Goal: Task Accomplishment & Management: Use online tool/utility

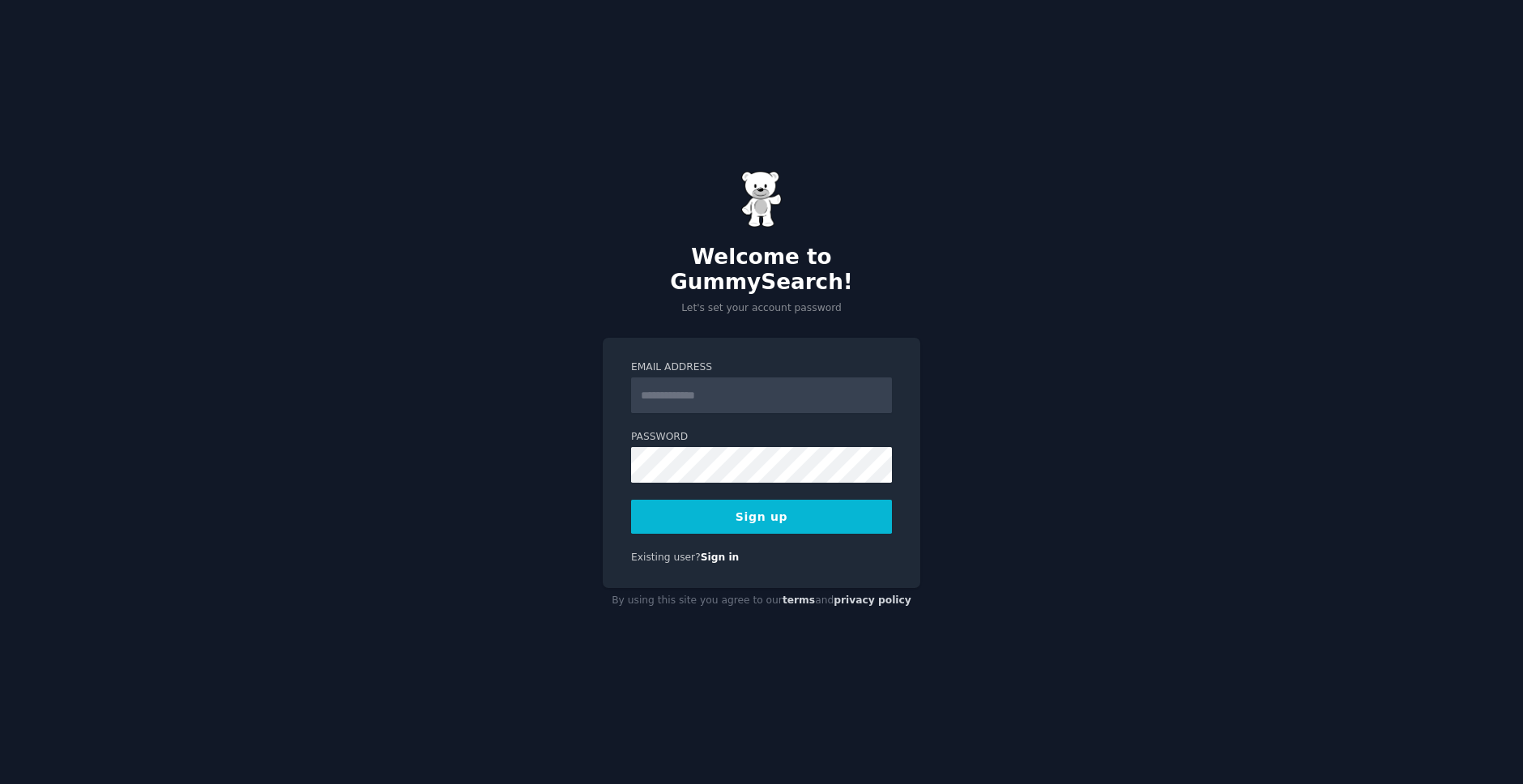
click at [708, 386] on input "Email Address" at bounding box center [762, 395] width 261 height 36
type input "**********"
click at [0, 783] on com-1password-button at bounding box center [0, 784] width 0 height 0
click at [747, 500] on button "Sign up" at bounding box center [762, 517] width 261 height 34
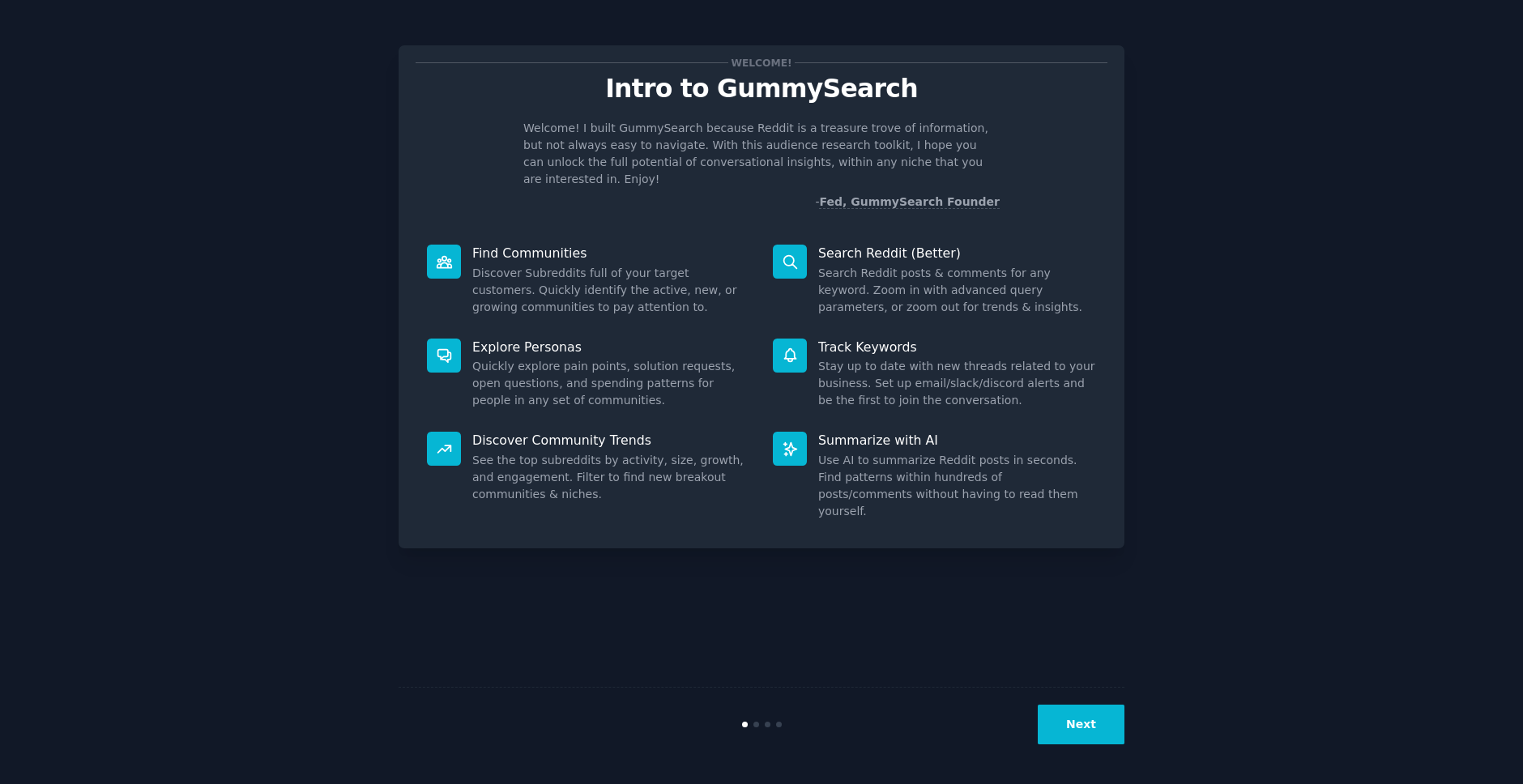
click at [1078, 721] on button "Next" at bounding box center [1081, 724] width 86 height 40
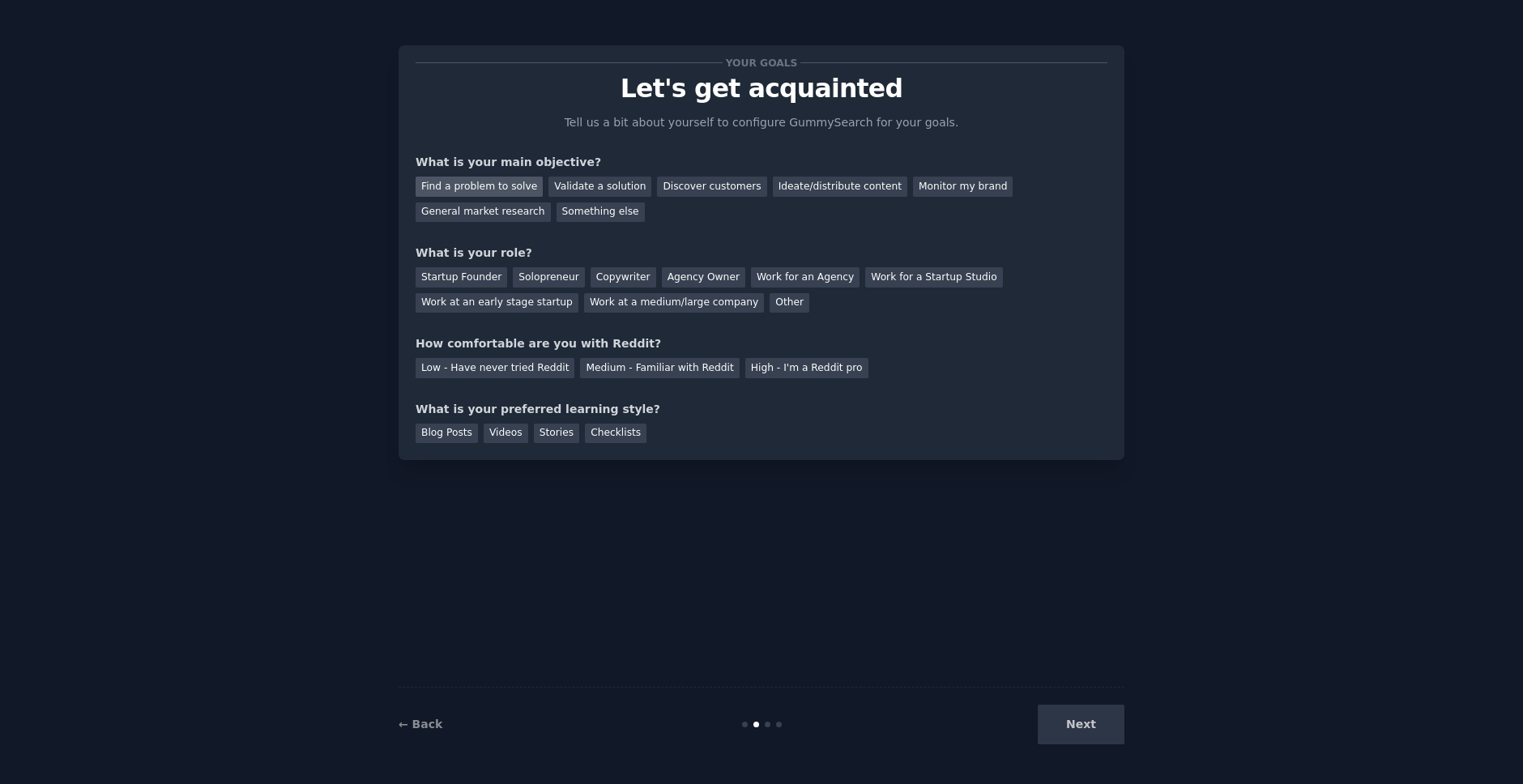
click at [488, 182] on div "Find a problem to solve" at bounding box center [479, 187] width 127 height 20
click at [695, 183] on div "Discover customers" at bounding box center [712, 187] width 109 height 20
click at [534, 271] on div "Solopreneur" at bounding box center [548, 277] width 71 height 20
click at [646, 365] on div "Medium - Familiar with Reddit" at bounding box center [660, 368] width 159 height 20
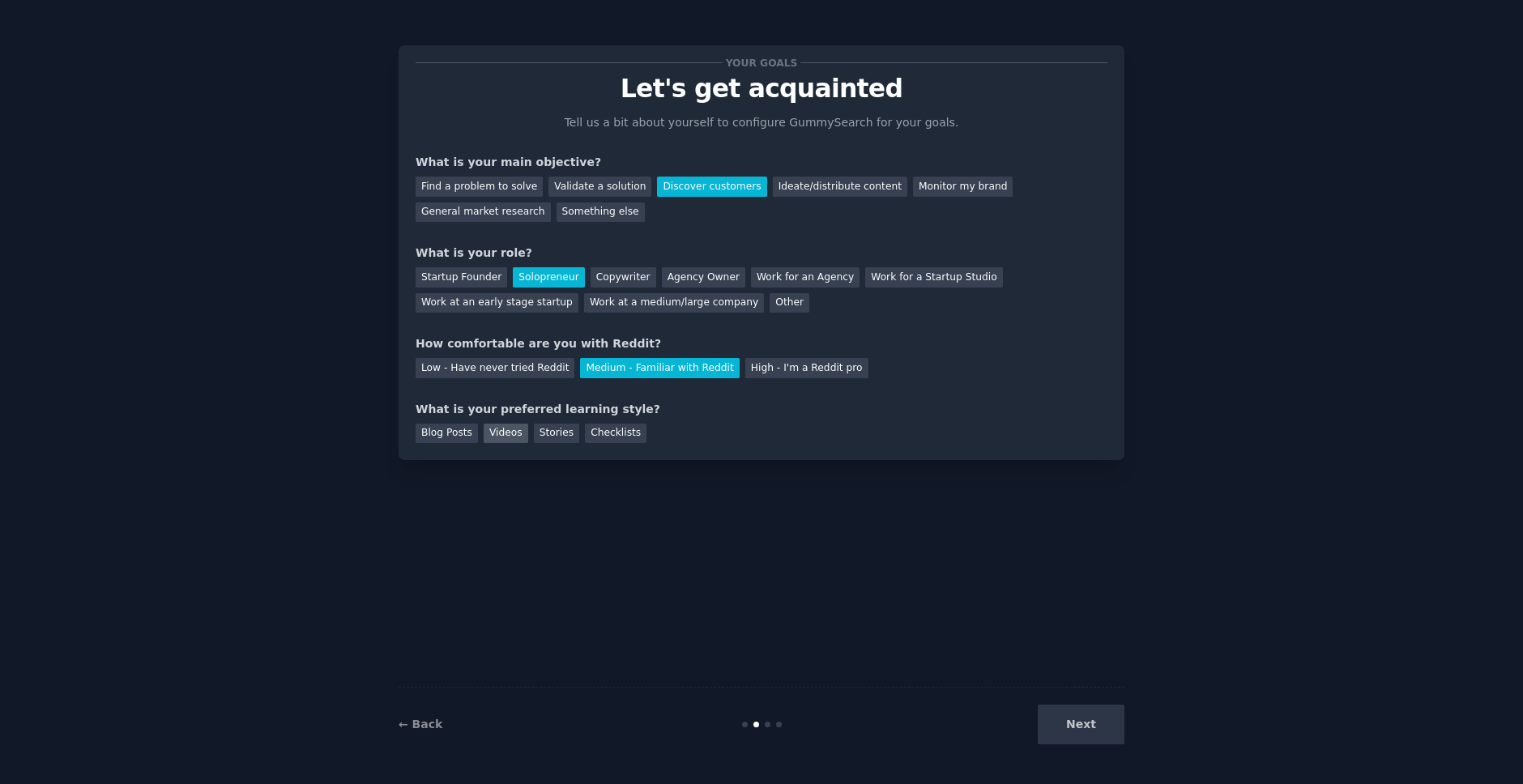
click at [498, 432] on div "Videos" at bounding box center [506, 434] width 45 height 20
click at [1064, 731] on button "Next" at bounding box center [1081, 724] width 86 height 40
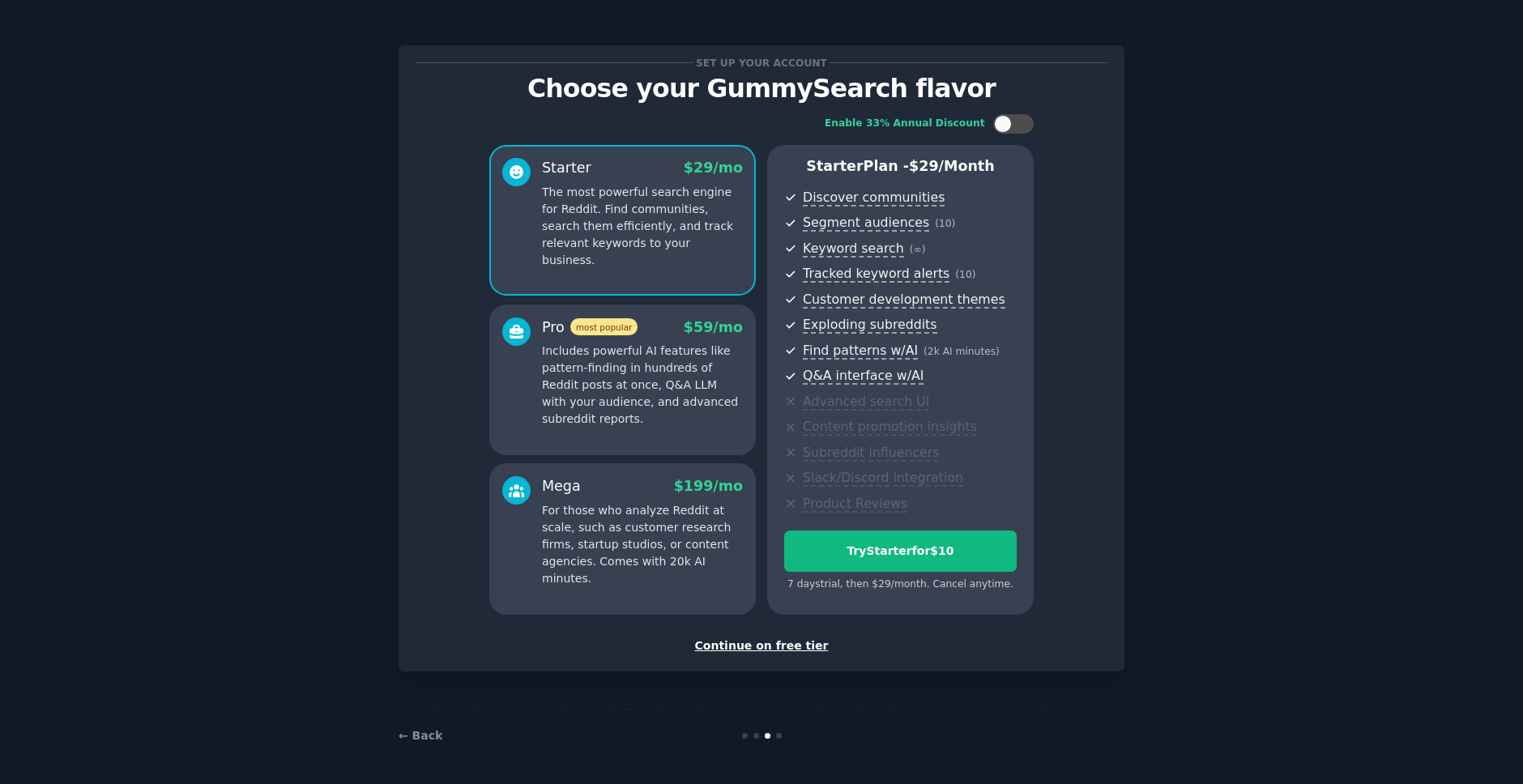
click at [797, 645] on div "Continue on free tier" at bounding box center [762, 646] width 692 height 17
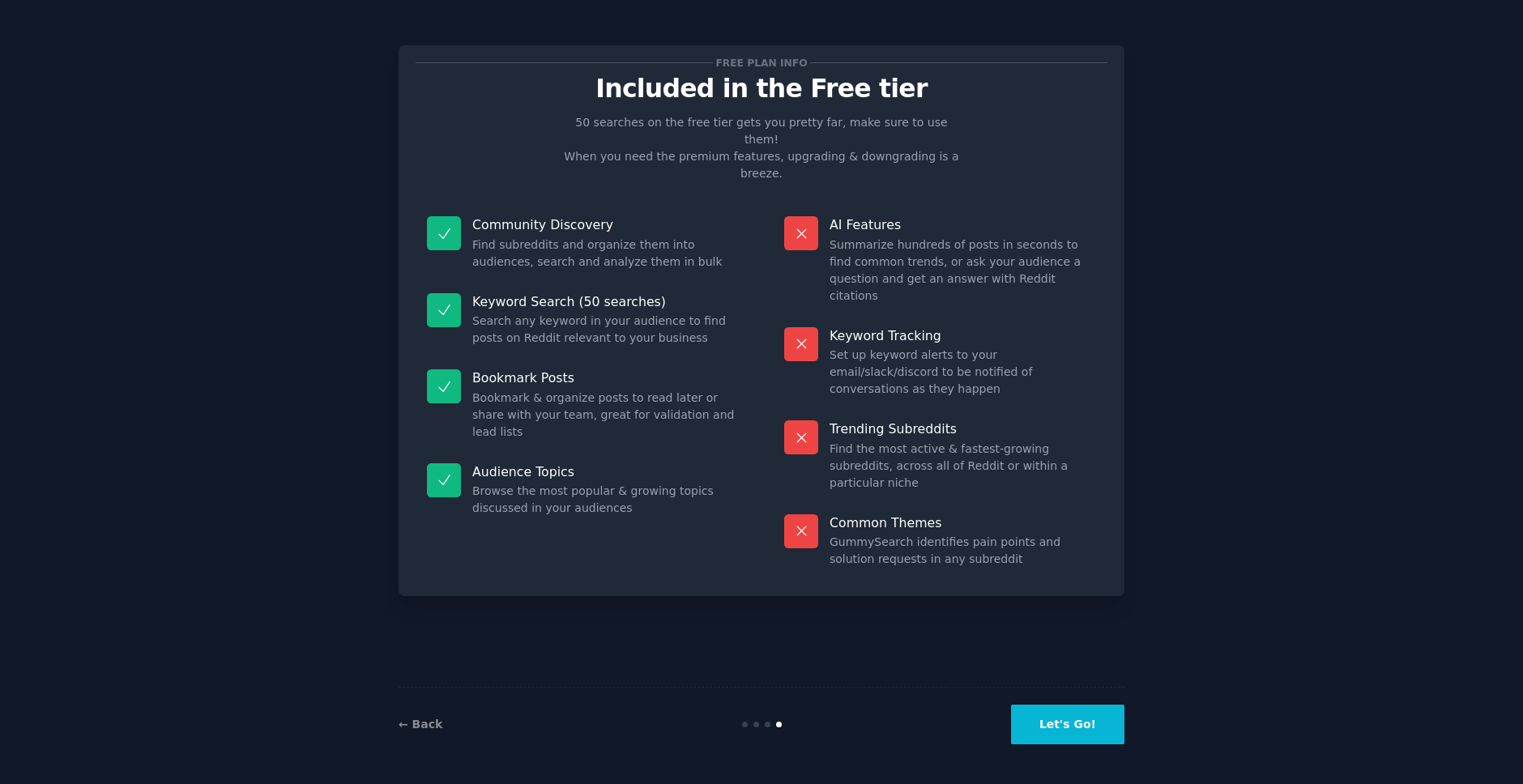
click at [1080, 733] on button "Let's Go!" at bounding box center [1068, 724] width 113 height 40
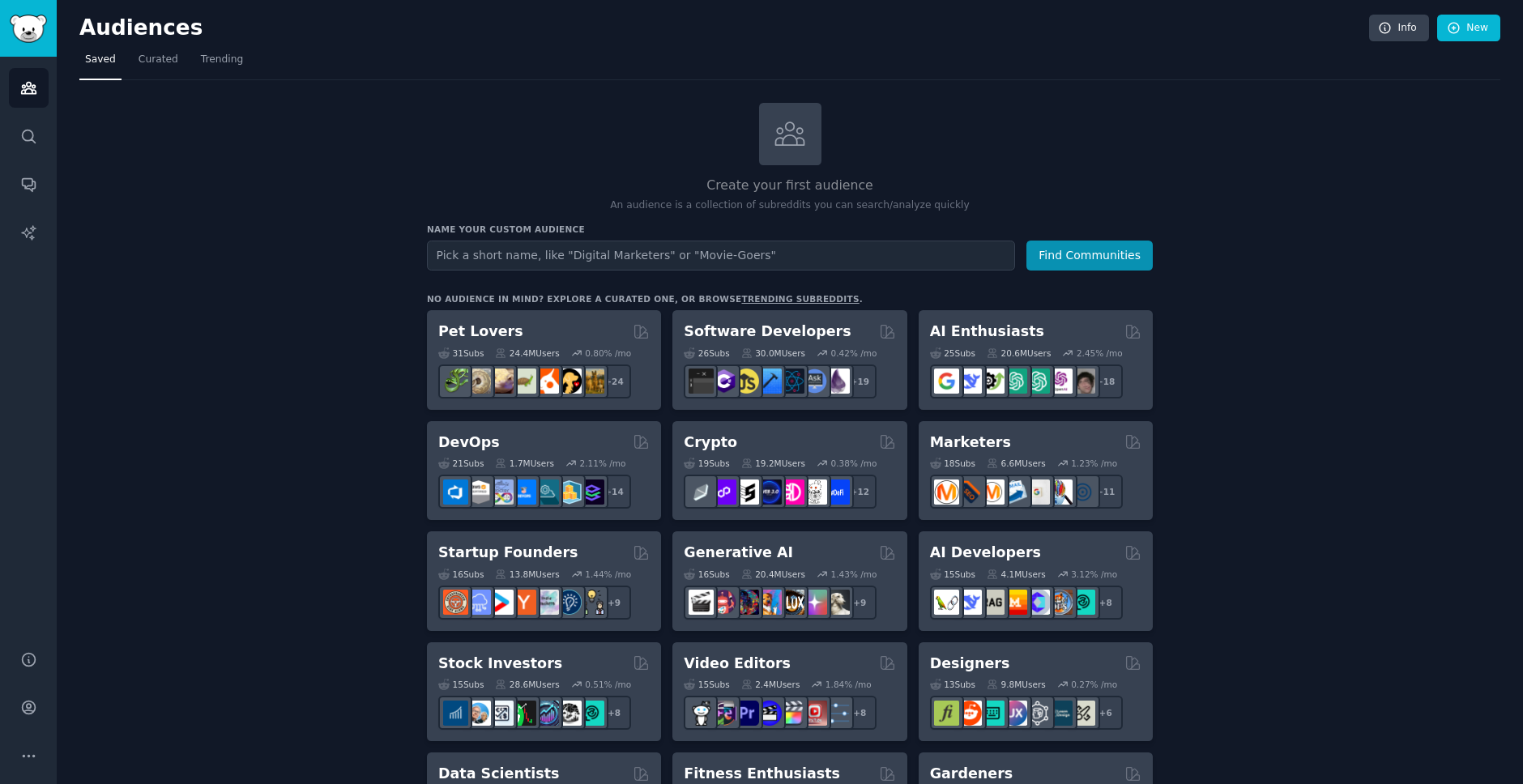
click at [557, 260] on input "text" at bounding box center [721, 255] width 588 height 30
type input "web design"
click at [1026, 240] on button "Find Communities" at bounding box center [1089, 255] width 126 height 30
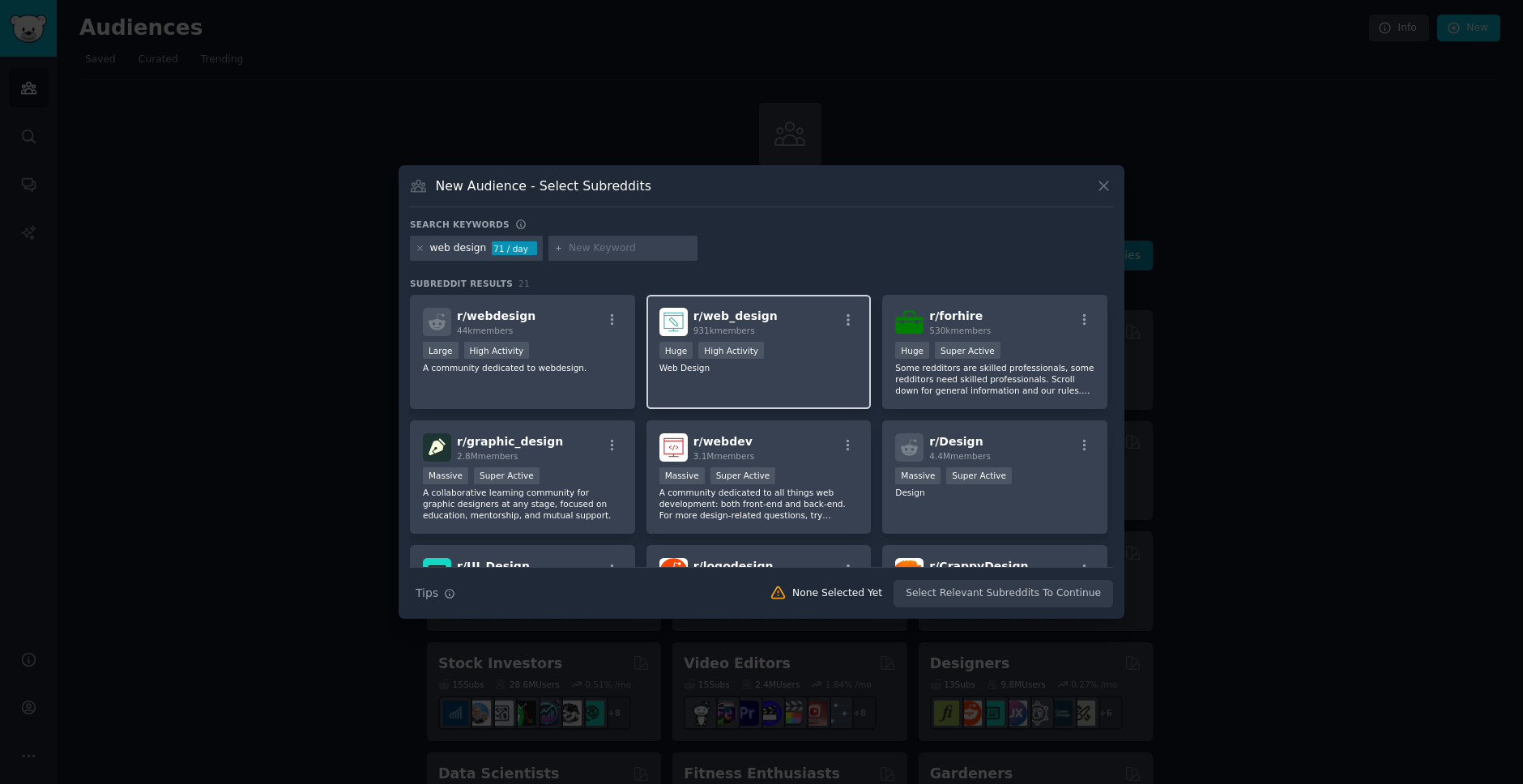
click at [822, 338] on div "r/ web_design 931k members Huge High Activity Web Design" at bounding box center [759, 352] width 225 height 114
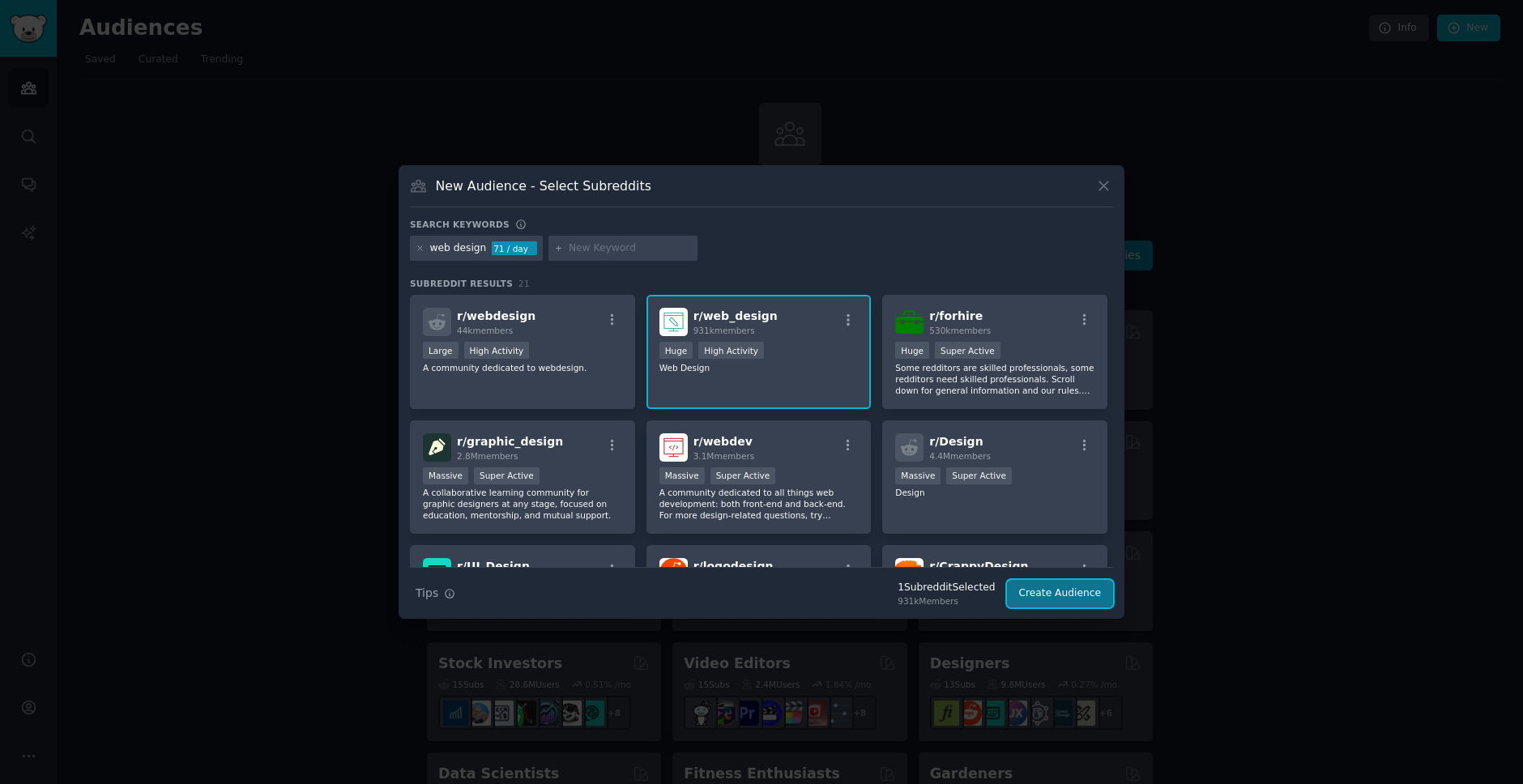
click at [1062, 597] on button "Create Audience" at bounding box center [1060, 594] width 107 height 28
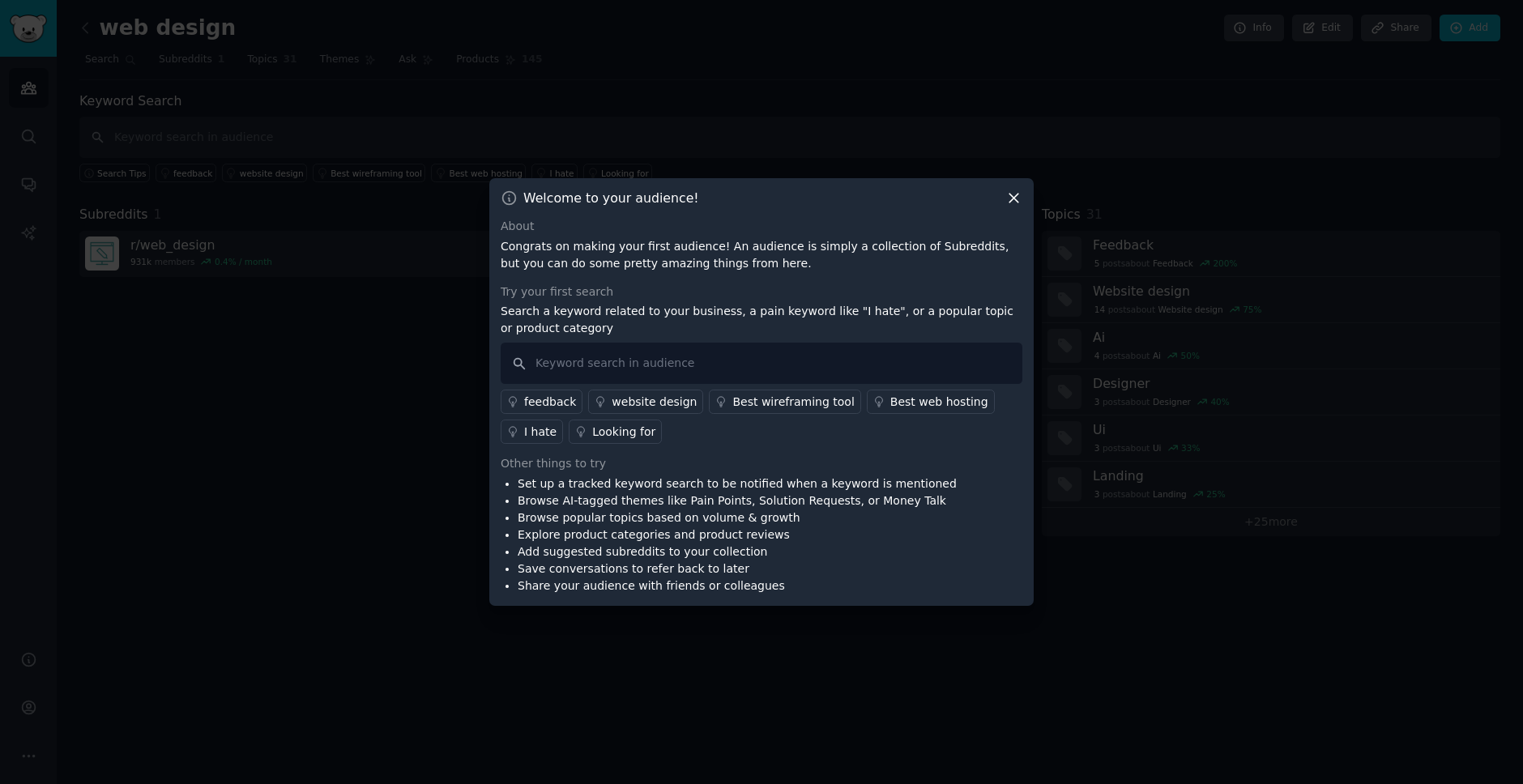
click at [603, 388] on div "feedback website design Best wireframing tool Best web hosting I hate Looking f…" at bounding box center [762, 414] width 522 height 60
click at [642, 408] on div "website design" at bounding box center [654, 402] width 85 height 17
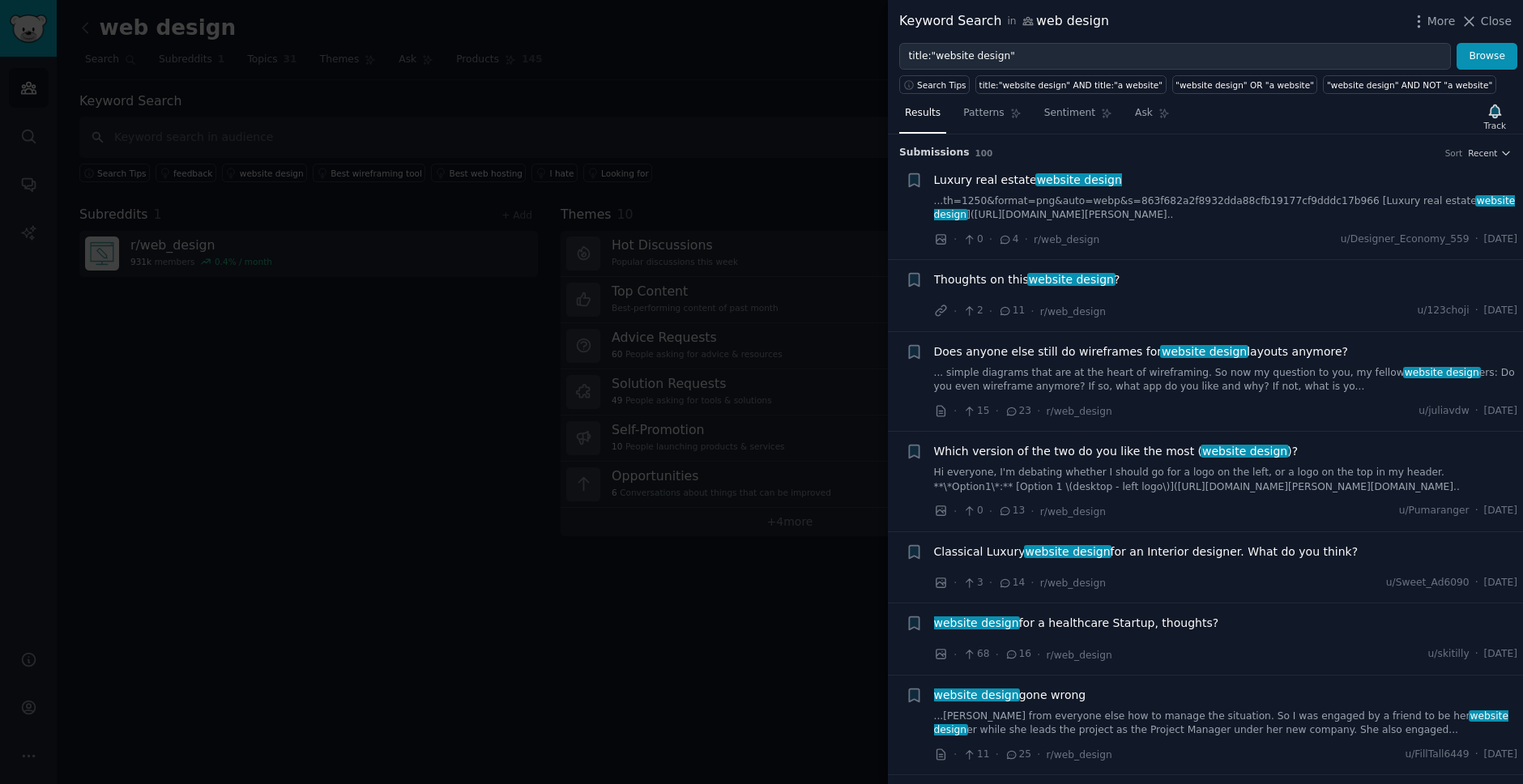
click at [1144, 222] on div "Luxury real estate website design ...th=1250&format=png&auto=webp&s=863f682a2f8…" at bounding box center [1226, 210] width 584 height 77
click at [1137, 211] on link "...th=1250&format=png&auto=webp&s=863f682a2f8932dda88cfb19177cf9dddc17b966 [Lux…" at bounding box center [1226, 209] width 584 height 29
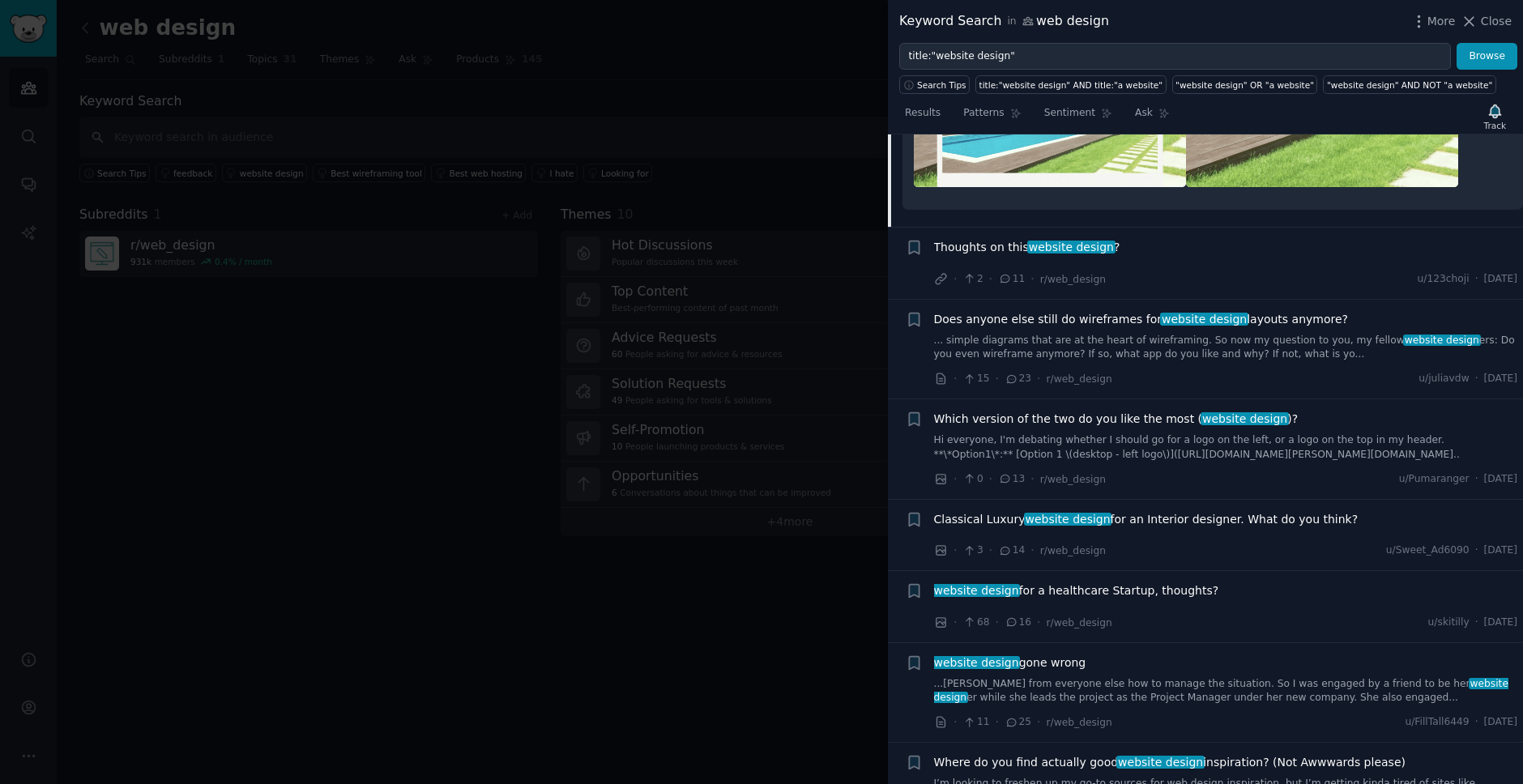
scroll to position [578, 0]
click at [1427, 25] on icon "button" at bounding box center [1419, 21] width 17 height 17
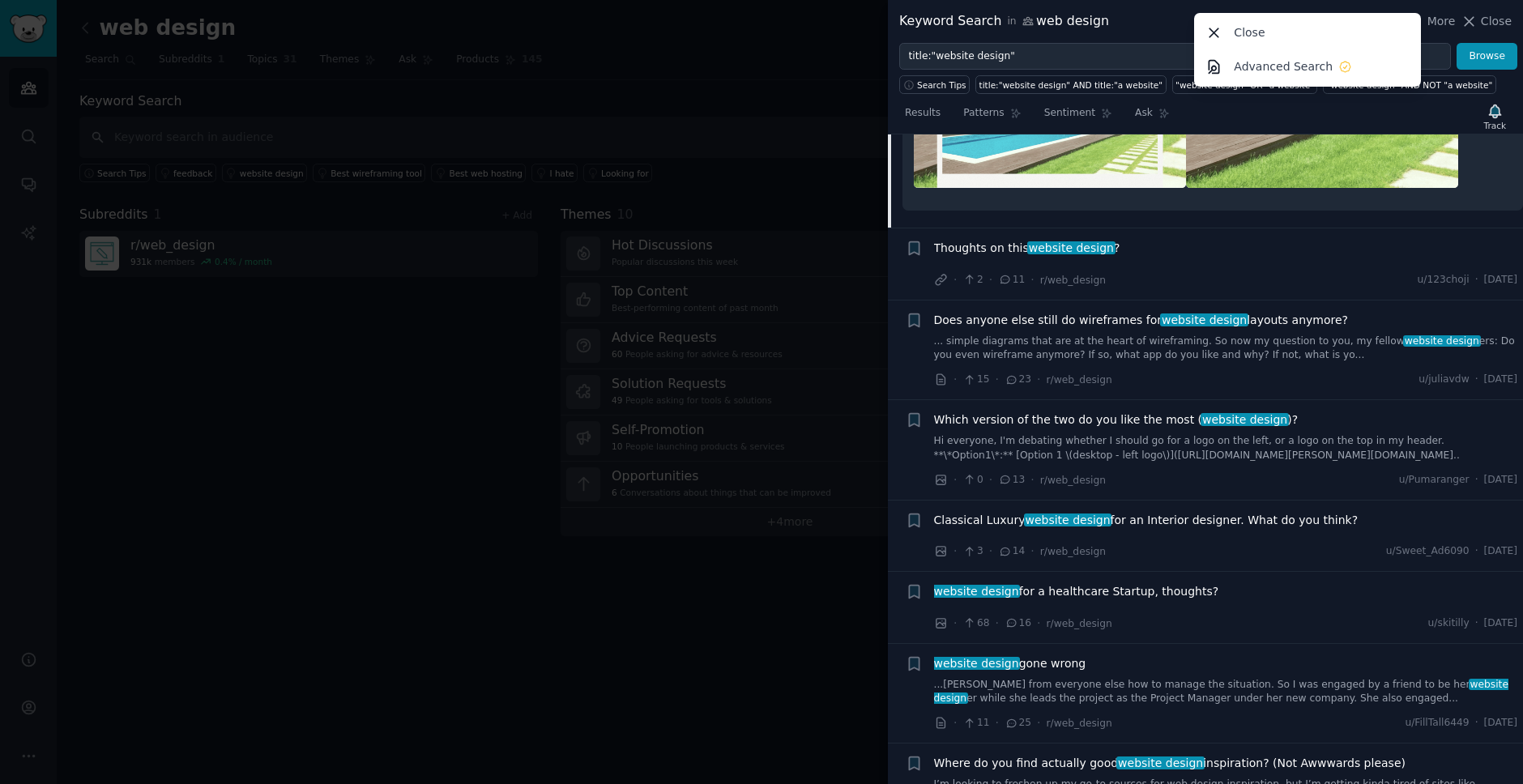
click at [1274, 262] on div "Thoughts on this website design ?" at bounding box center [1226, 250] width 584 height 23
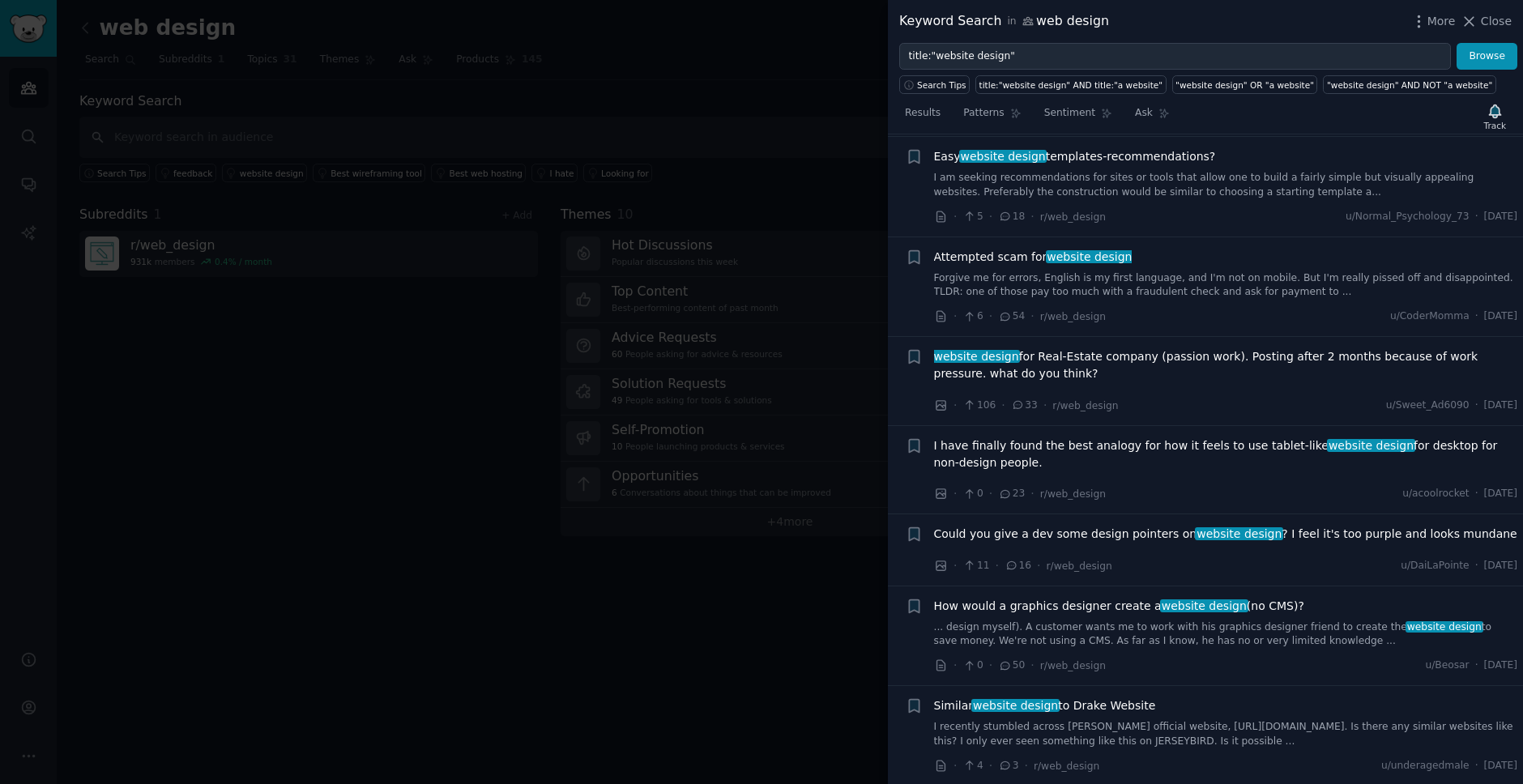
scroll to position [0, 0]
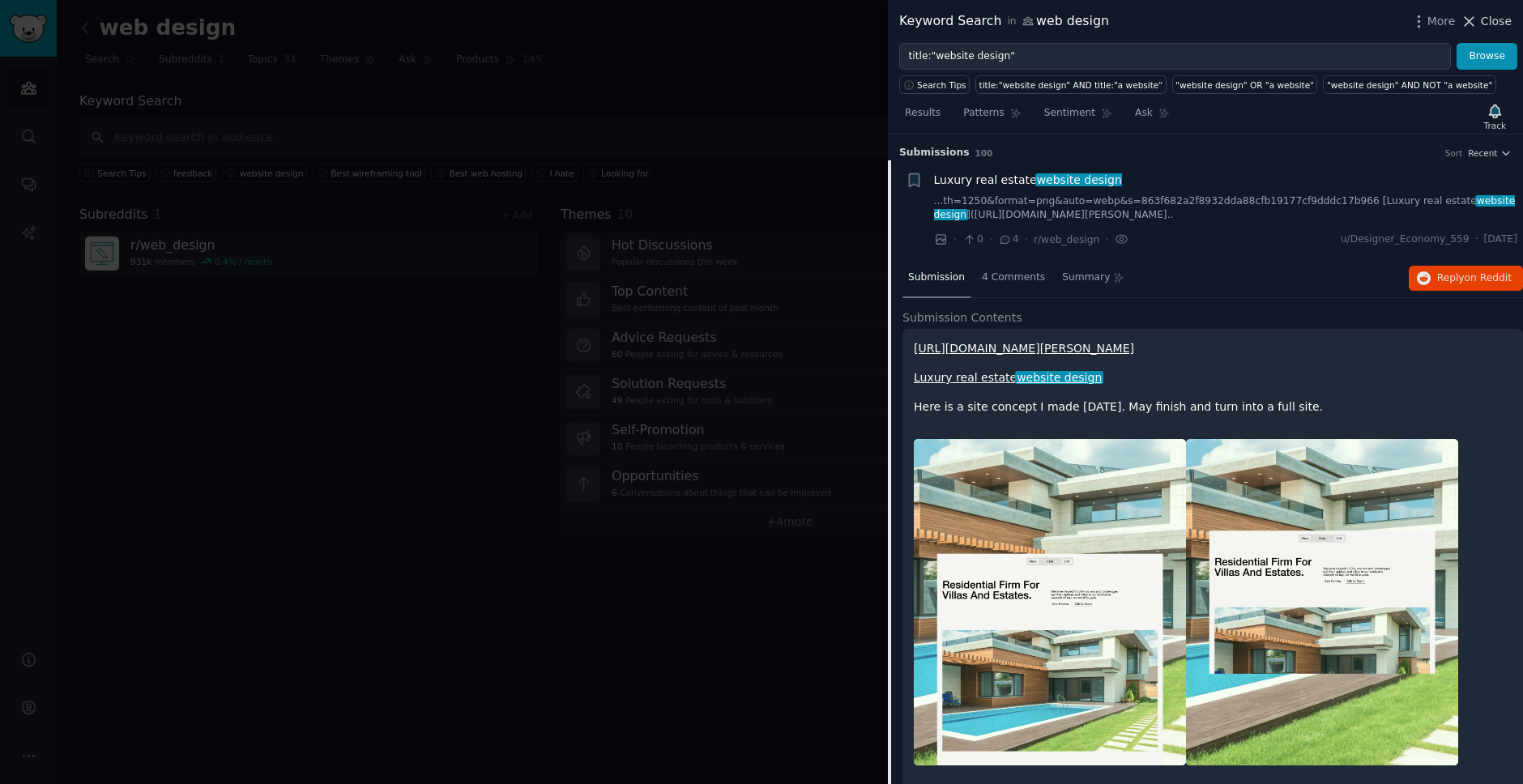
click at [1504, 23] on span "Close" at bounding box center [1497, 21] width 30 height 17
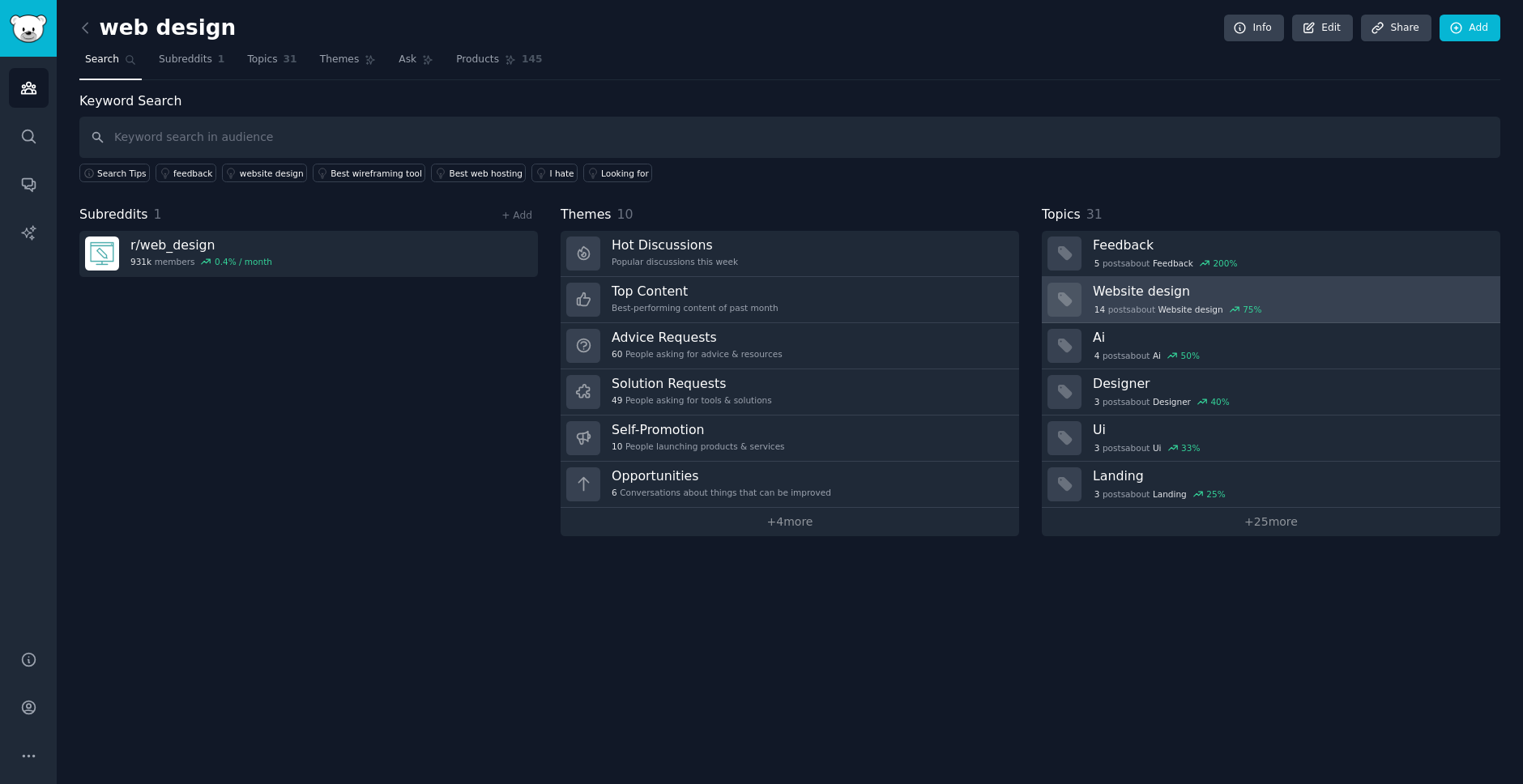
click at [1283, 302] on div "14 post s about Website design 75 %" at bounding box center [1291, 309] width 396 height 14
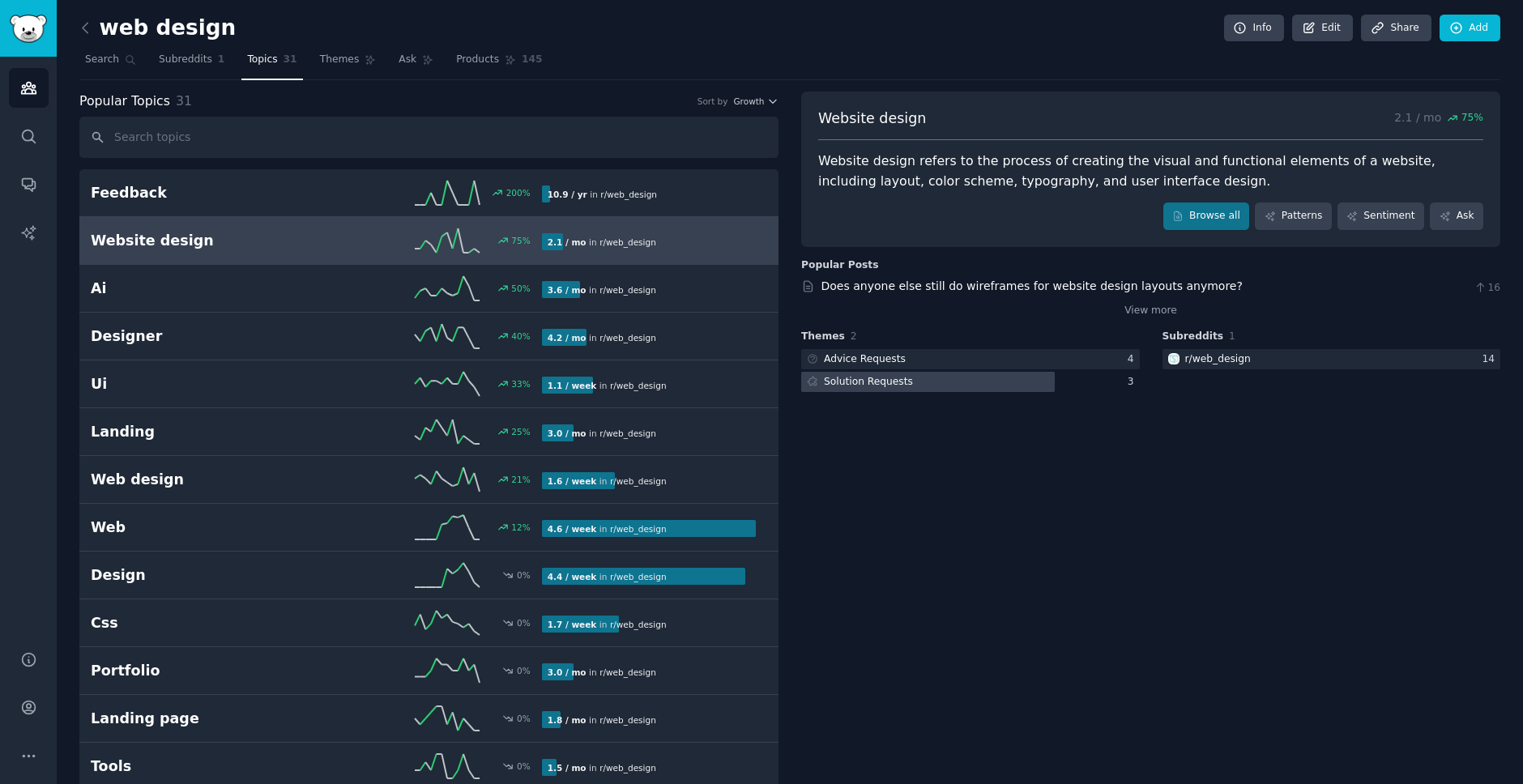
click at [849, 386] on div "Solution Requests" at bounding box center [868, 381] width 89 height 14
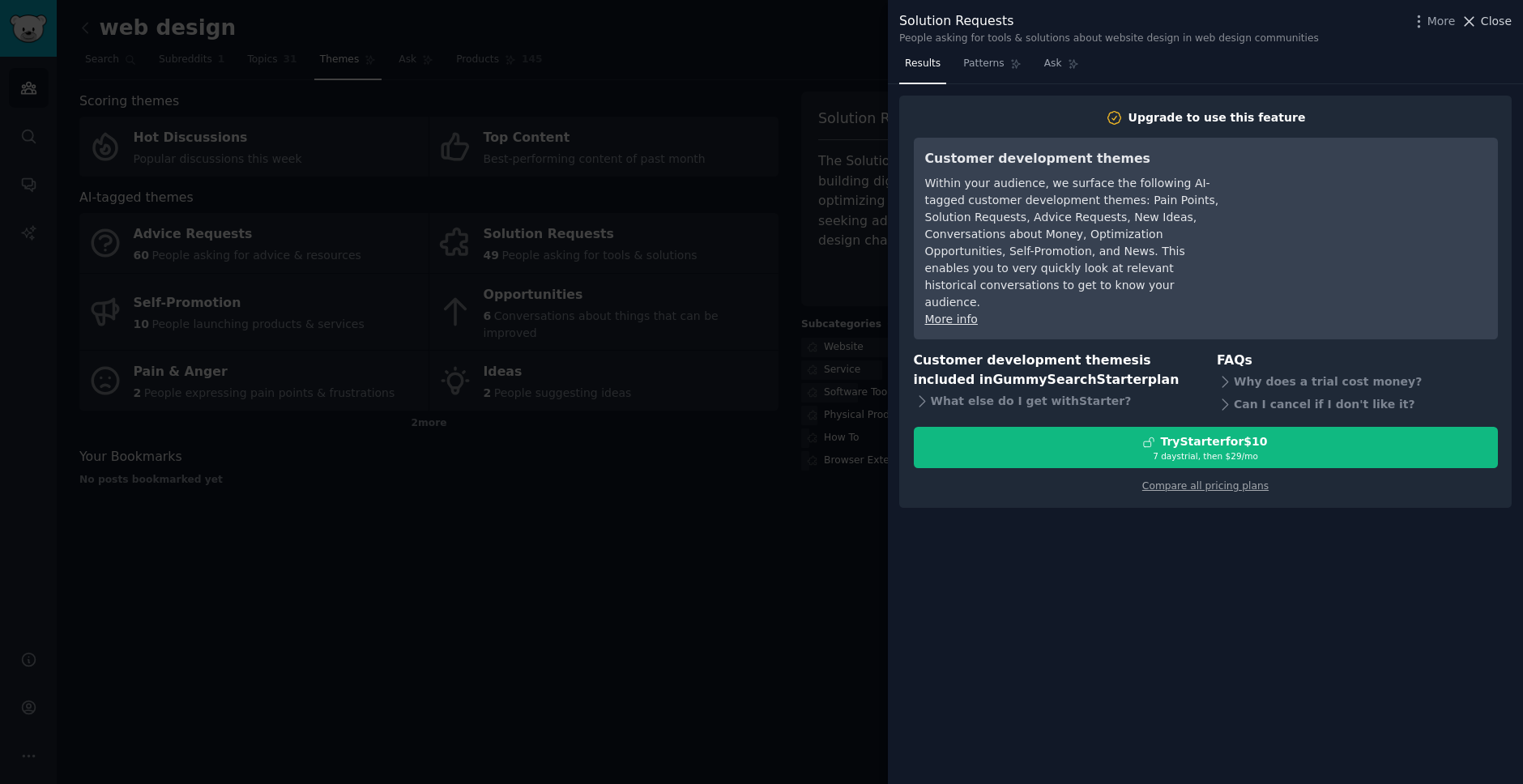
click at [1495, 21] on span "Close" at bounding box center [1497, 21] width 30 height 17
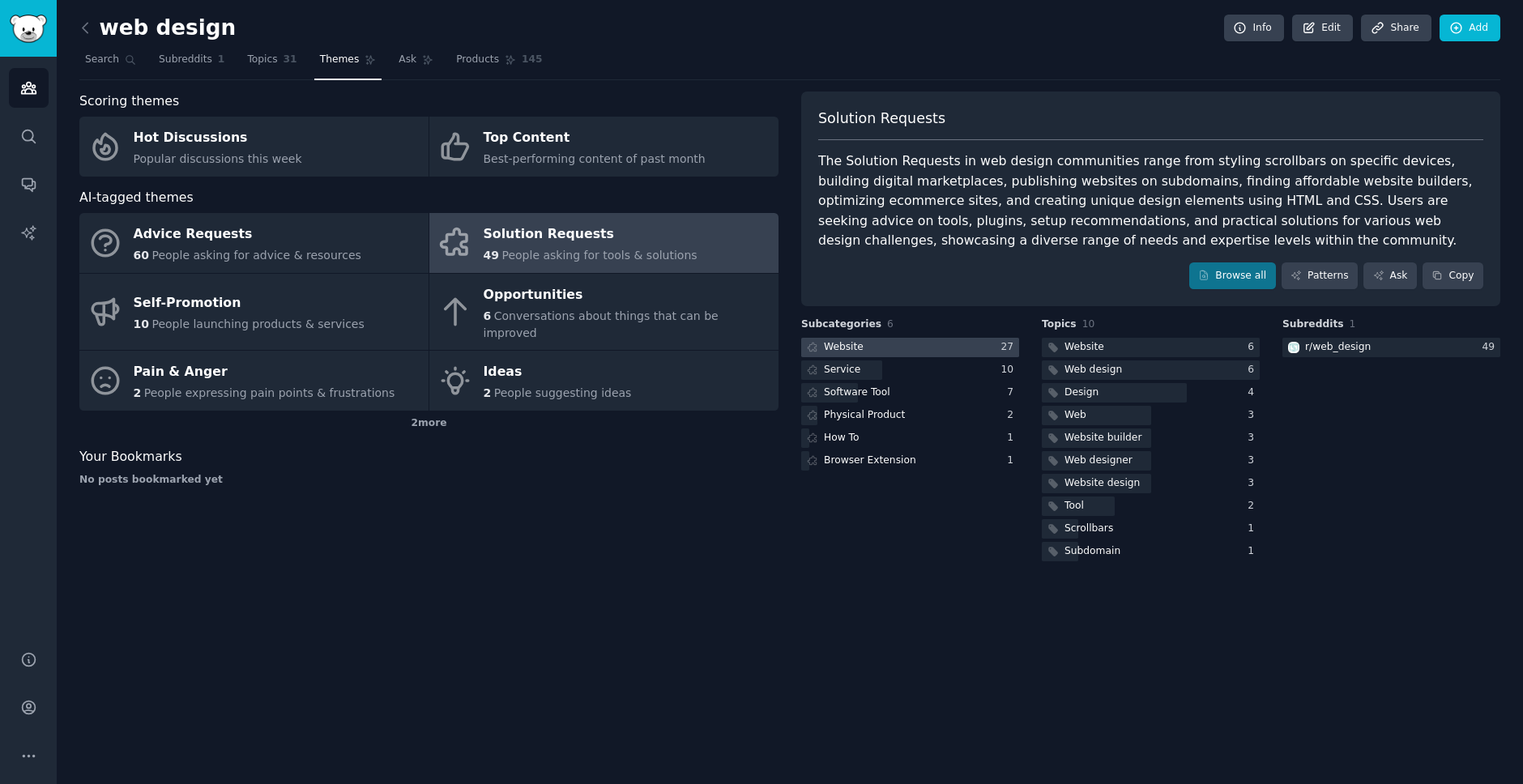
click at [919, 348] on div at bounding box center [910, 348] width 218 height 20
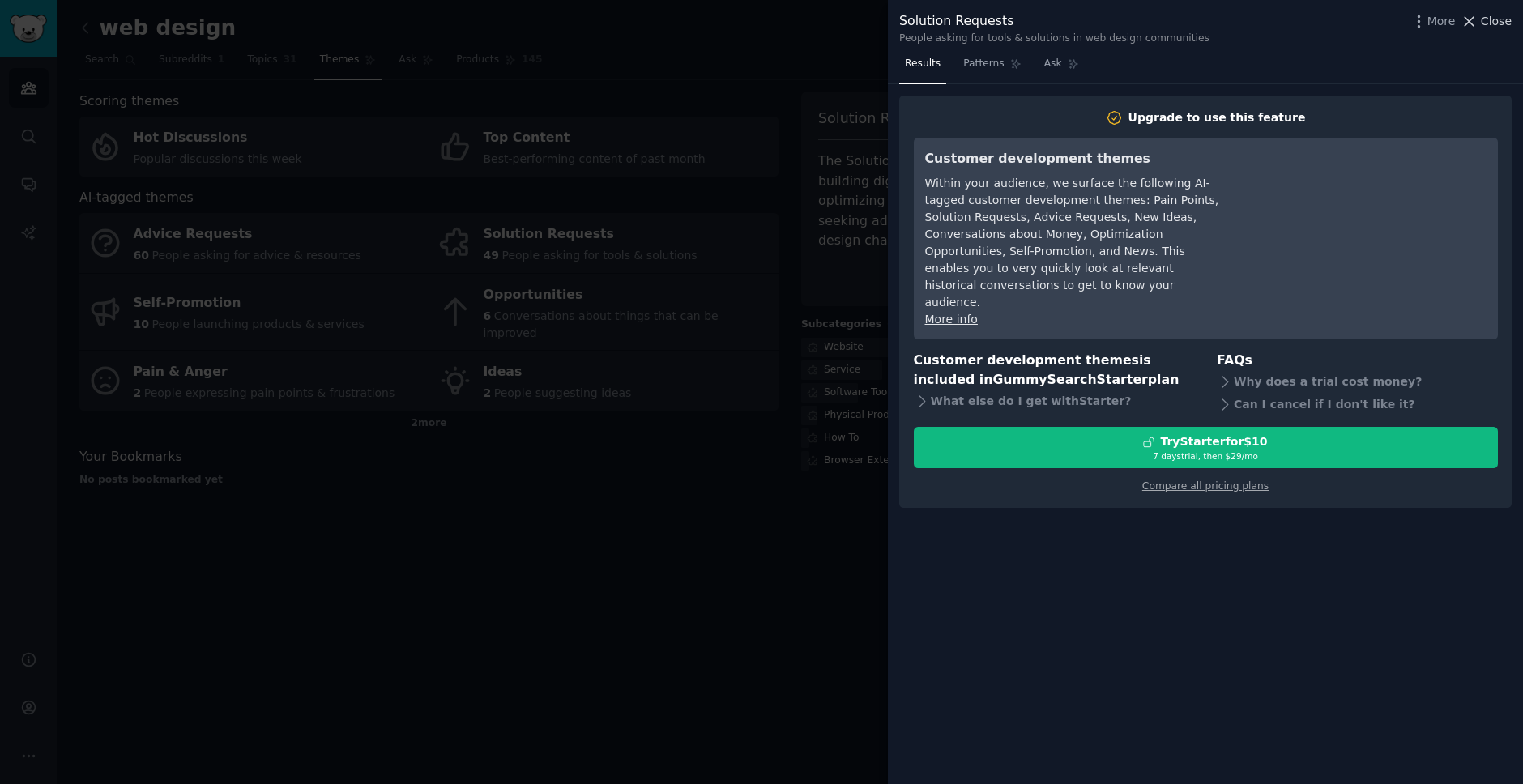
click at [1500, 21] on span "Close" at bounding box center [1497, 21] width 30 height 17
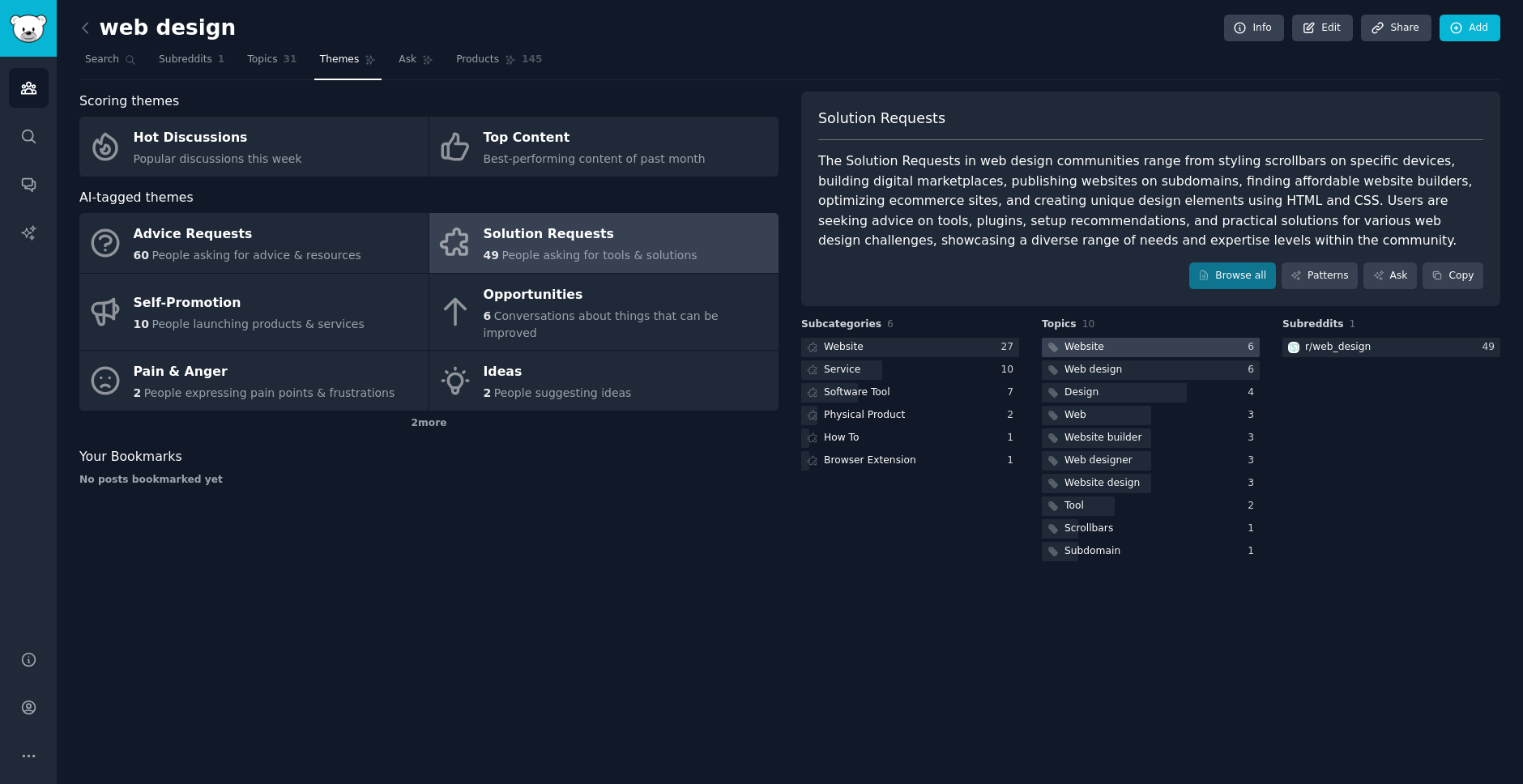
click at [1084, 350] on div "Website" at bounding box center [1084, 347] width 40 height 14
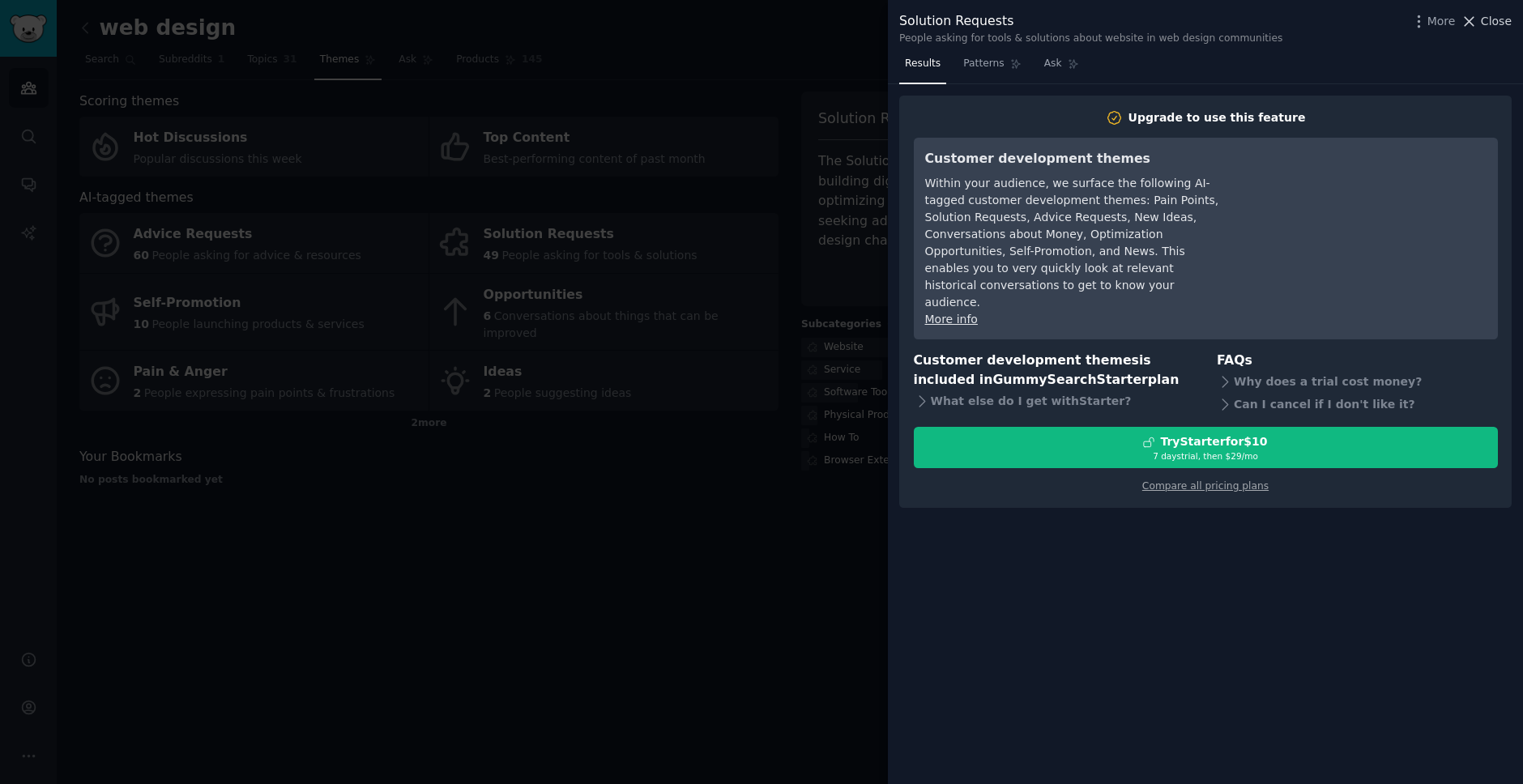
click at [1487, 17] on span "Close" at bounding box center [1497, 21] width 30 height 17
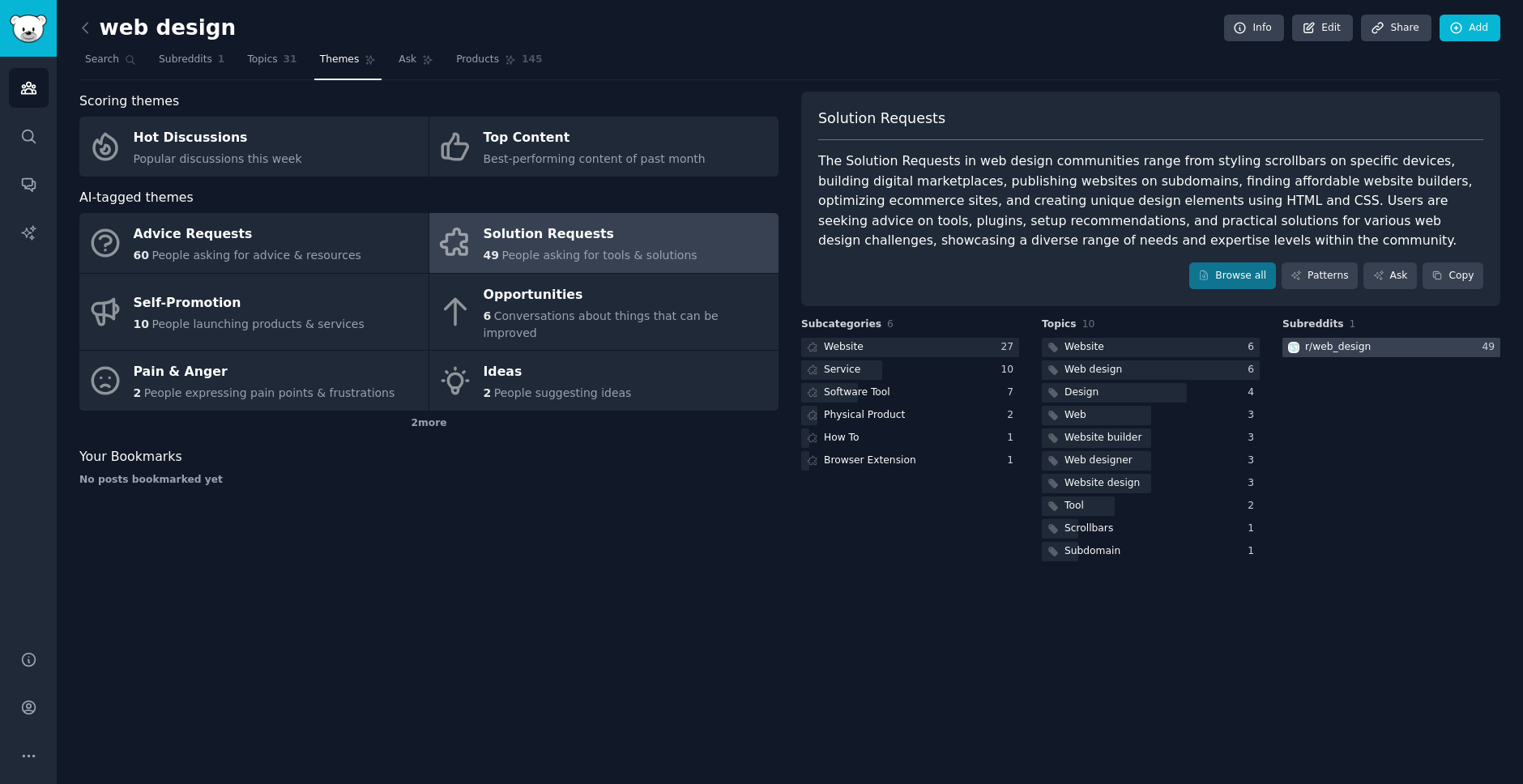
click at [1370, 344] on div at bounding box center [1392, 348] width 218 height 20
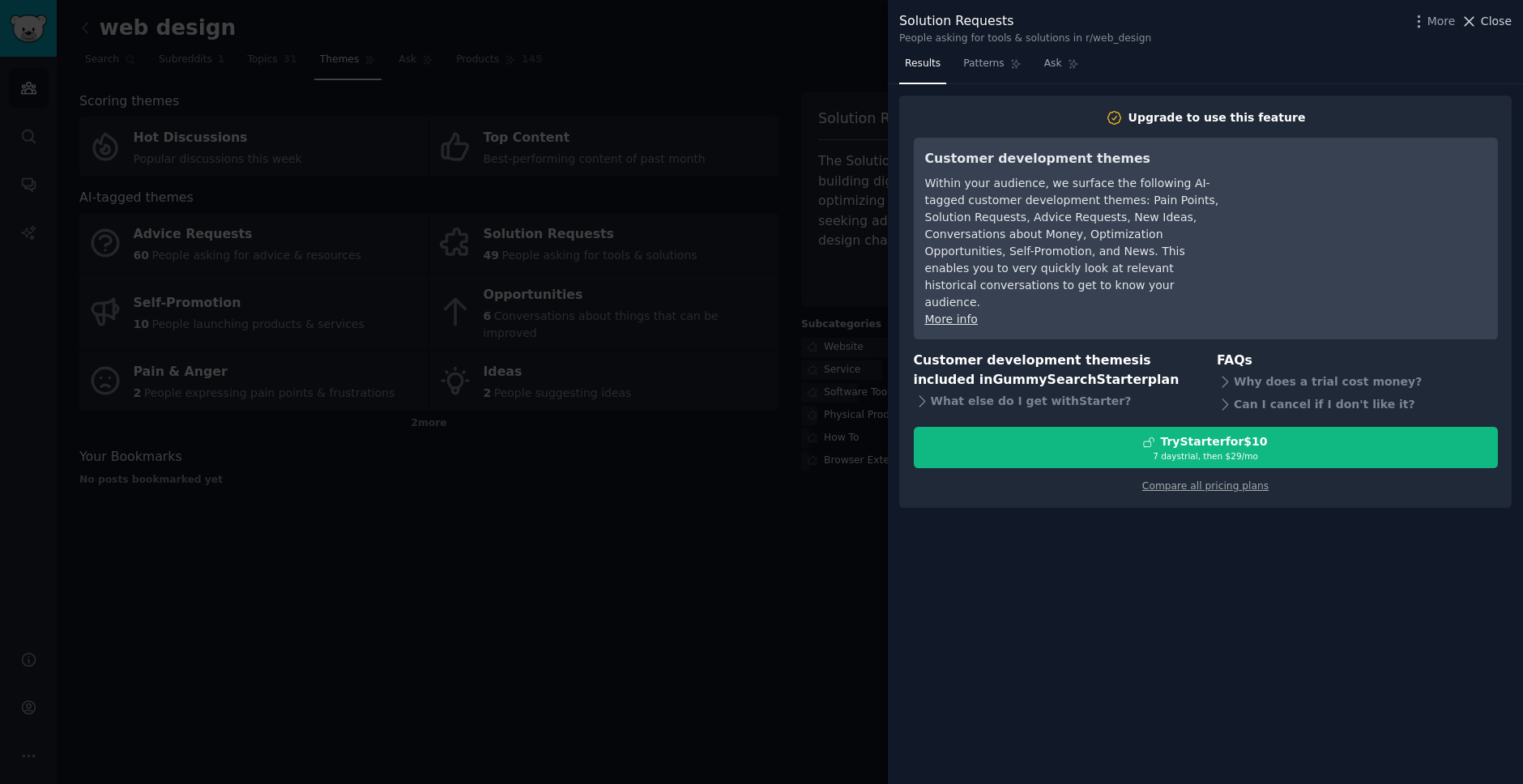
click at [1494, 20] on span "Close" at bounding box center [1497, 21] width 30 height 17
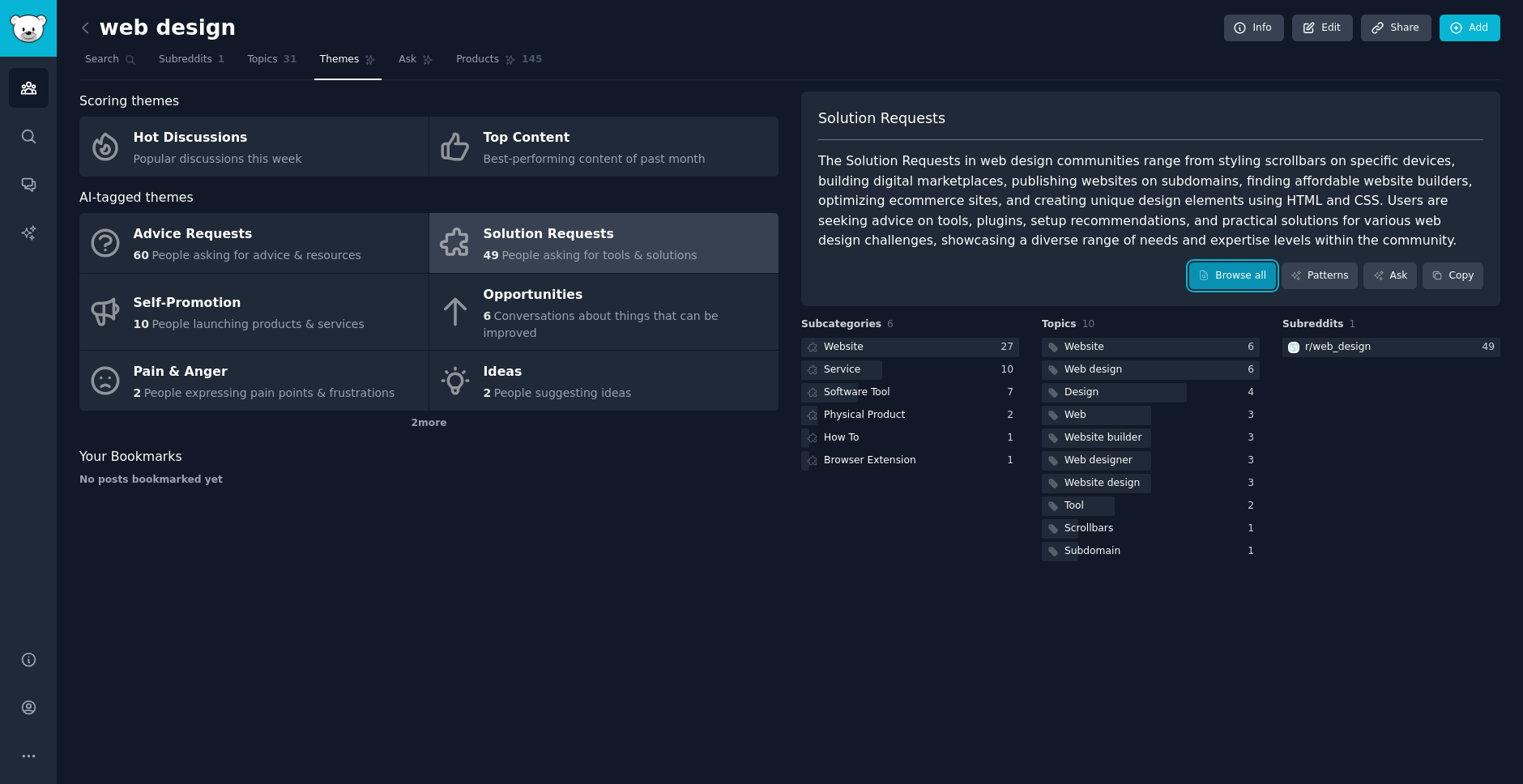
click at [1241, 278] on link "Browse all" at bounding box center [1233, 276] width 86 height 28
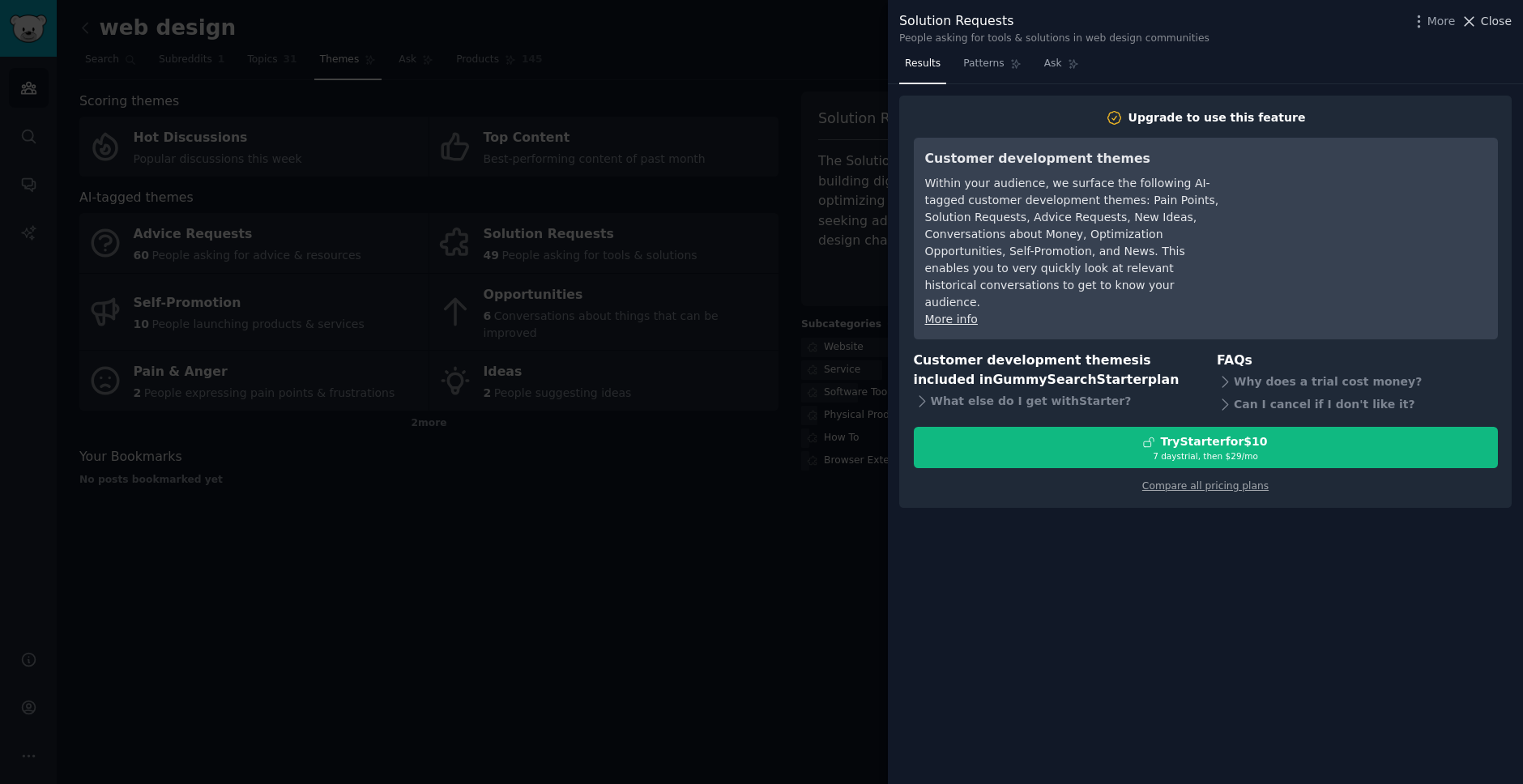
click at [1494, 23] on span "Close" at bounding box center [1497, 21] width 30 height 17
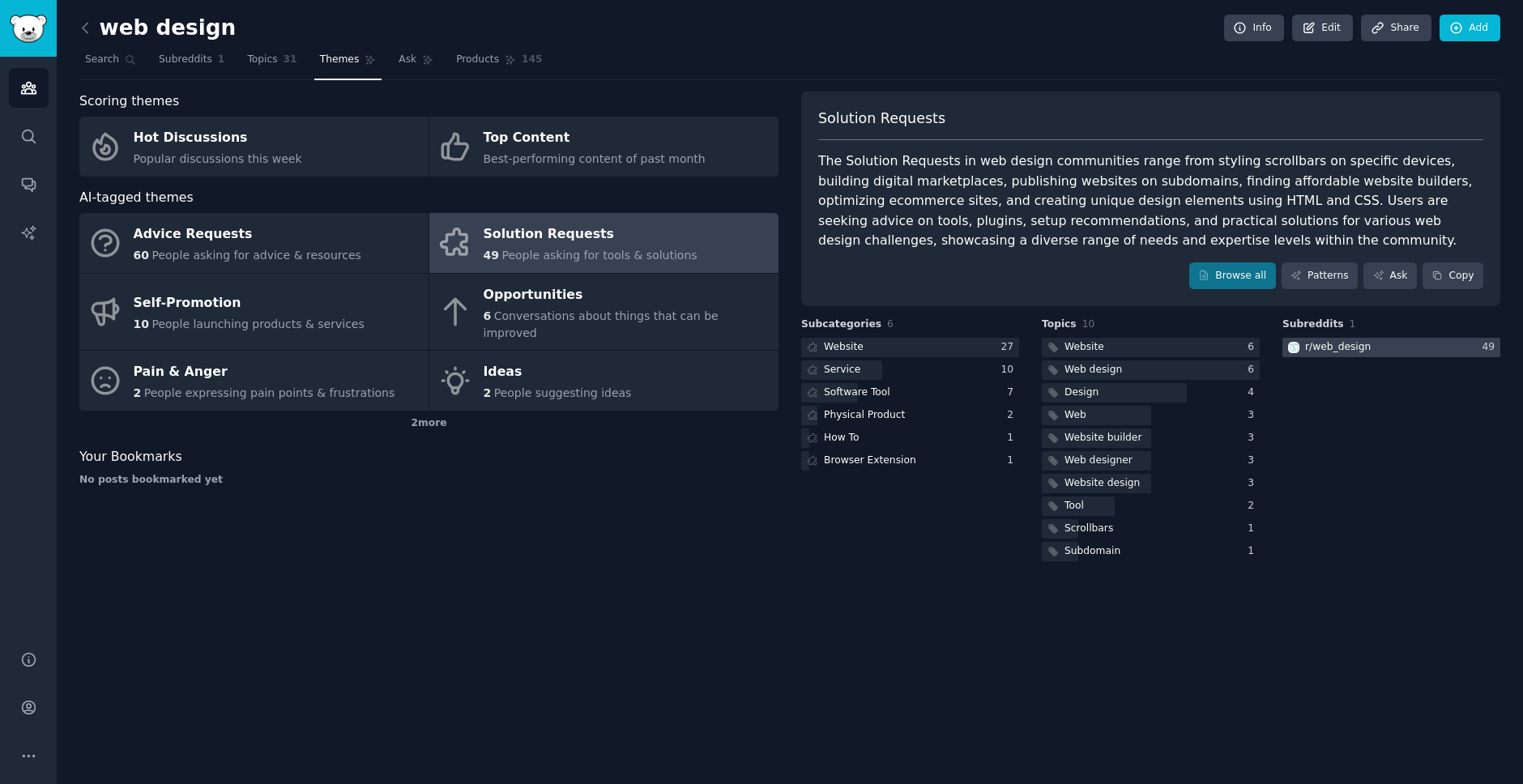
click at [1333, 351] on div "r/ web_design" at bounding box center [1339, 347] width 66 height 14
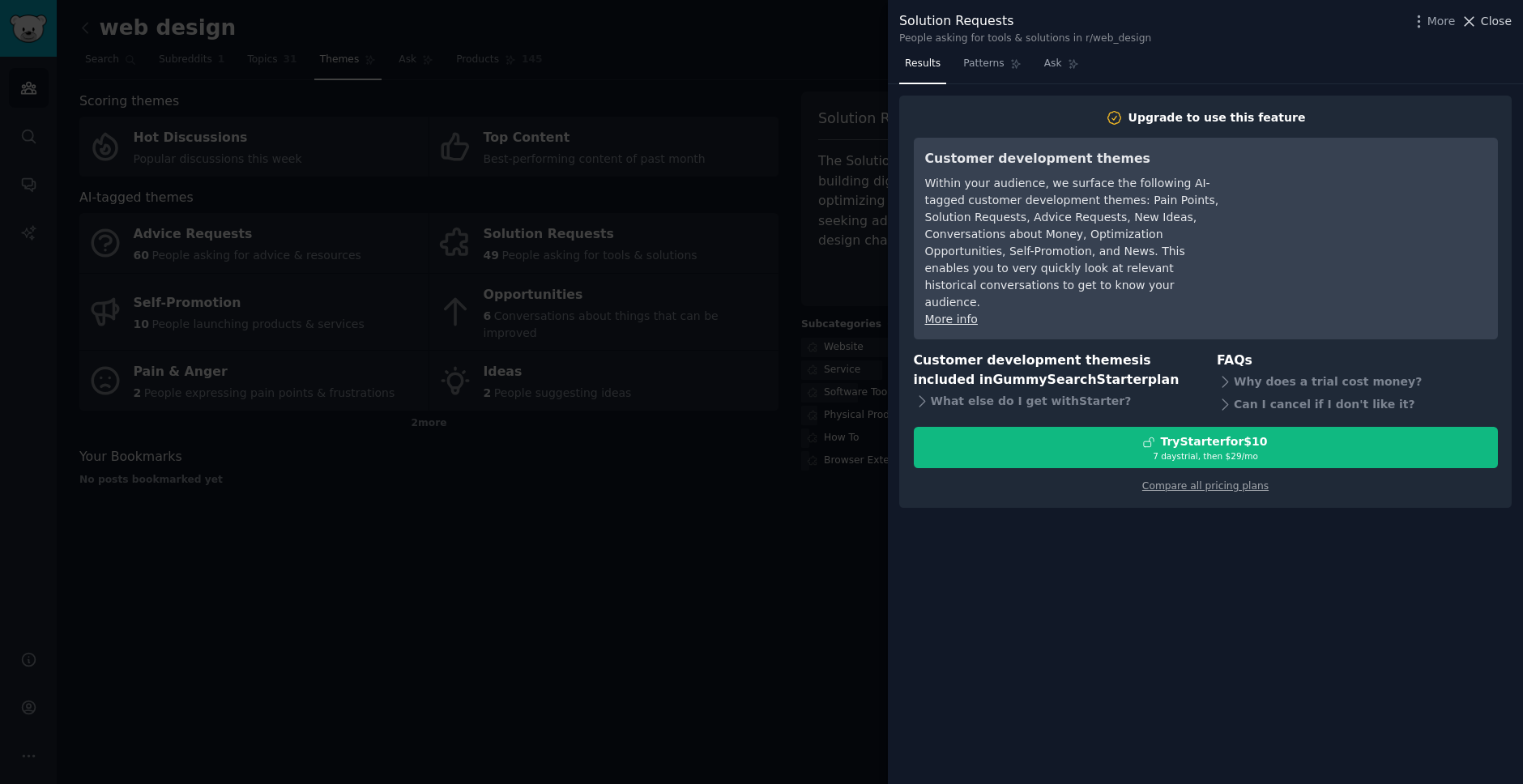
click at [1503, 17] on span "Close" at bounding box center [1497, 21] width 30 height 17
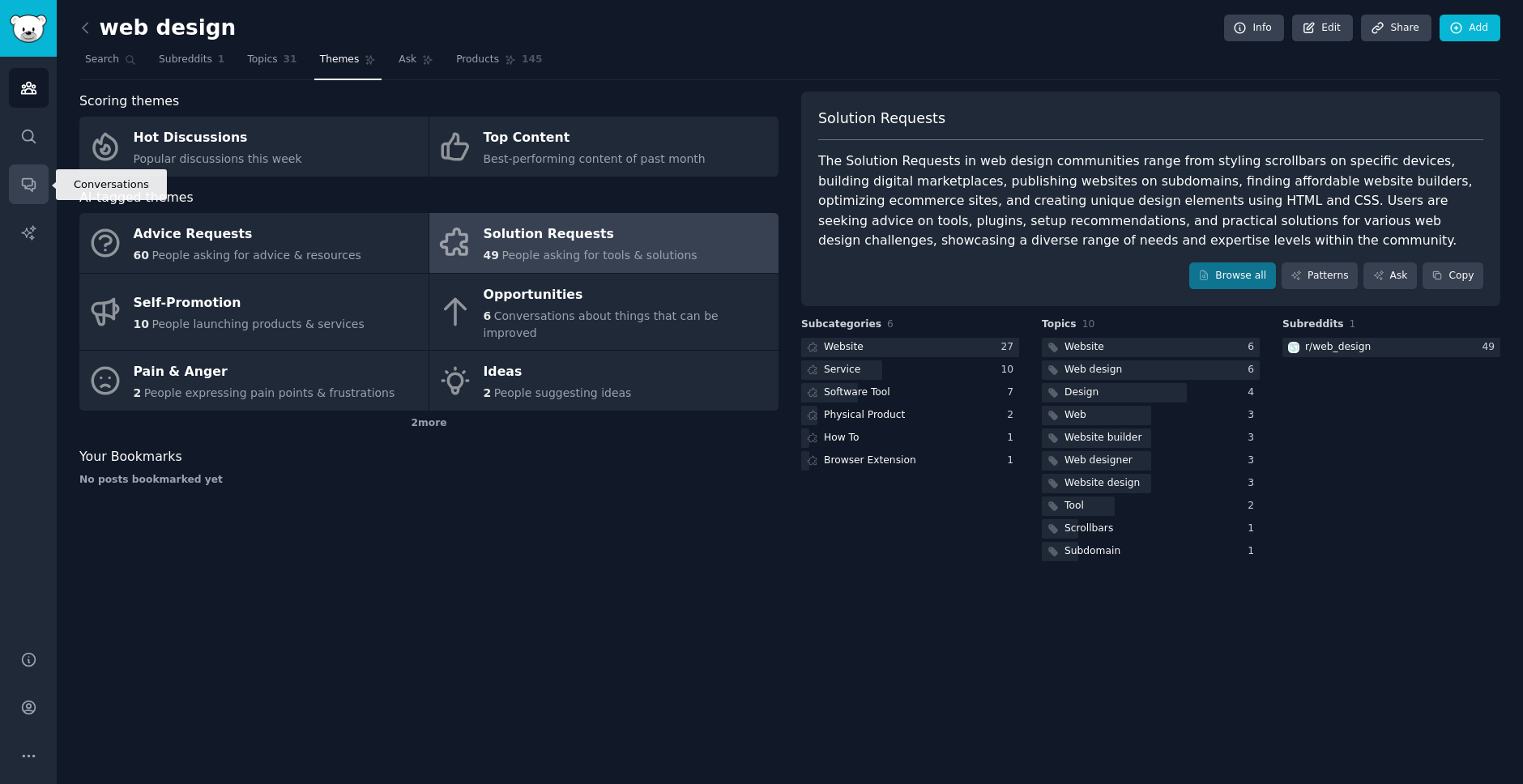
click at [27, 181] on icon "Sidebar" at bounding box center [29, 184] width 17 height 17
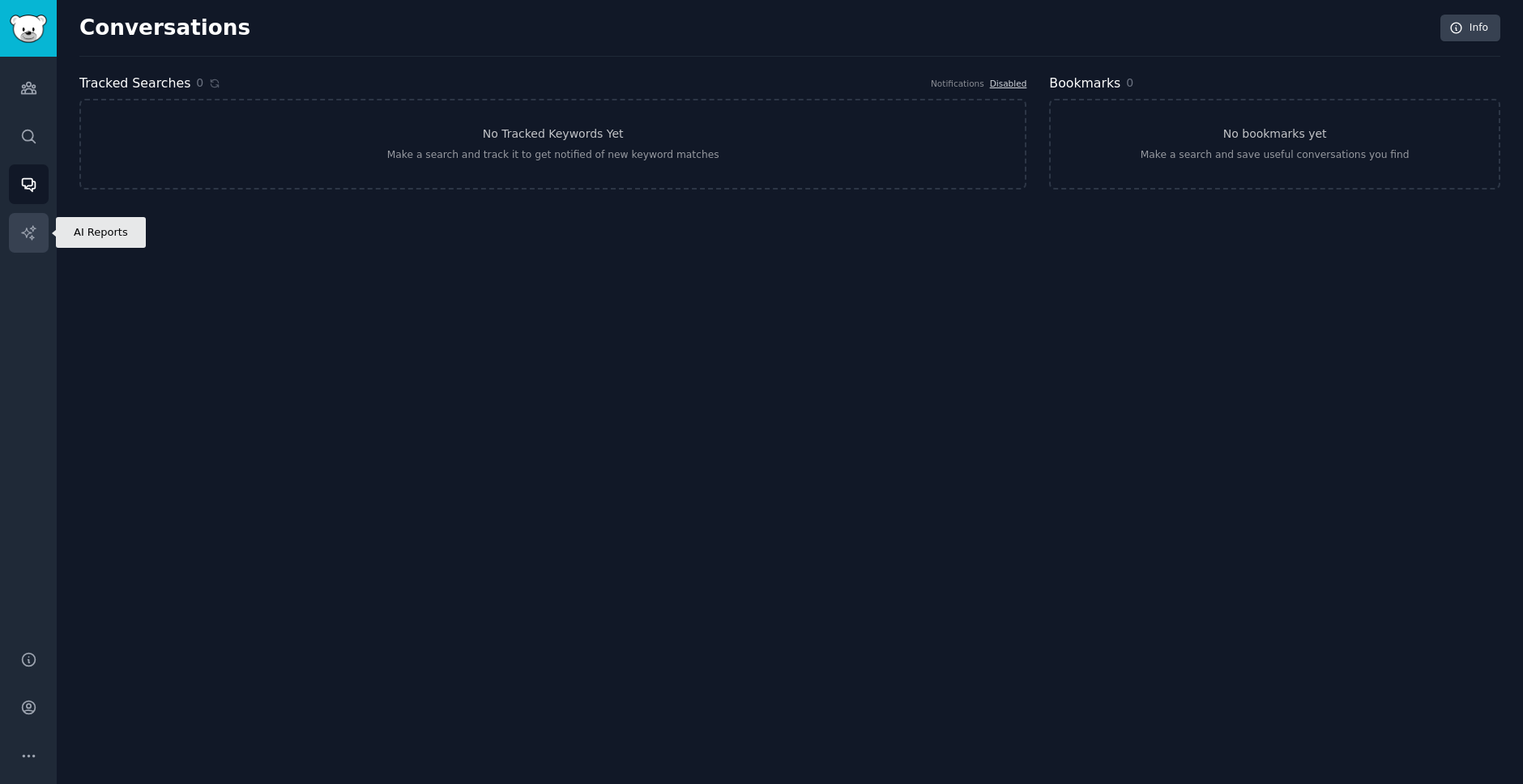
click at [28, 224] on icon "Sidebar" at bounding box center [29, 233] width 17 height 17
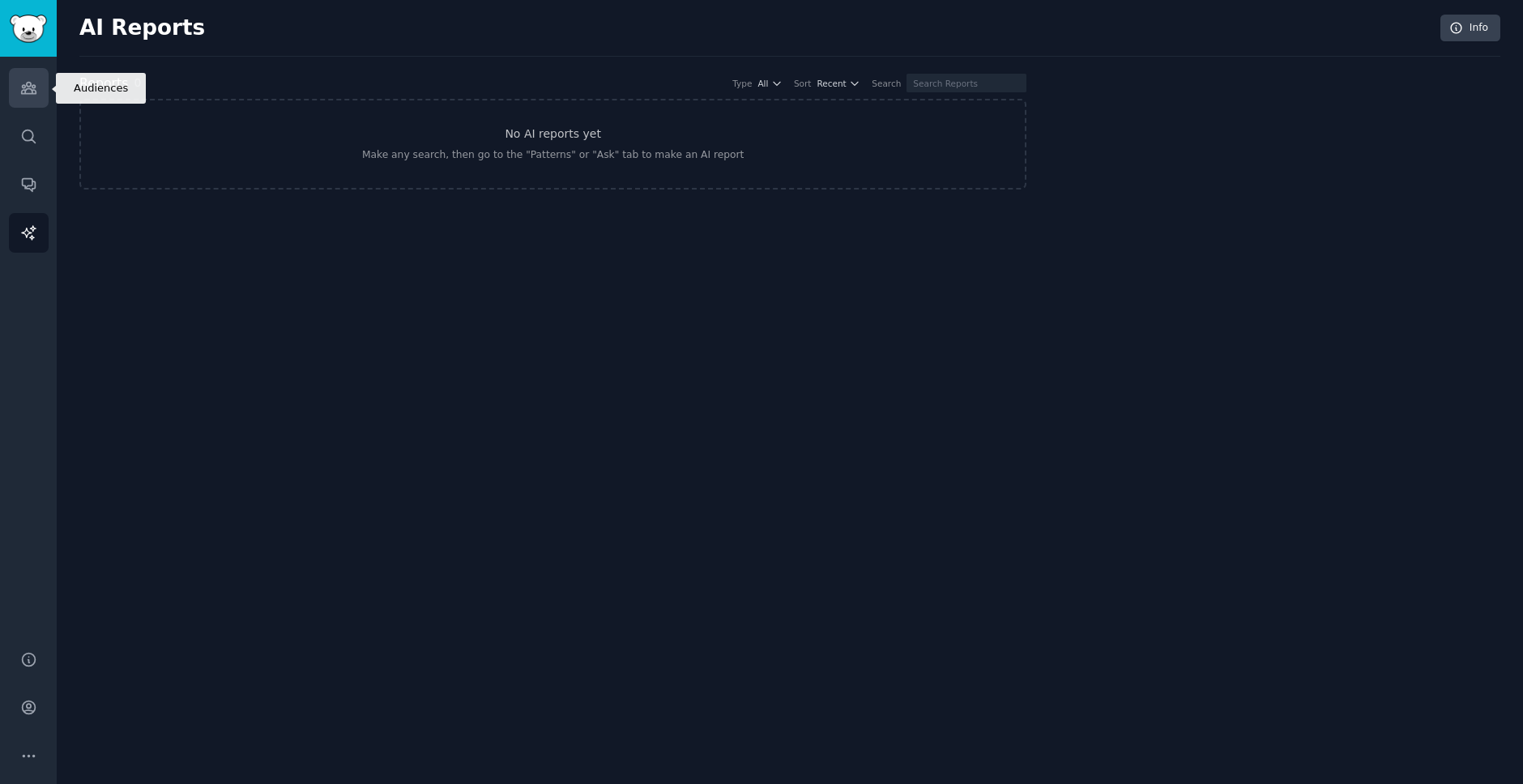
click at [26, 96] on icon "Sidebar" at bounding box center [29, 88] width 17 height 17
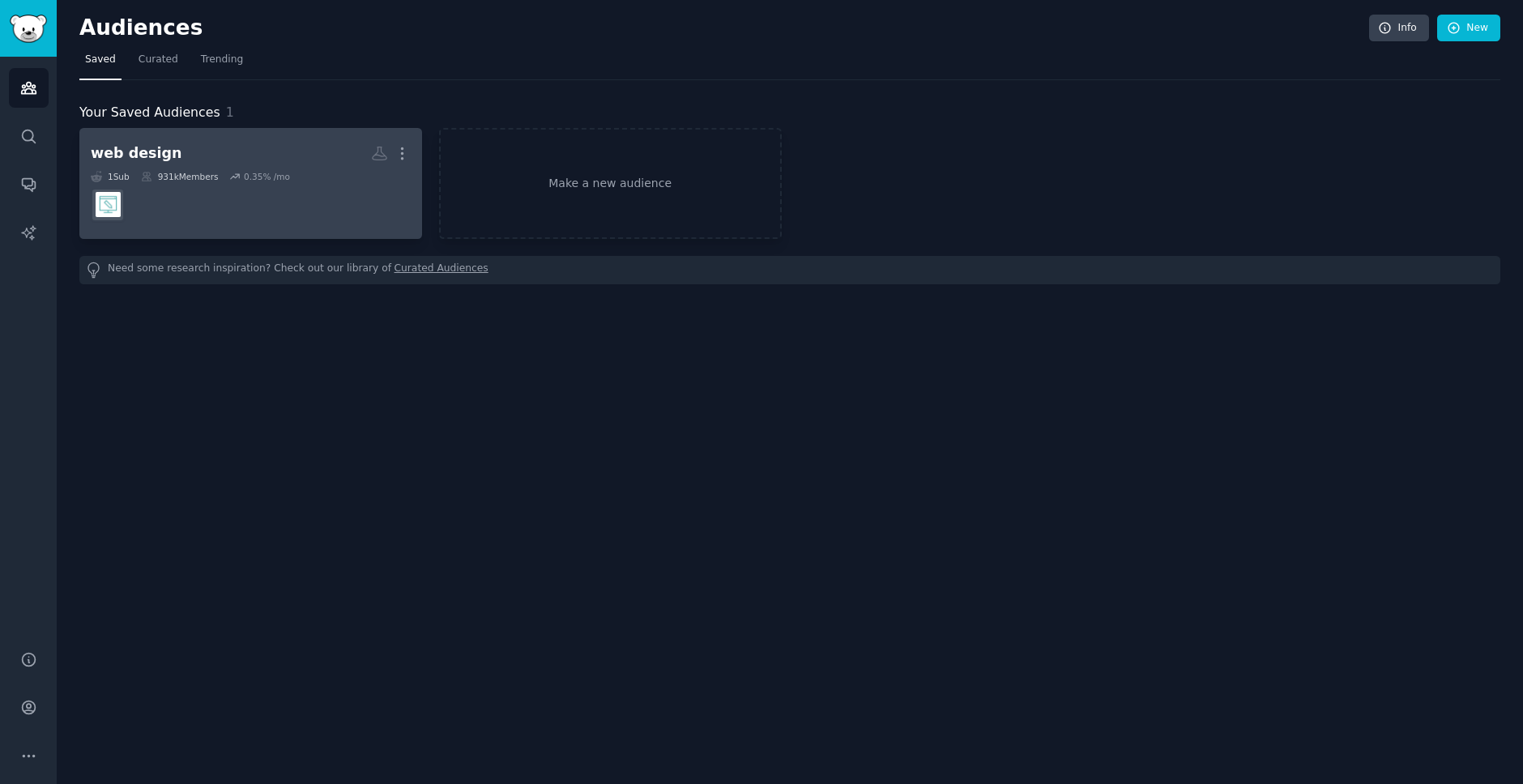
click at [233, 219] on dd "r/web_design" at bounding box center [250, 205] width 320 height 46
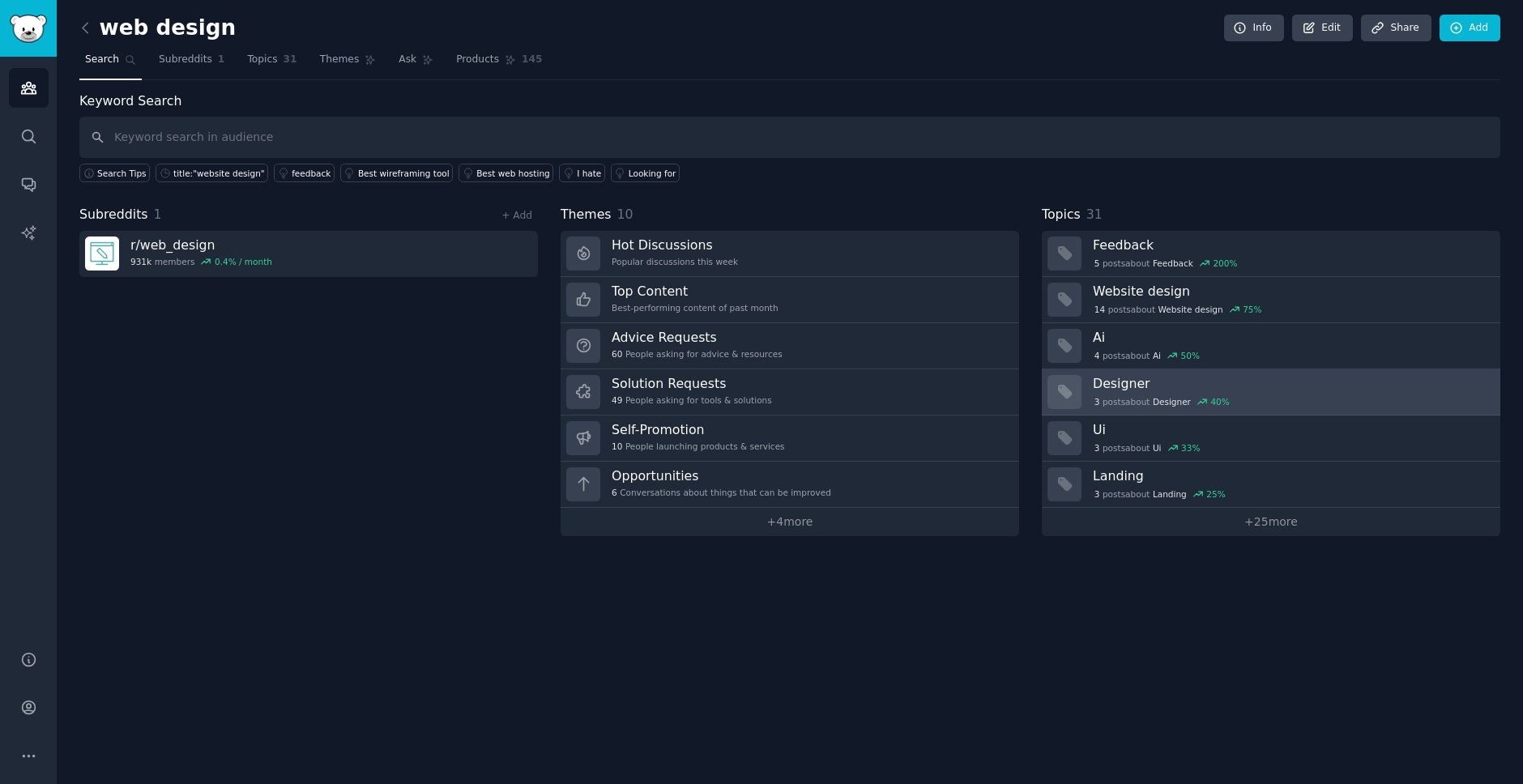
click at [1292, 395] on div "3 post s about Designer 40 %" at bounding box center [1291, 401] width 396 height 14
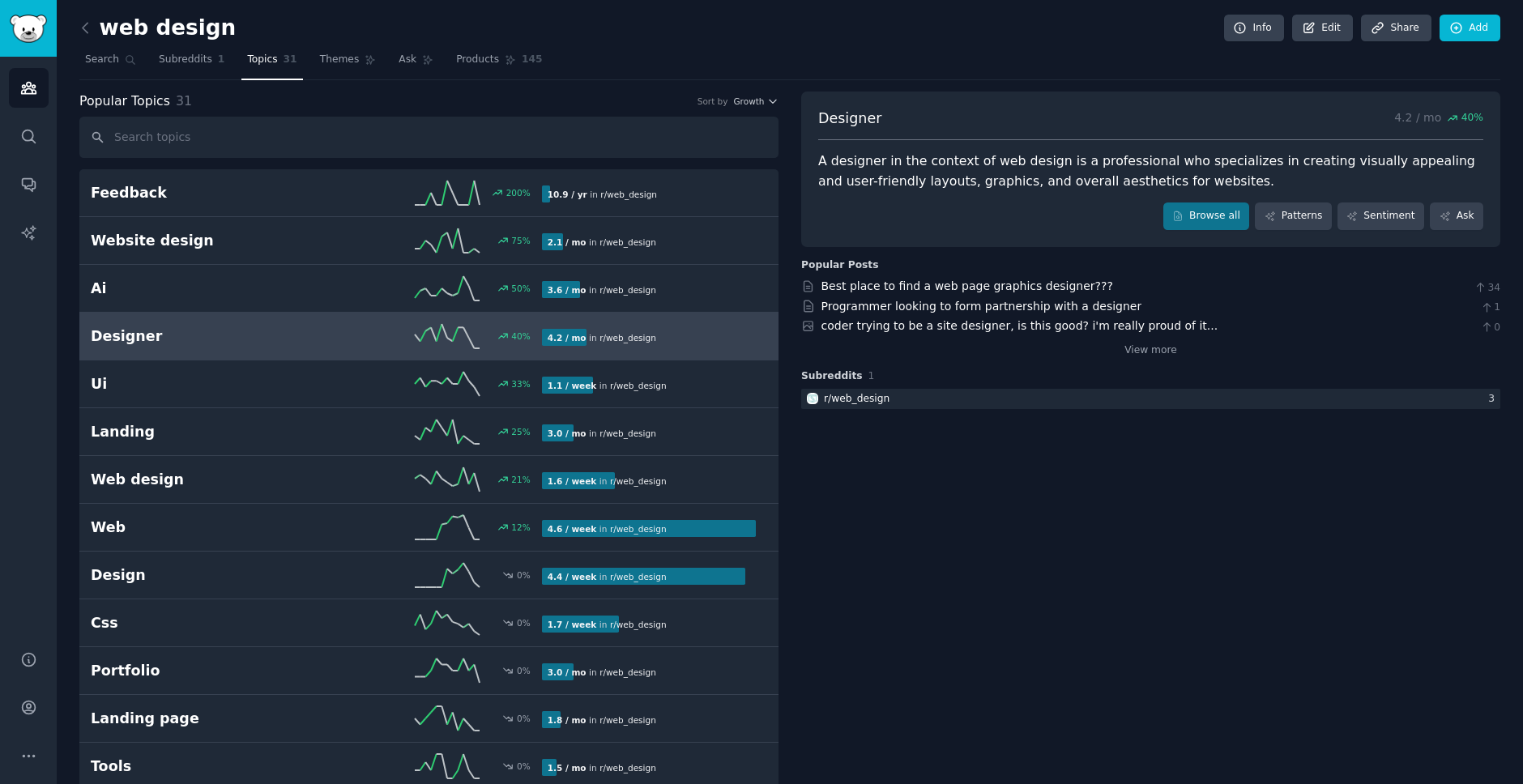
click at [1292, 395] on div at bounding box center [1151, 399] width 699 height 20
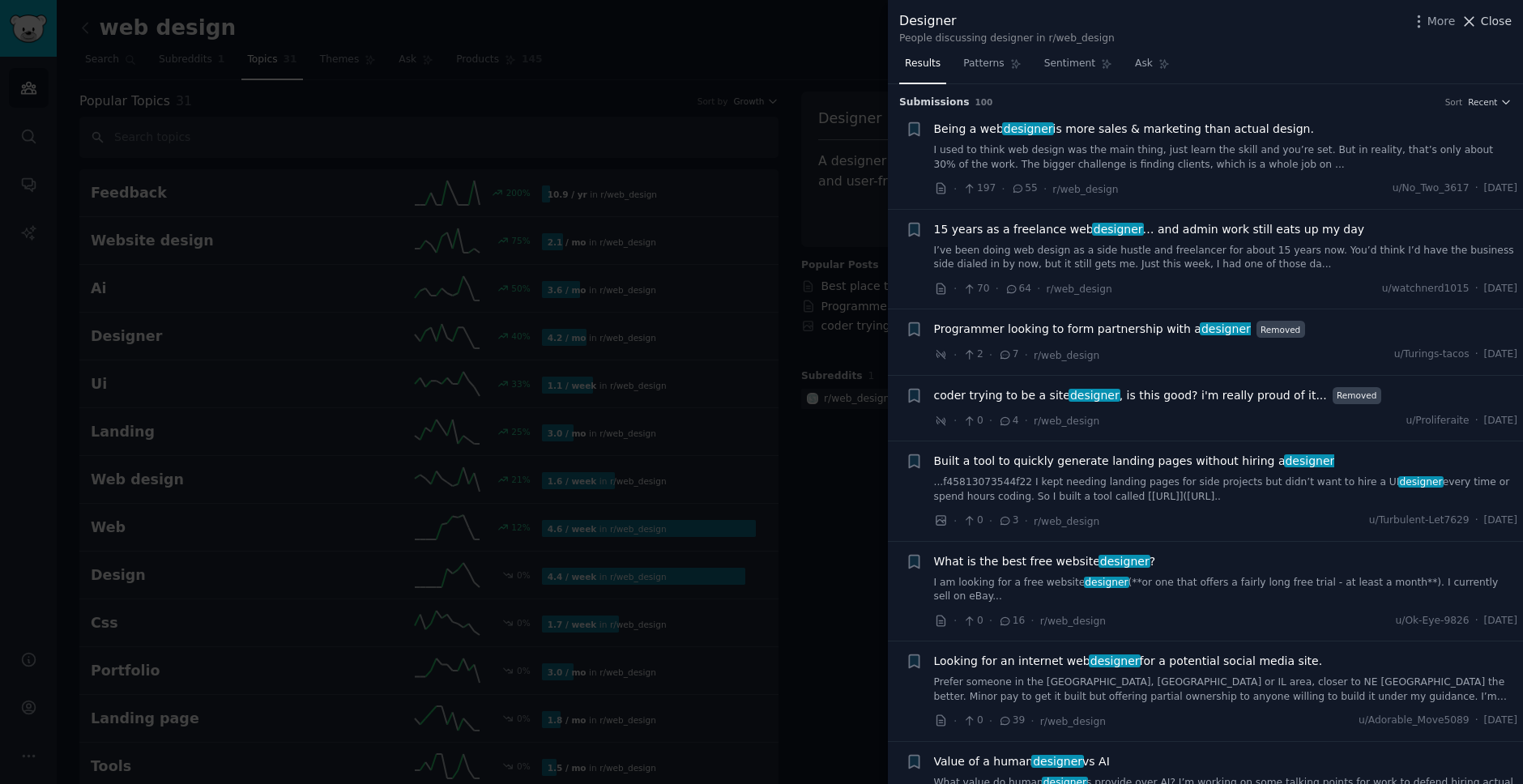
click at [1498, 21] on span "Close" at bounding box center [1497, 21] width 30 height 17
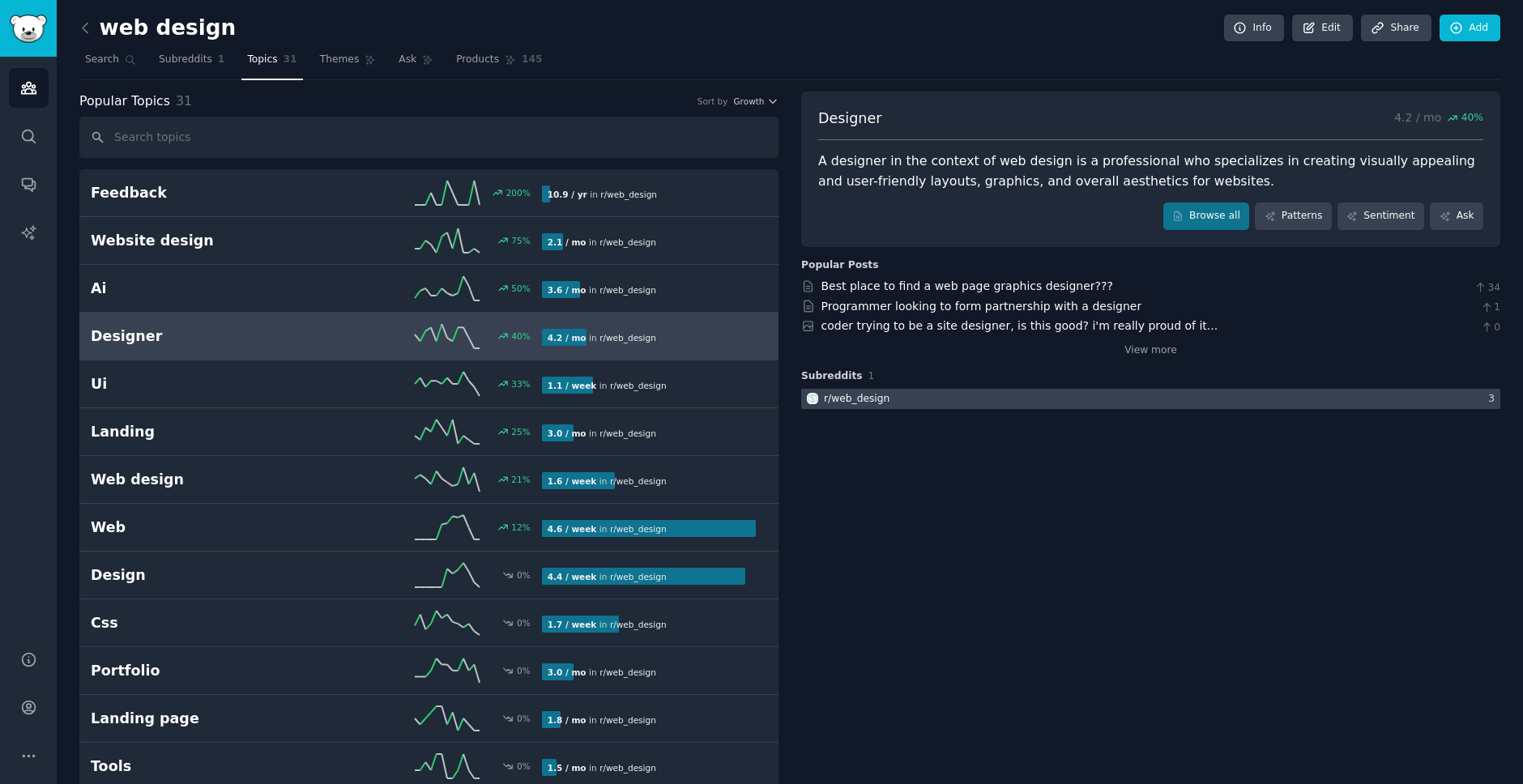
click at [1012, 400] on div at bounding box center [1151, 399] width 699 height 20
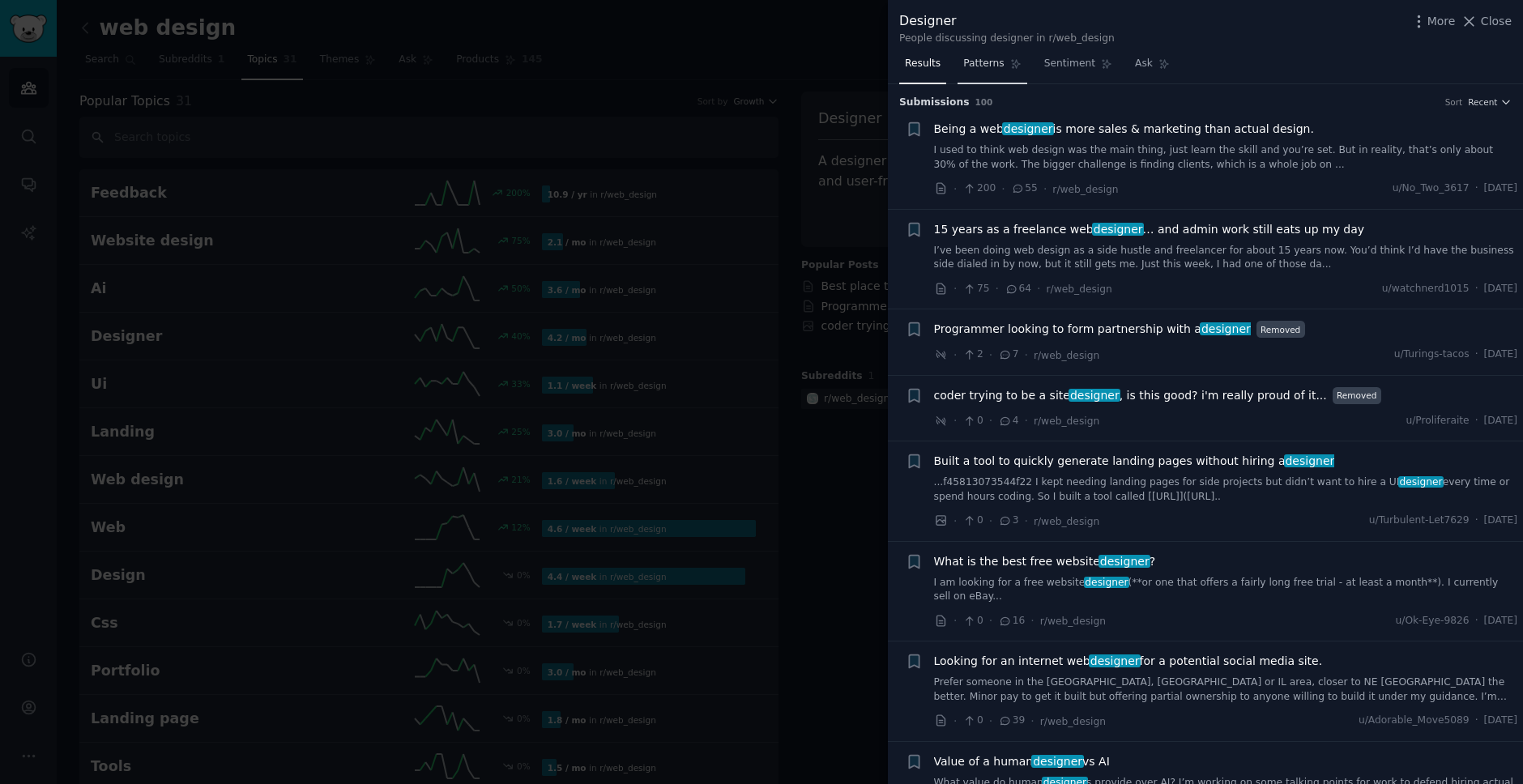
click at [985, 64] on span "Patterns" at bounding box center [984, 63] width 41 height 14
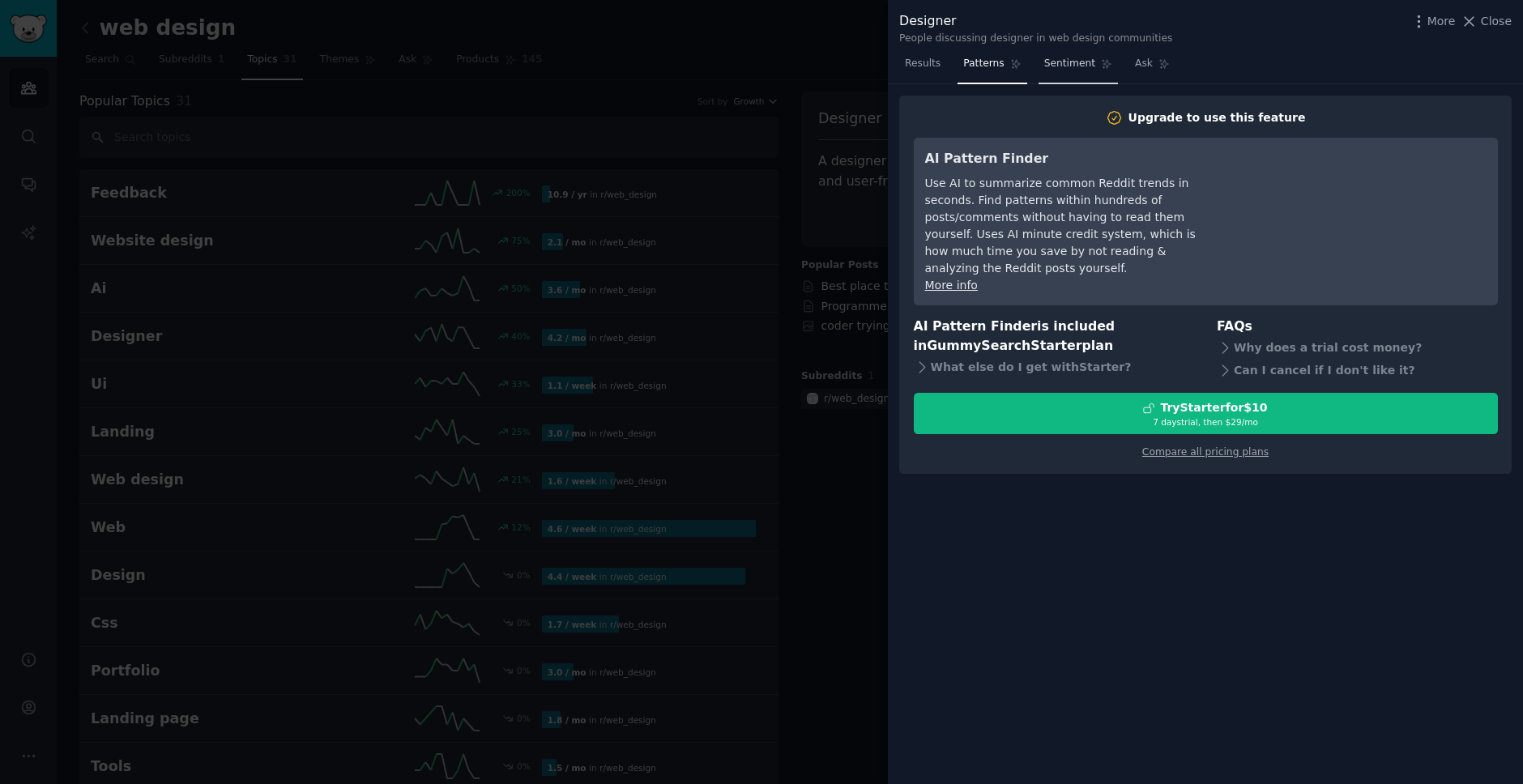
click at [1059, 65] on span "Sentiment" at bounding box center [1069, 63] width 51 height 14
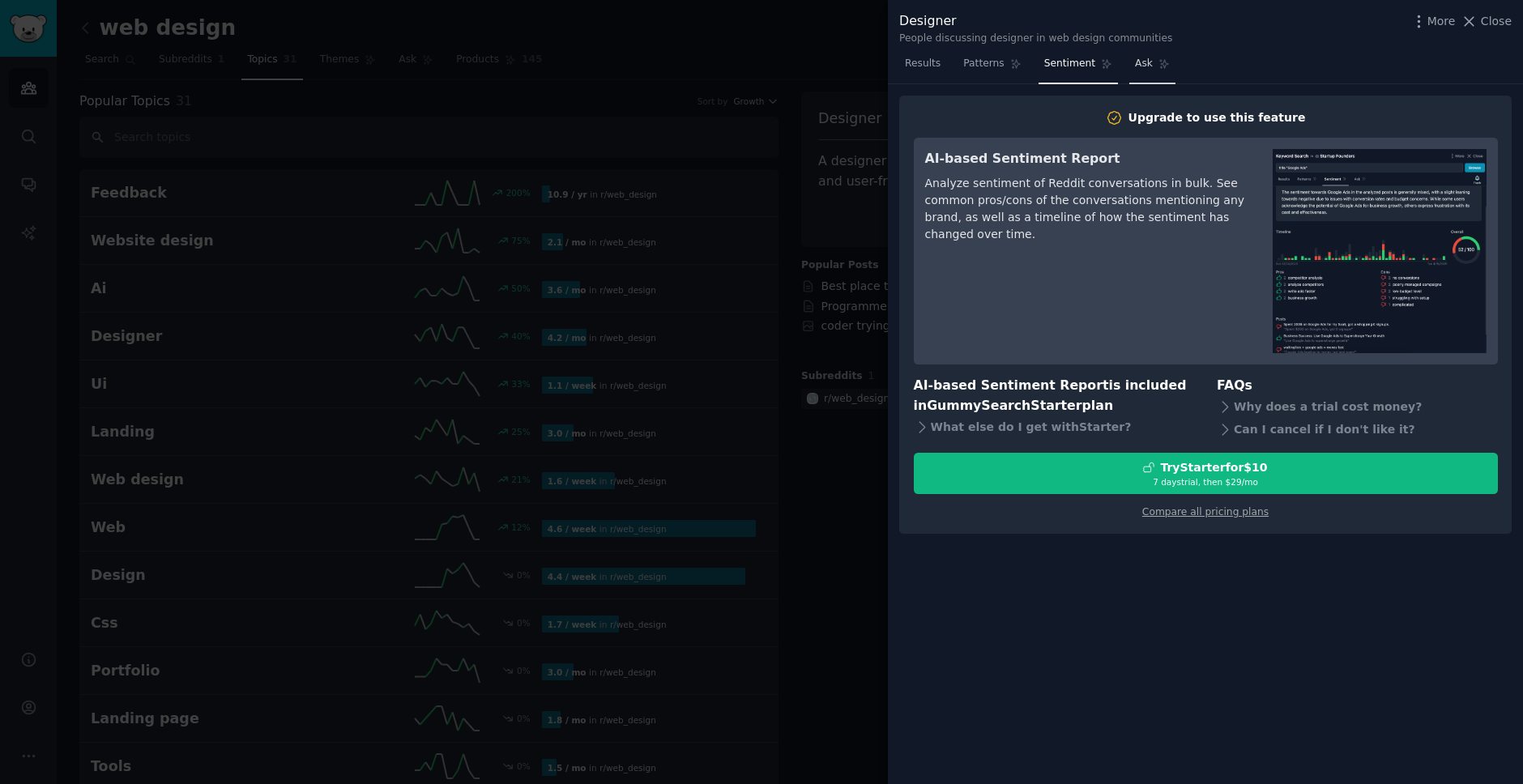
click at [1149, 59] on link "Ask" at bounding box center [1152, 67] width 47 height 33
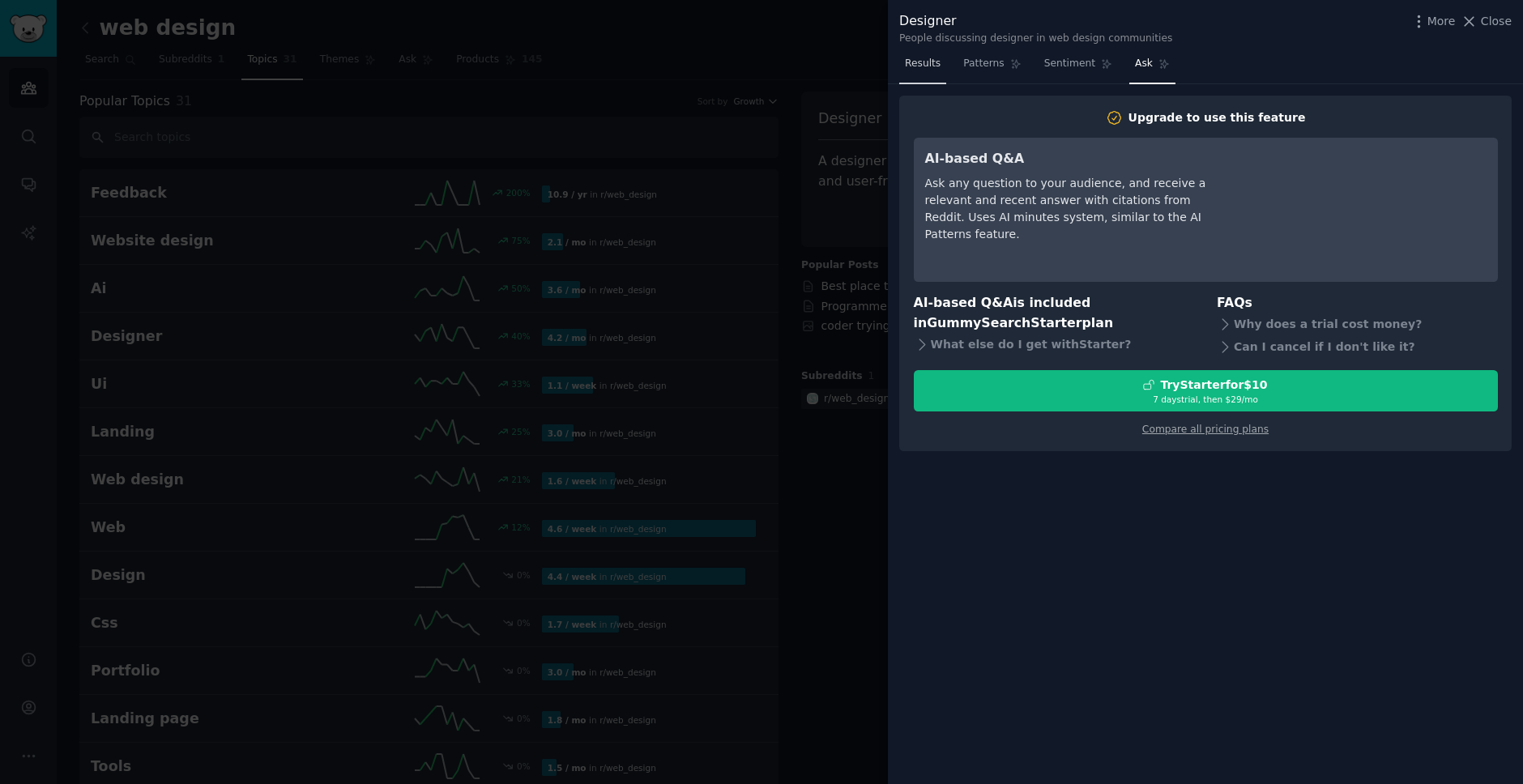
click at [919, 67] on span "Results" at bounding box center [923, 63] width 36 height 14
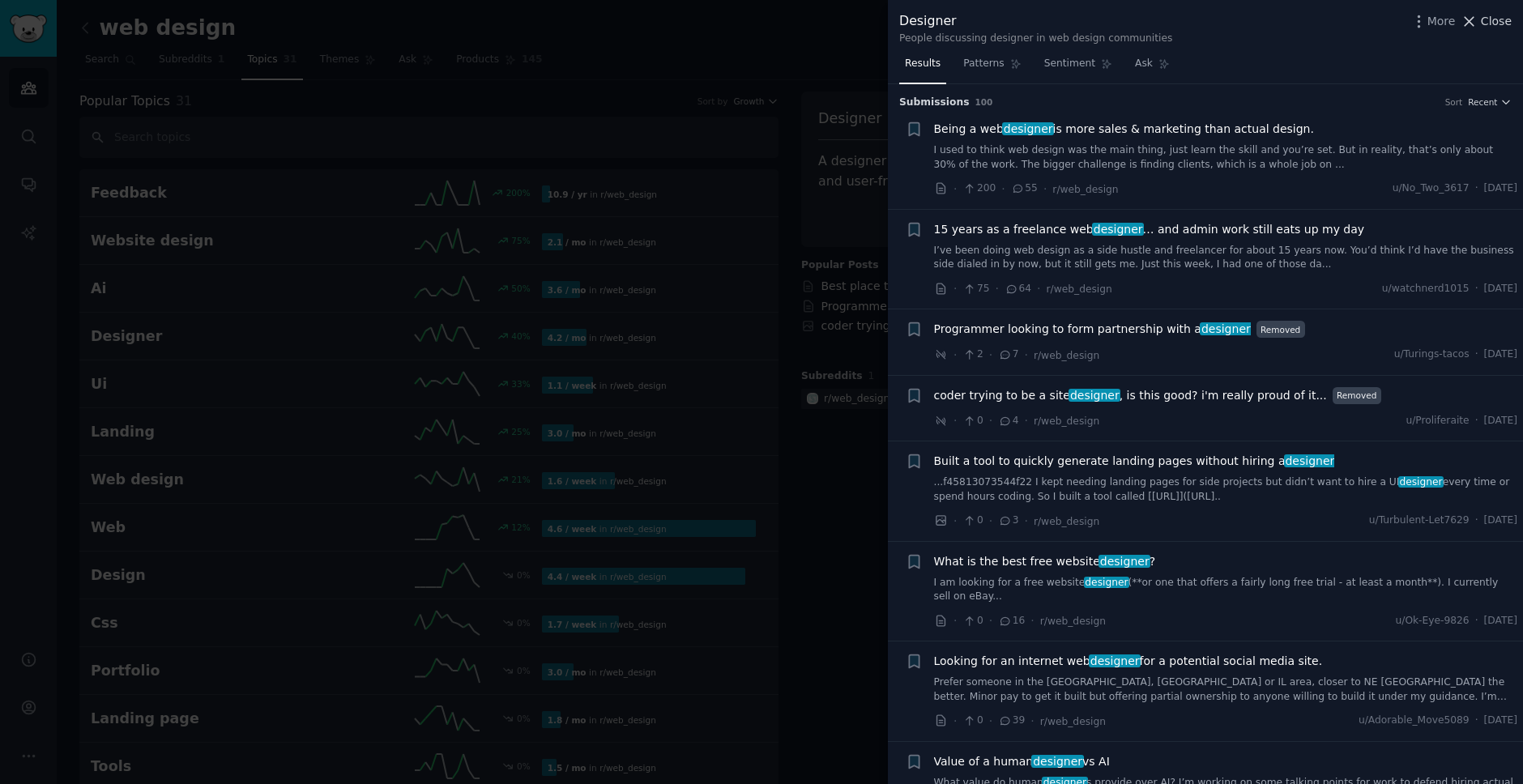
click at [1501, 16] on span "Close" at bounding box center [1497, 21] width 30 height 17
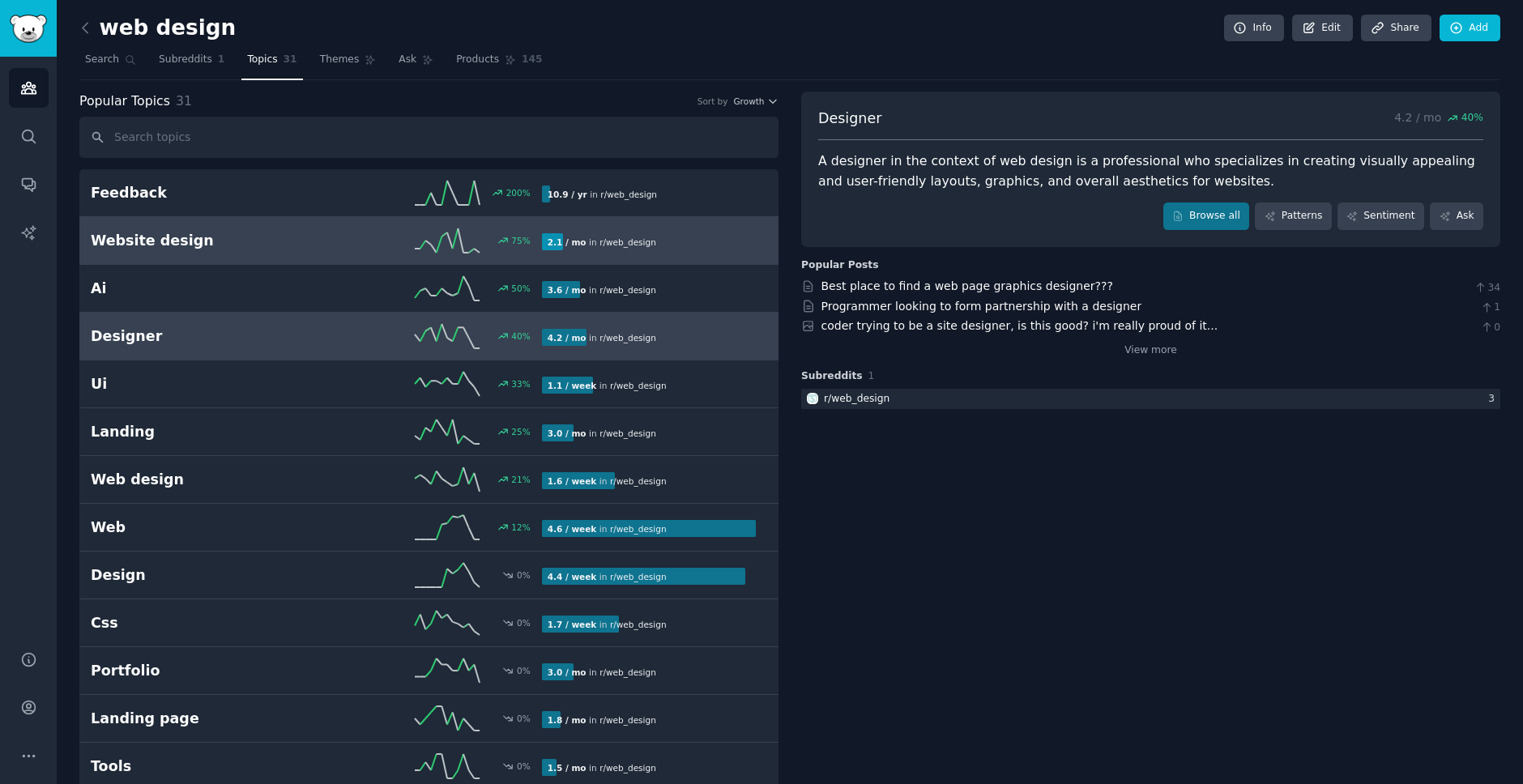
click at [217, 241] on h2 "Website design" at bounding box center [203, 241] width 225 height 20
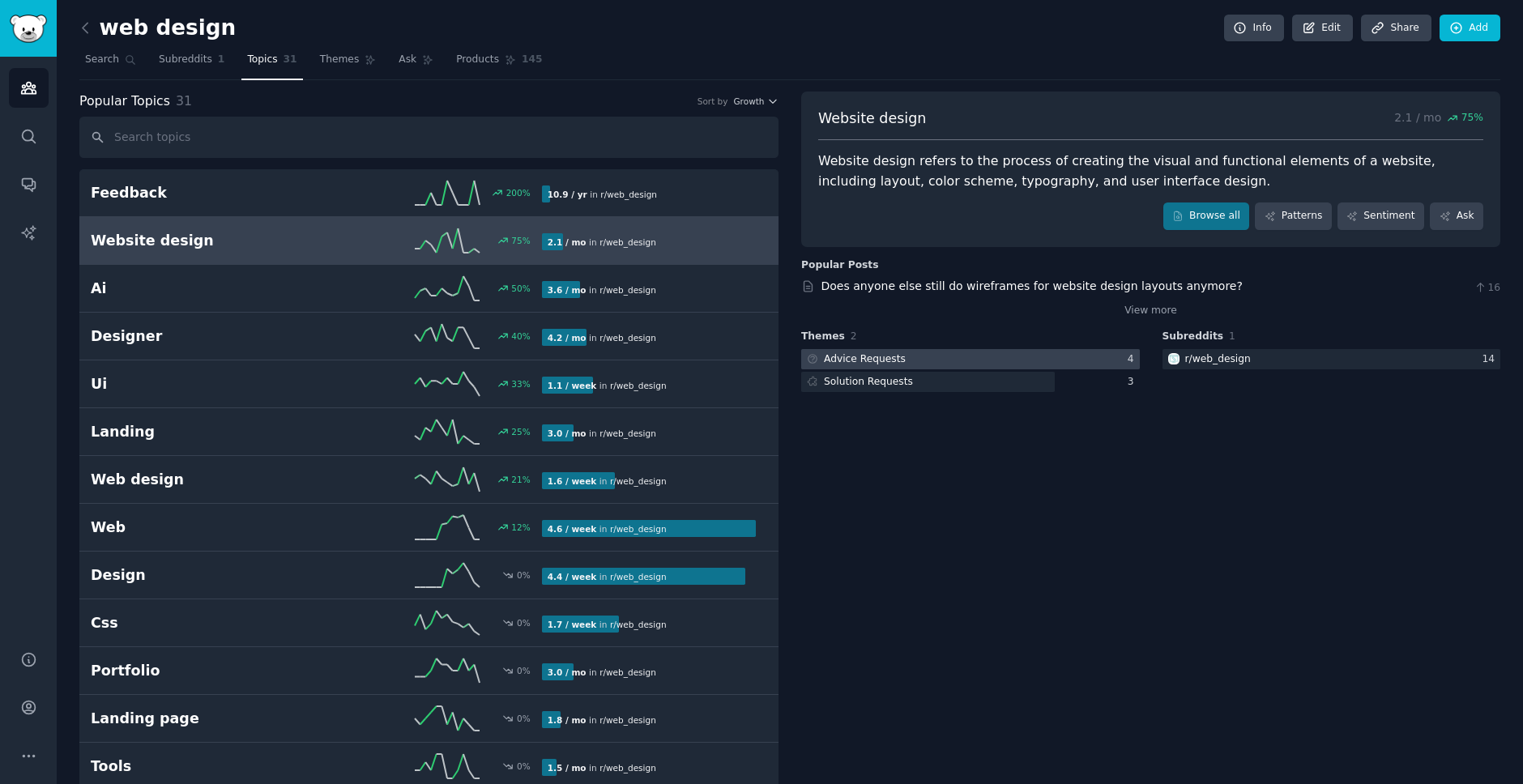
click at [960, 359] on div at bounding box center [970, 359] width 338 height 20
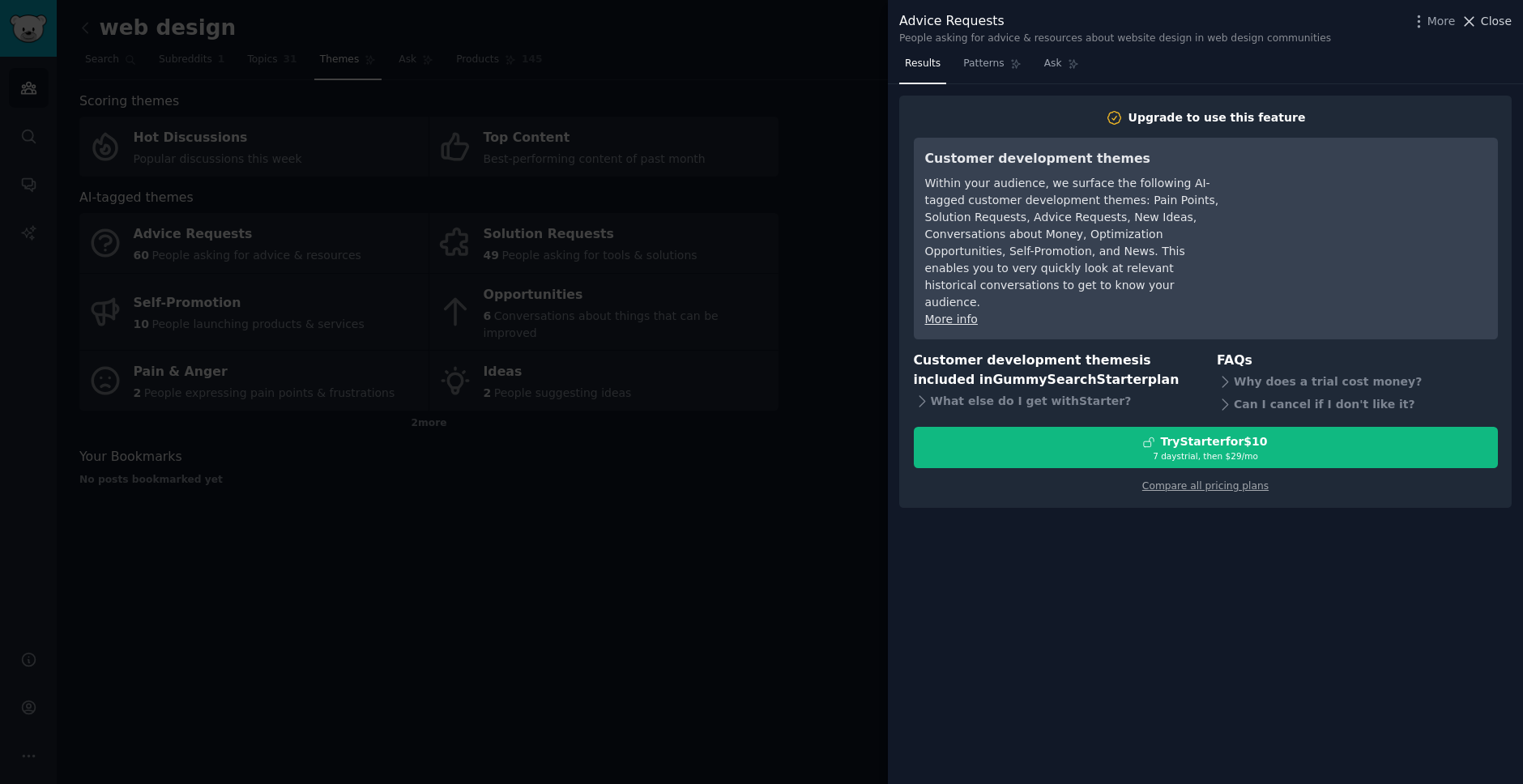
click at [1493, 25] on span "Close" at bounding box center [1497, 21] width 30 height 17
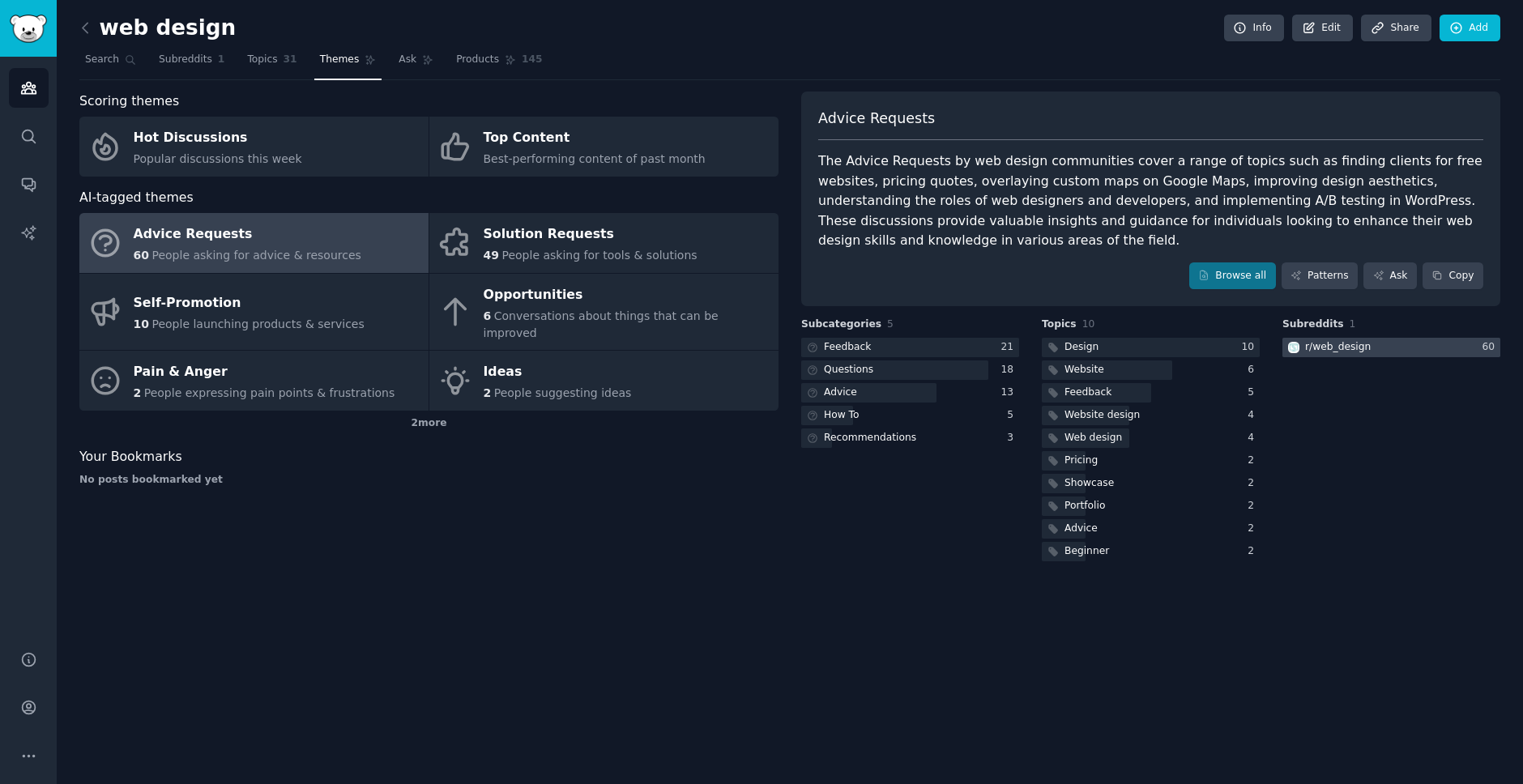
click at [1342, 347] on div "r/ web_design" at bounding box center [1339, 347] width 66 height 14
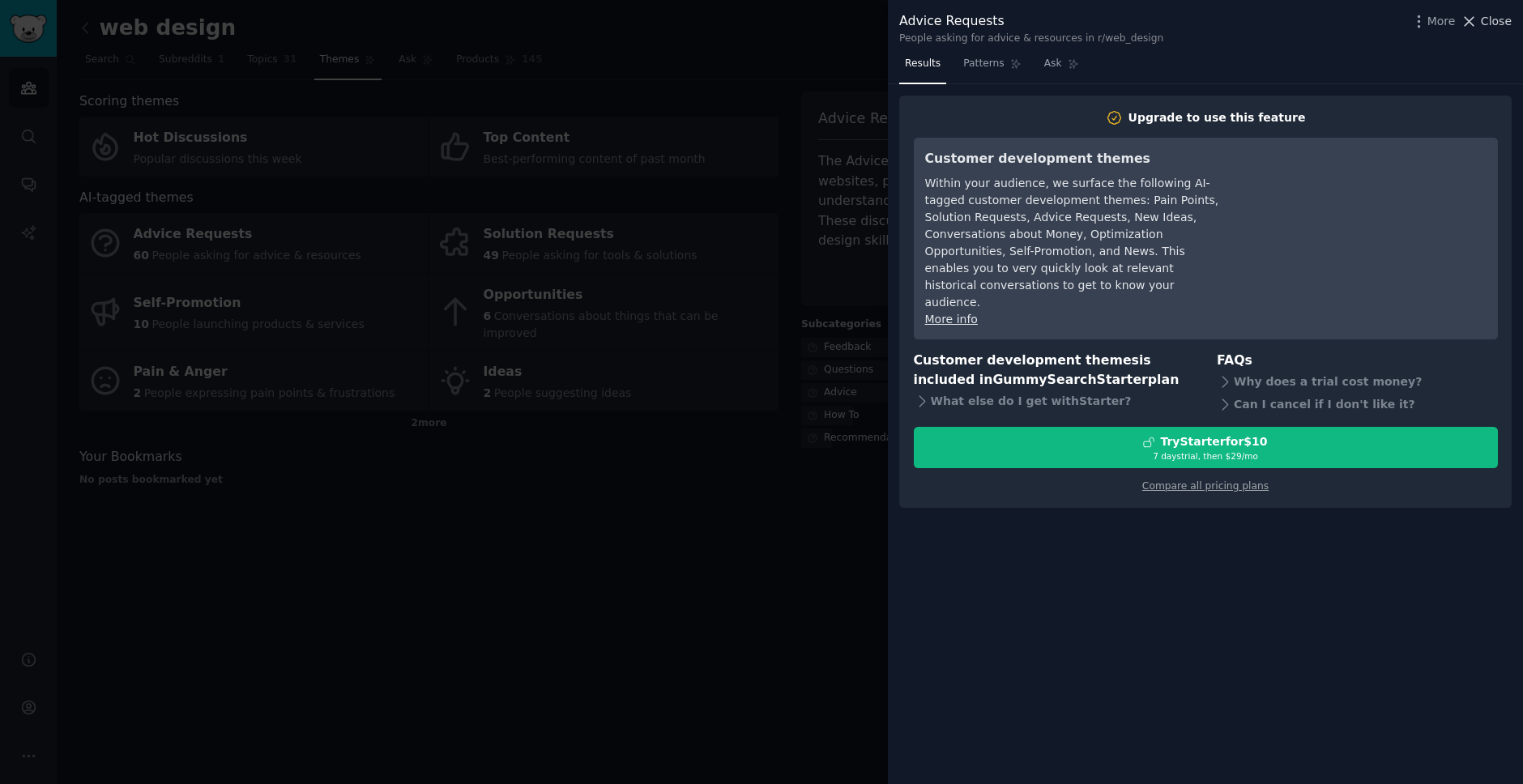
click at [1504, 20] on span "Close" at bounding box center [1497, 21] width 30 height 17
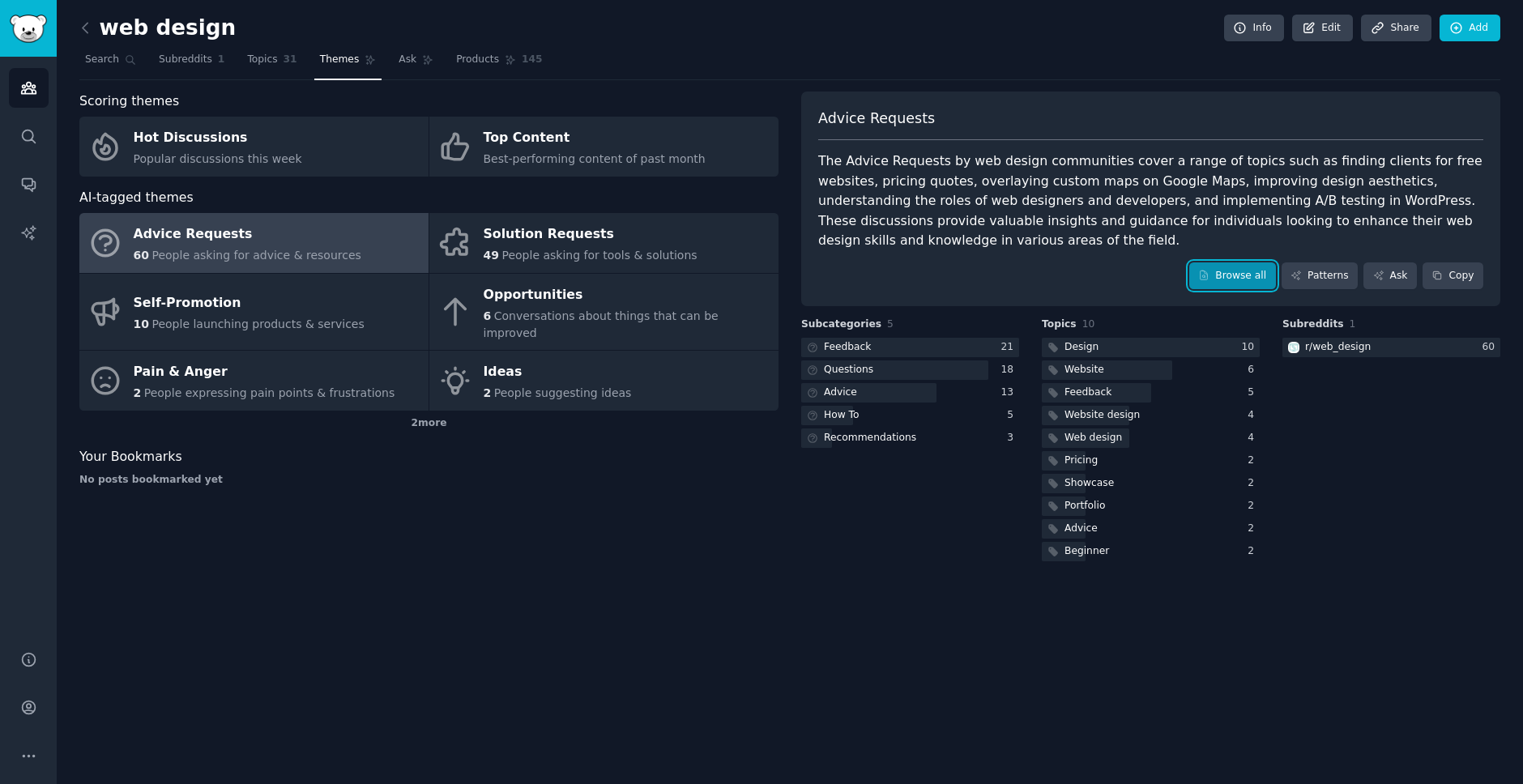
click at [1245, 274] on link "Browse all" at bounding box center [1233, 276] width 86 height 28
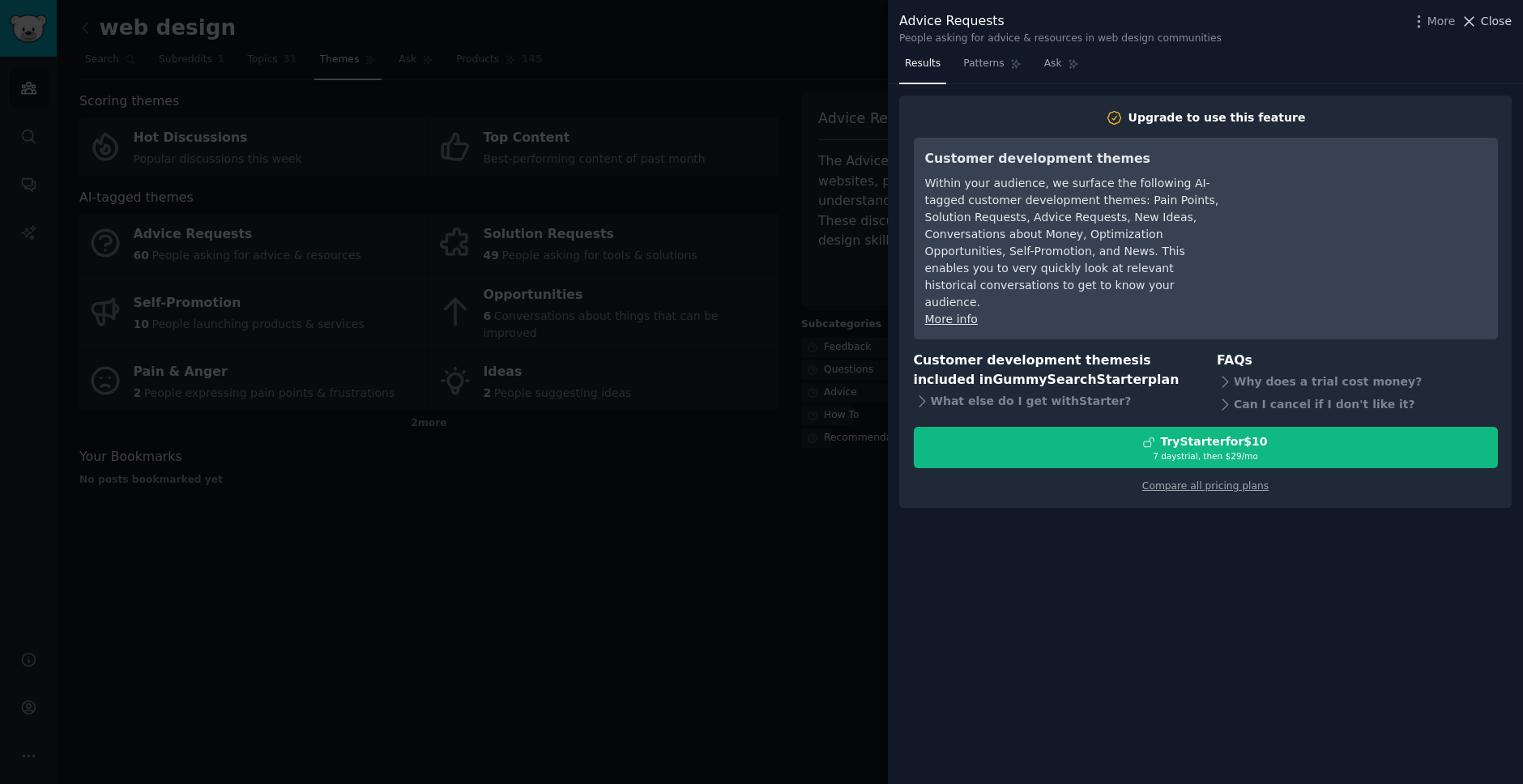
click at [1490, 19] on span "Close" at bounding box center [1497, 21] width 30 height 17
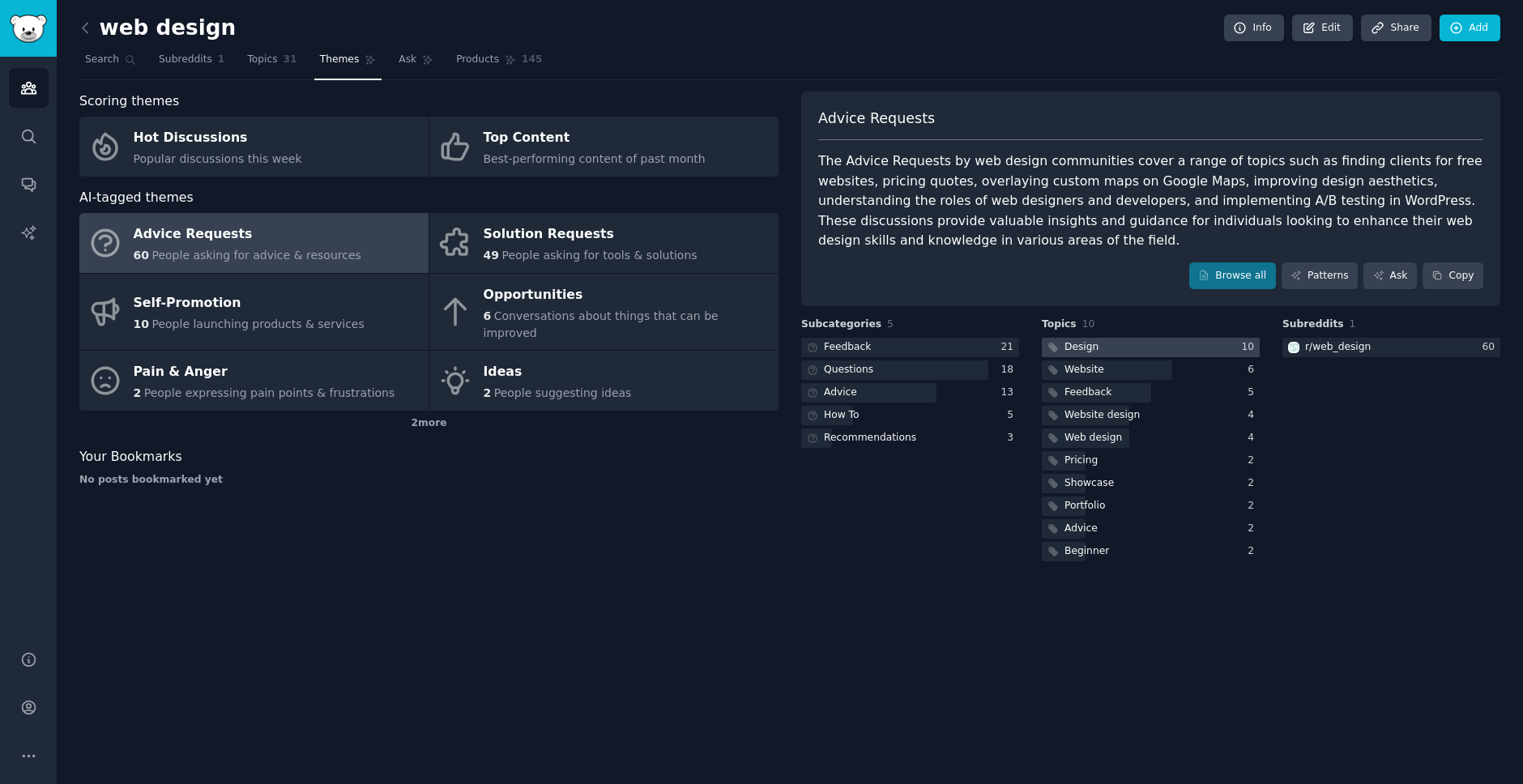
click at [1133, 345] on div at bounding box center [1152, 348] width 218 height 20
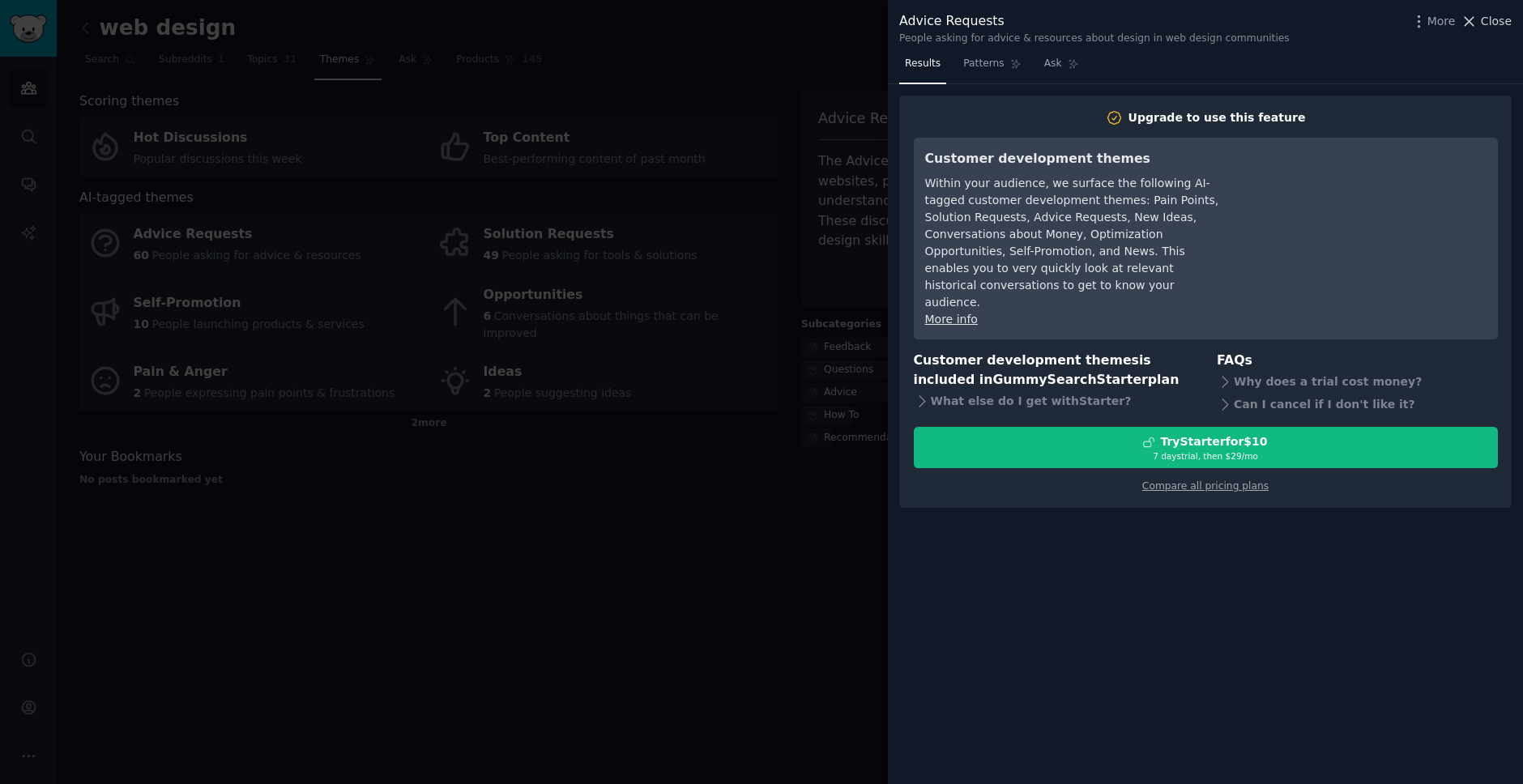
click at [1488, 29] on span "Close" at bounding box center [1497, 21] width 30 height 17
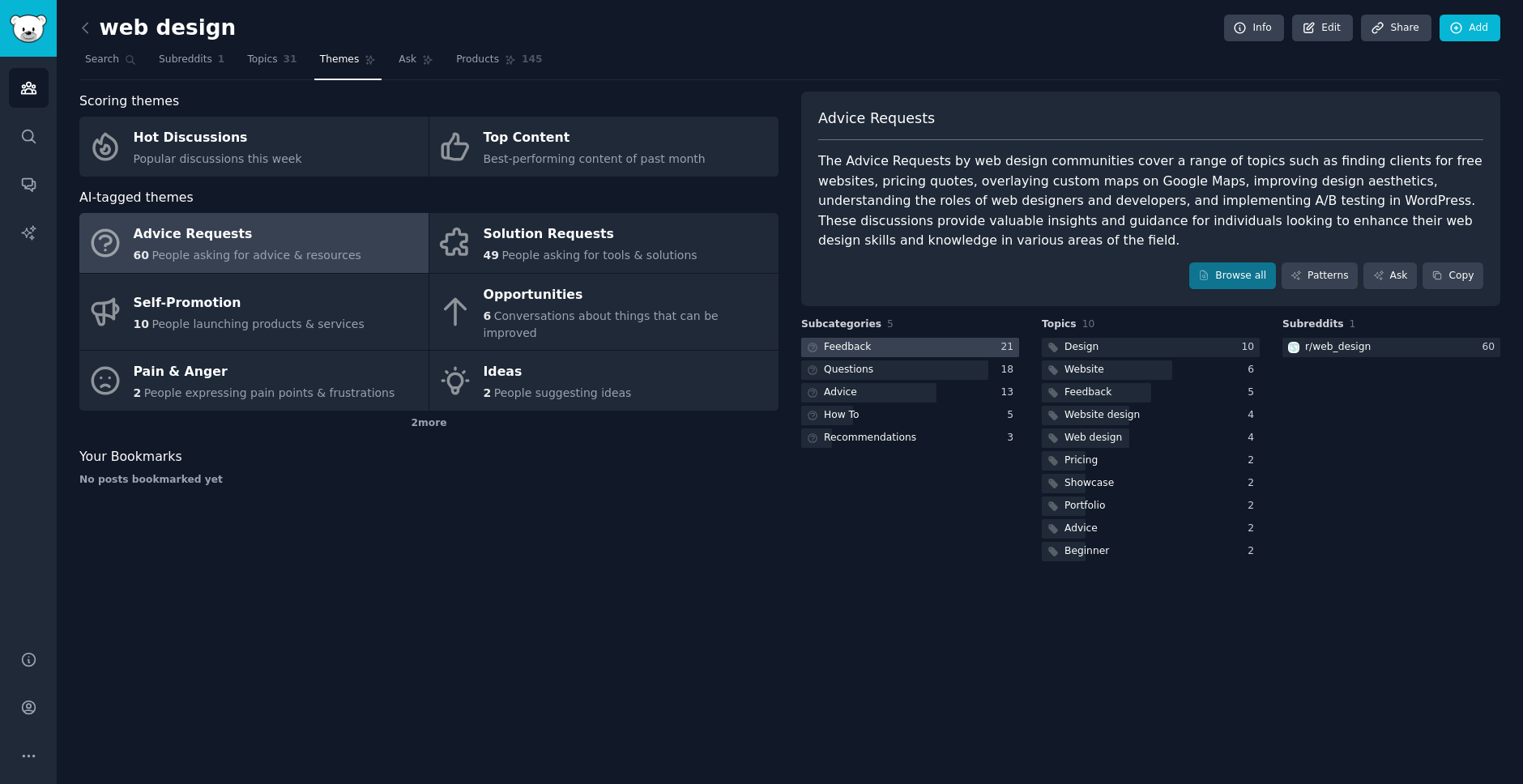
click at [833, 348] on div "Feedback" at bounding box center [848, 347] width 47 height 14
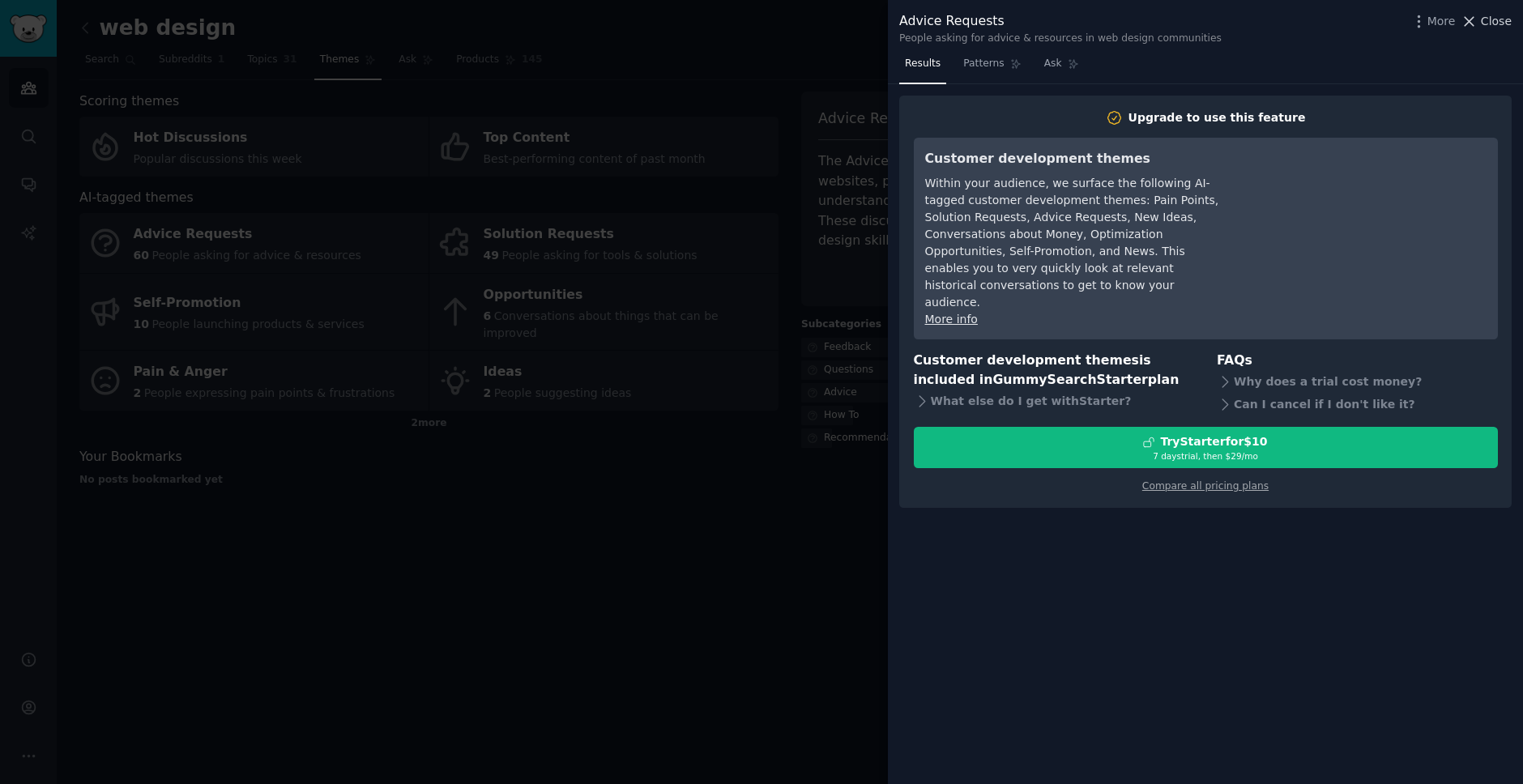
click at [1505, 15] on span "Close" at bounding box center [1497, 21] width 30 height 17
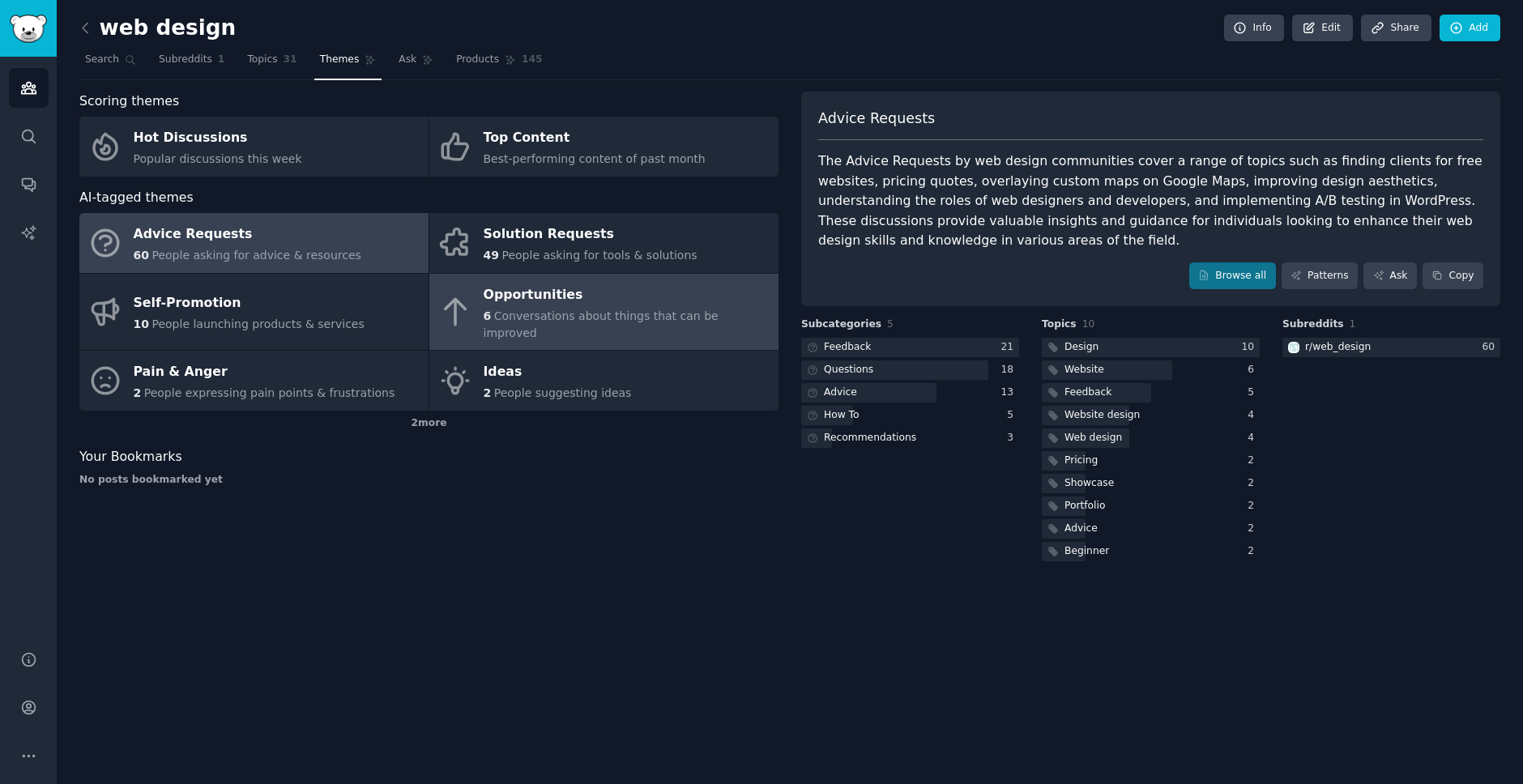
click at [520, 310] on span "Conversations about things that can be improved" at bounding box center [602, 324] width 235 height 30
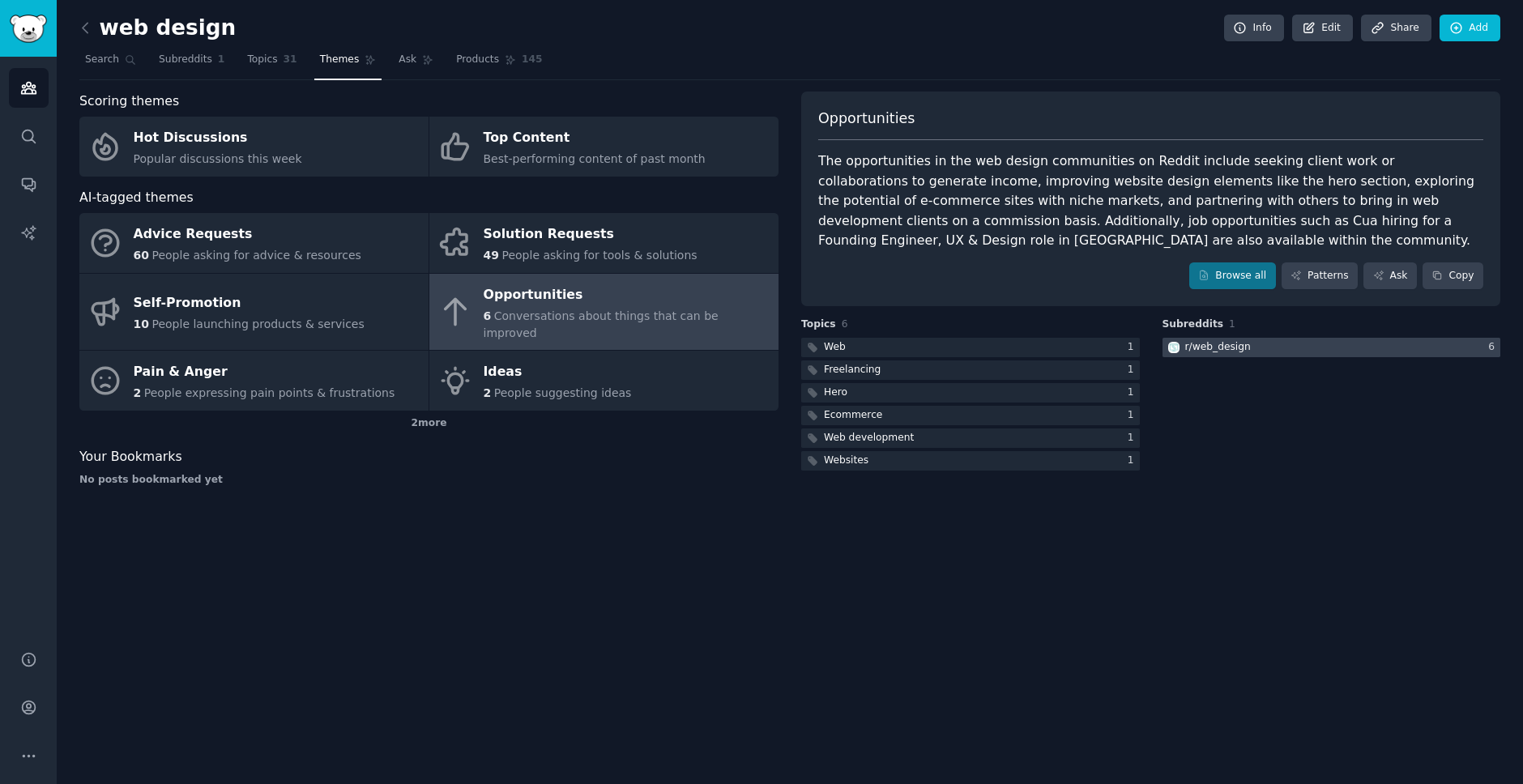
click at [1244, 350] on div "r/ web_design" at bounding box center [1218, 347] width 66 height 14
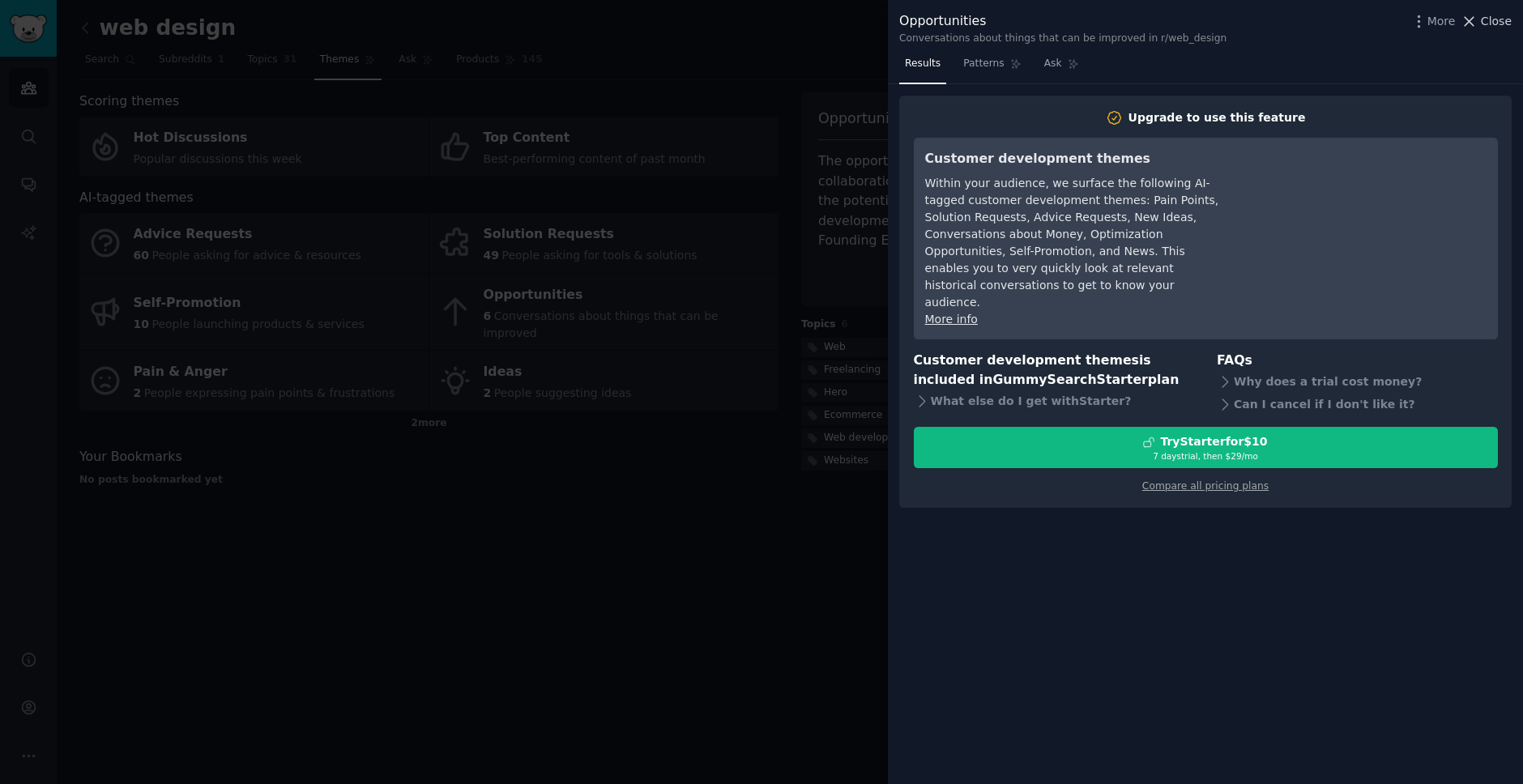
click at [1499, 26] on span "Close" at bounding box center [1497, 21] width 30 height 17
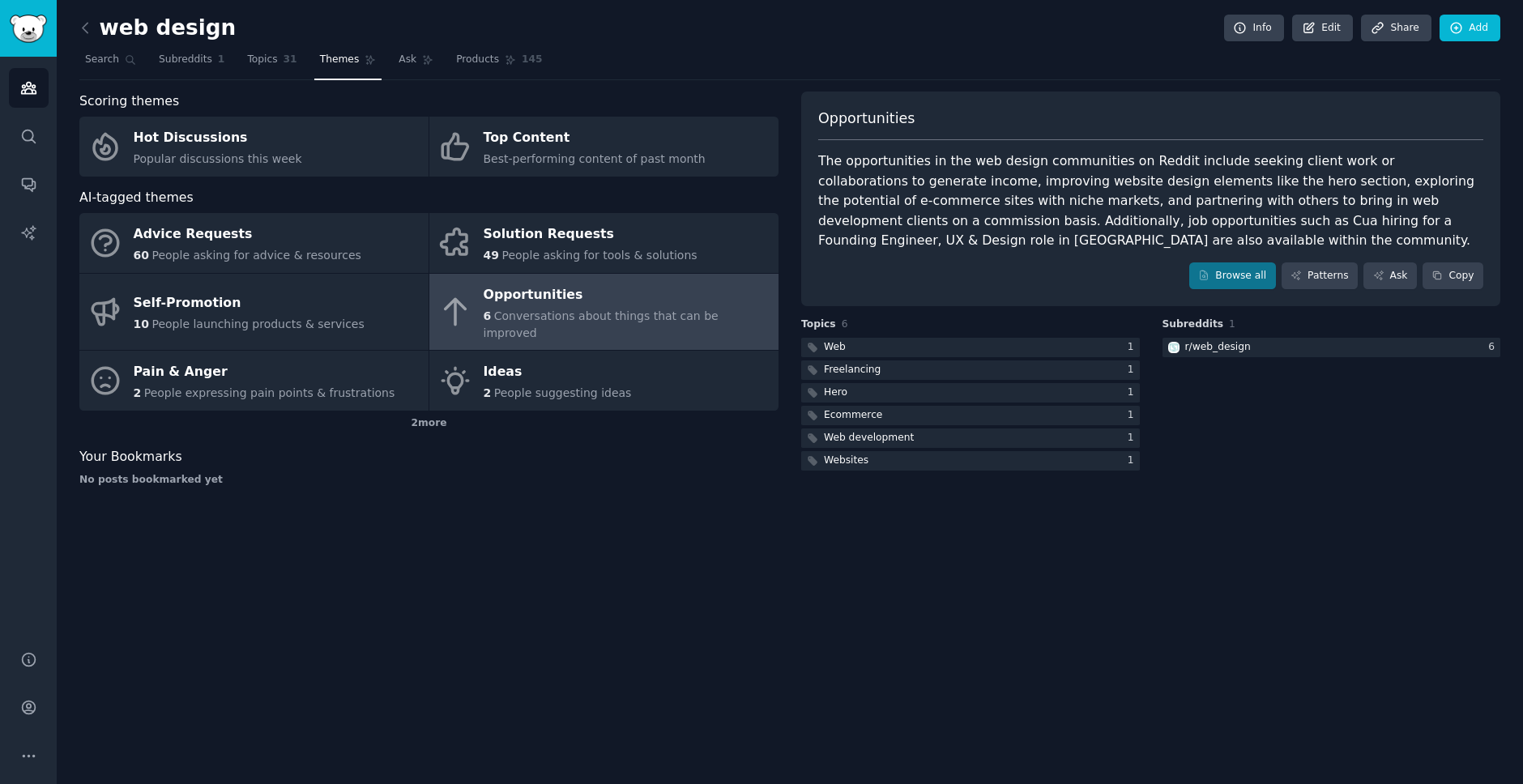
click at [1245, 262] on div "Browse all Patterns Ask Copy" at bounding box center [1151, 276] width 665 height 28
click at [1240, 275] on link "Browse all" at bounding box center [1233, 276] width 86 height 28
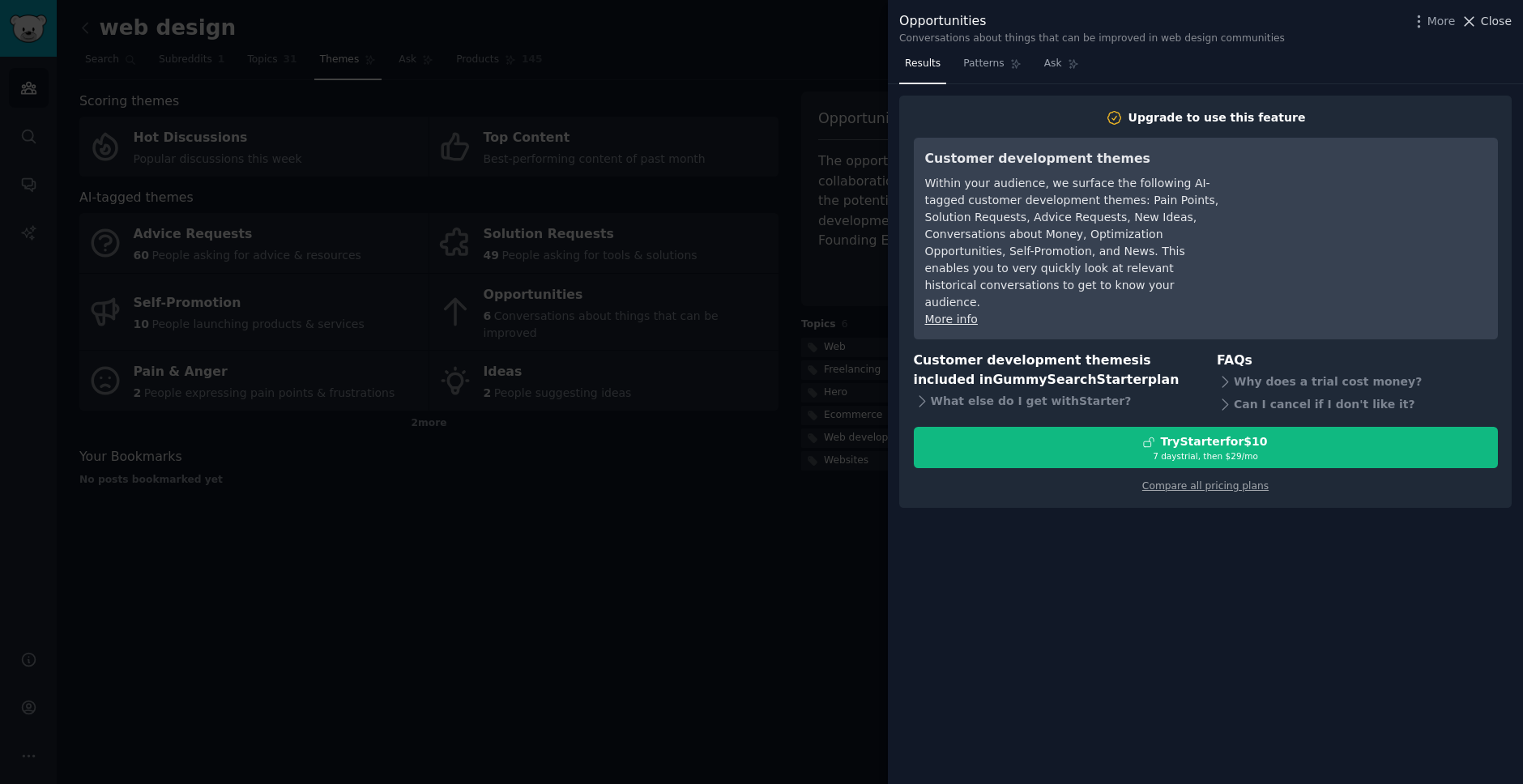
click at [1498, 21] on span "Close" at bounding box center [1497, 21] width 30 height 17
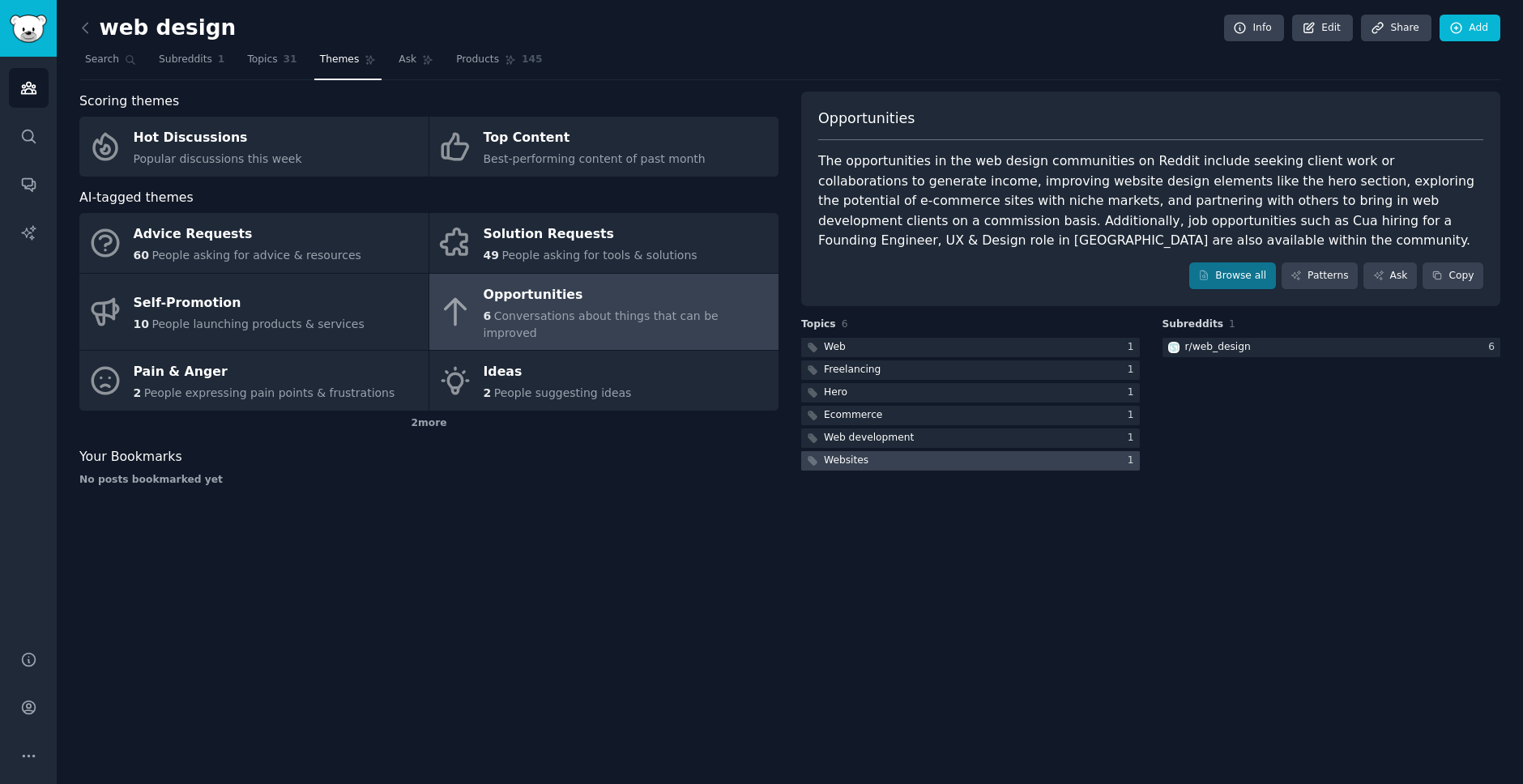
click at [849, 458] on div "Websites" at bounding box center [846, 460] width 45 height 14
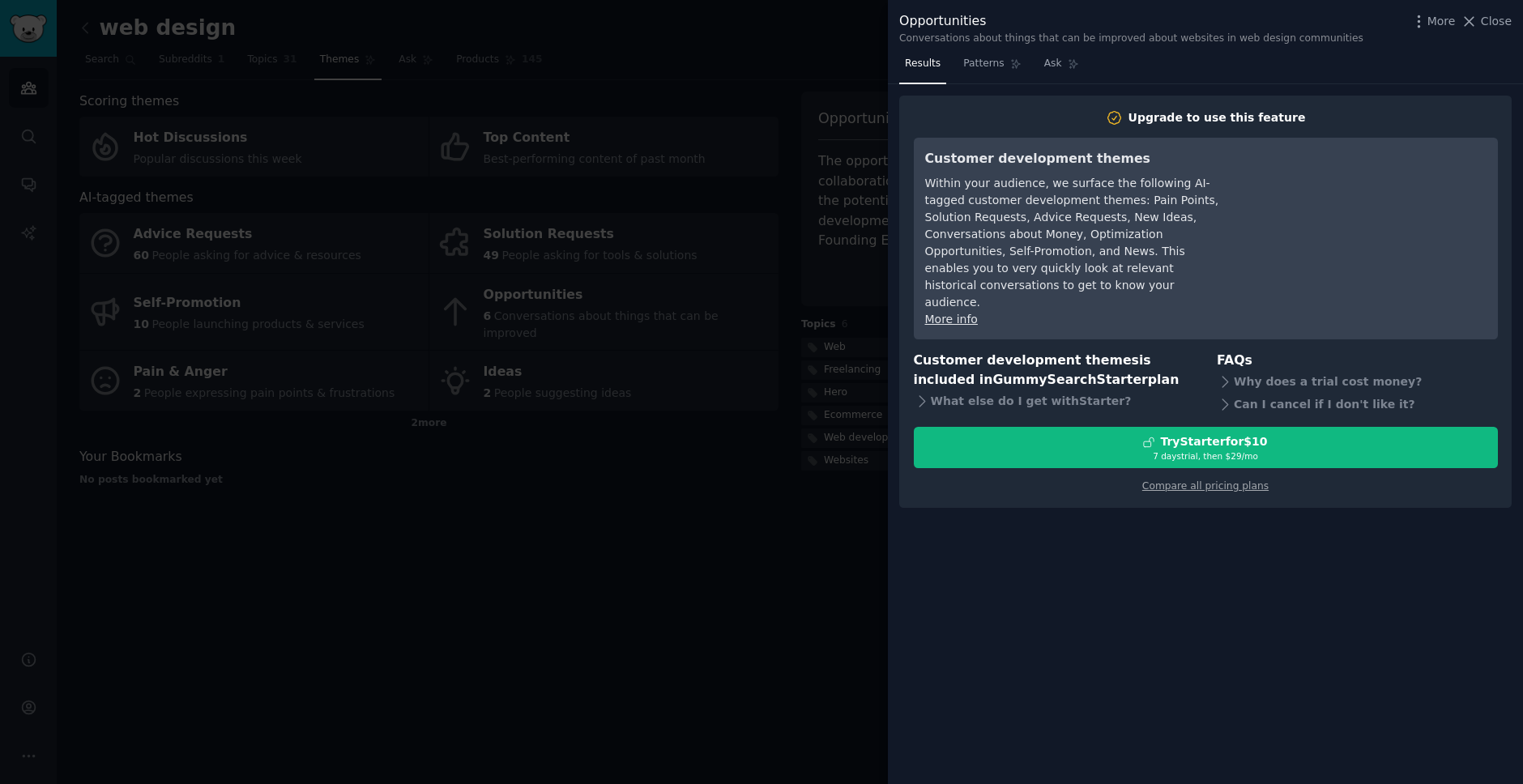
click at [845, 441] on div at bounding box center [762, 392] width 1523 height 784
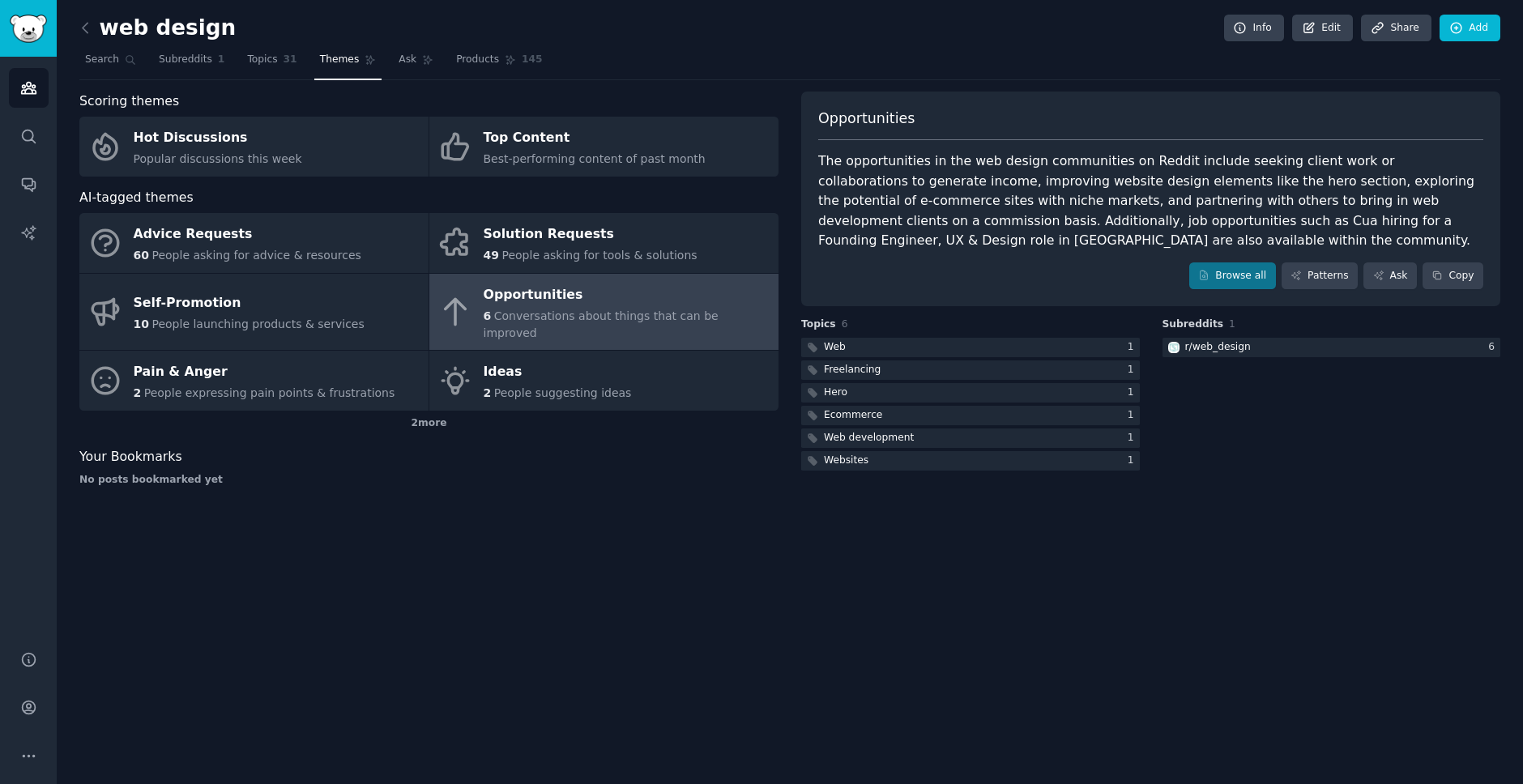
click at [842, 436] on div "Web development" at bounding box center [869, 437] width 90 height 14
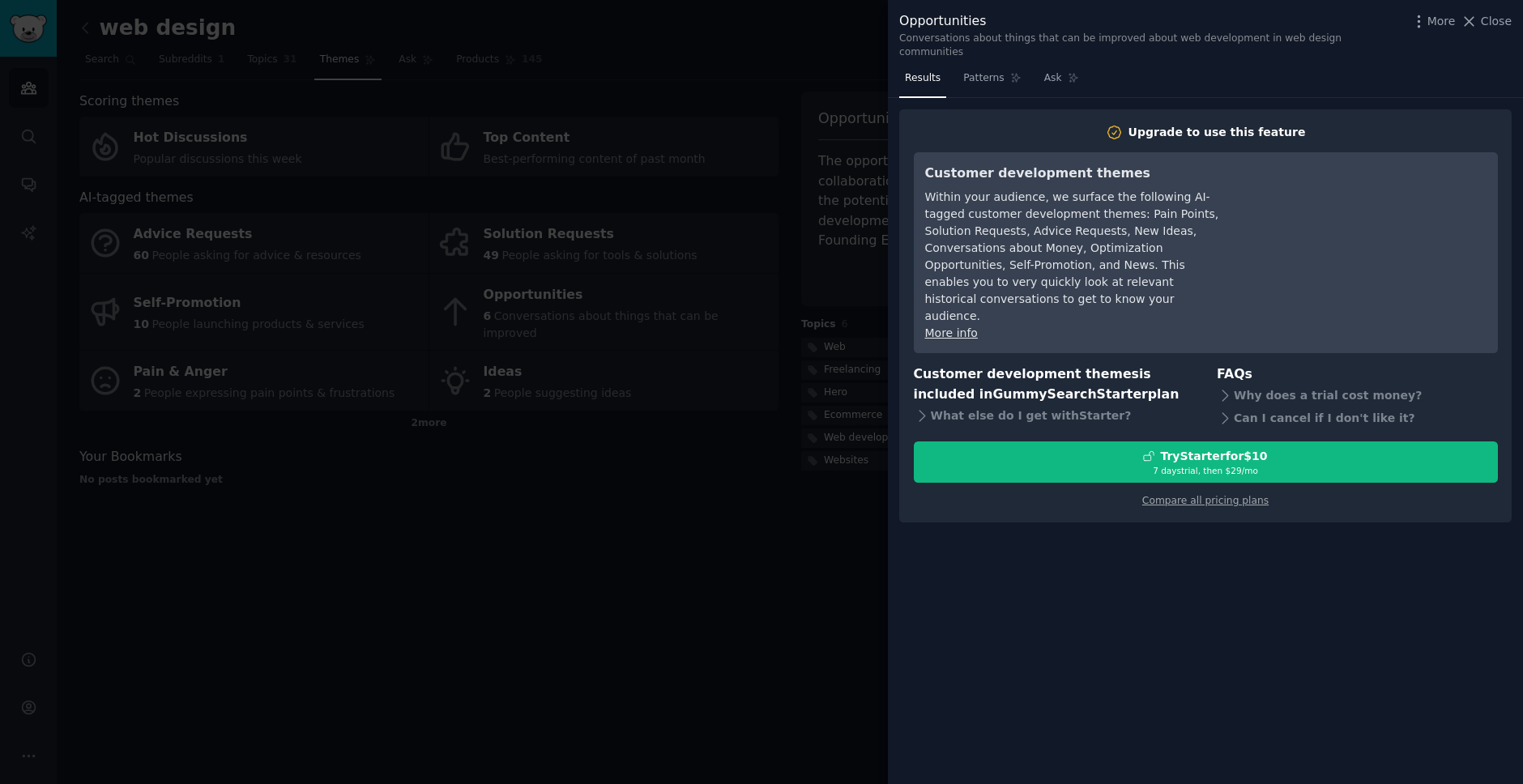
click at [844, 410] on div at bounding box center [762, 392] width 1523 height 784
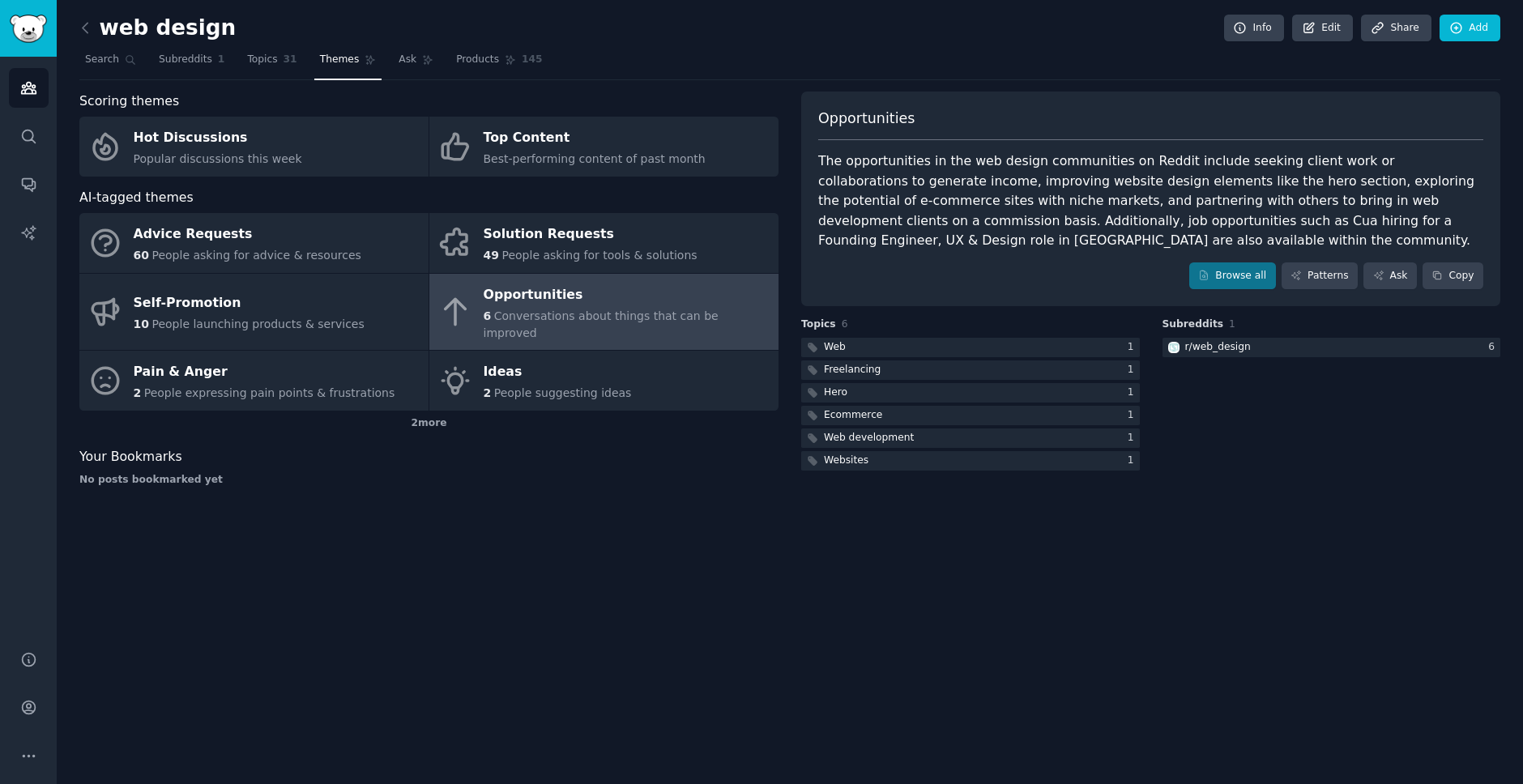
click at [844, 412] on div "Ecommerce" at bounding box center [853, 415] width 58 height 14
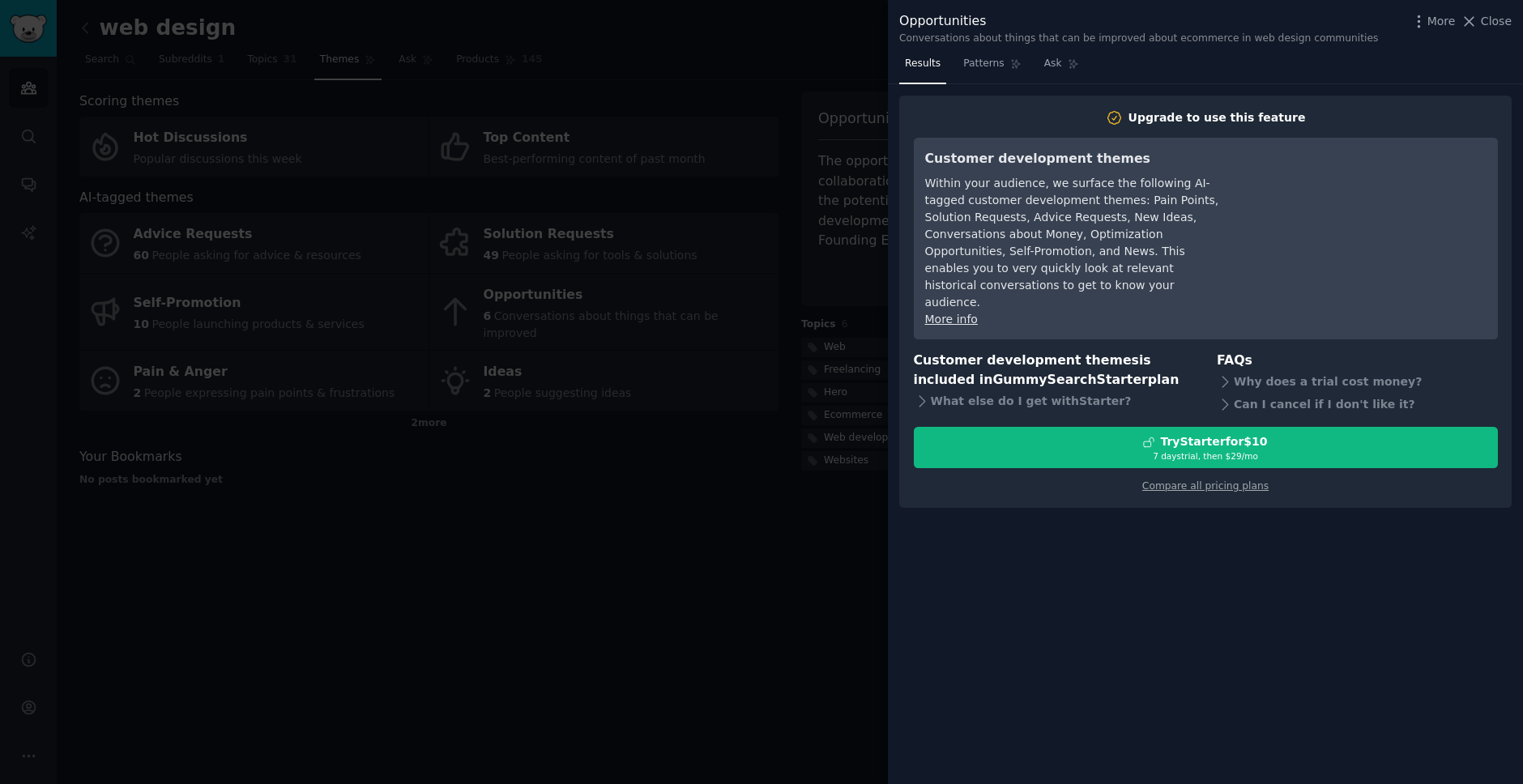
click at [843, 389] on div at bounding box center [762, 392] width 1523 height 784
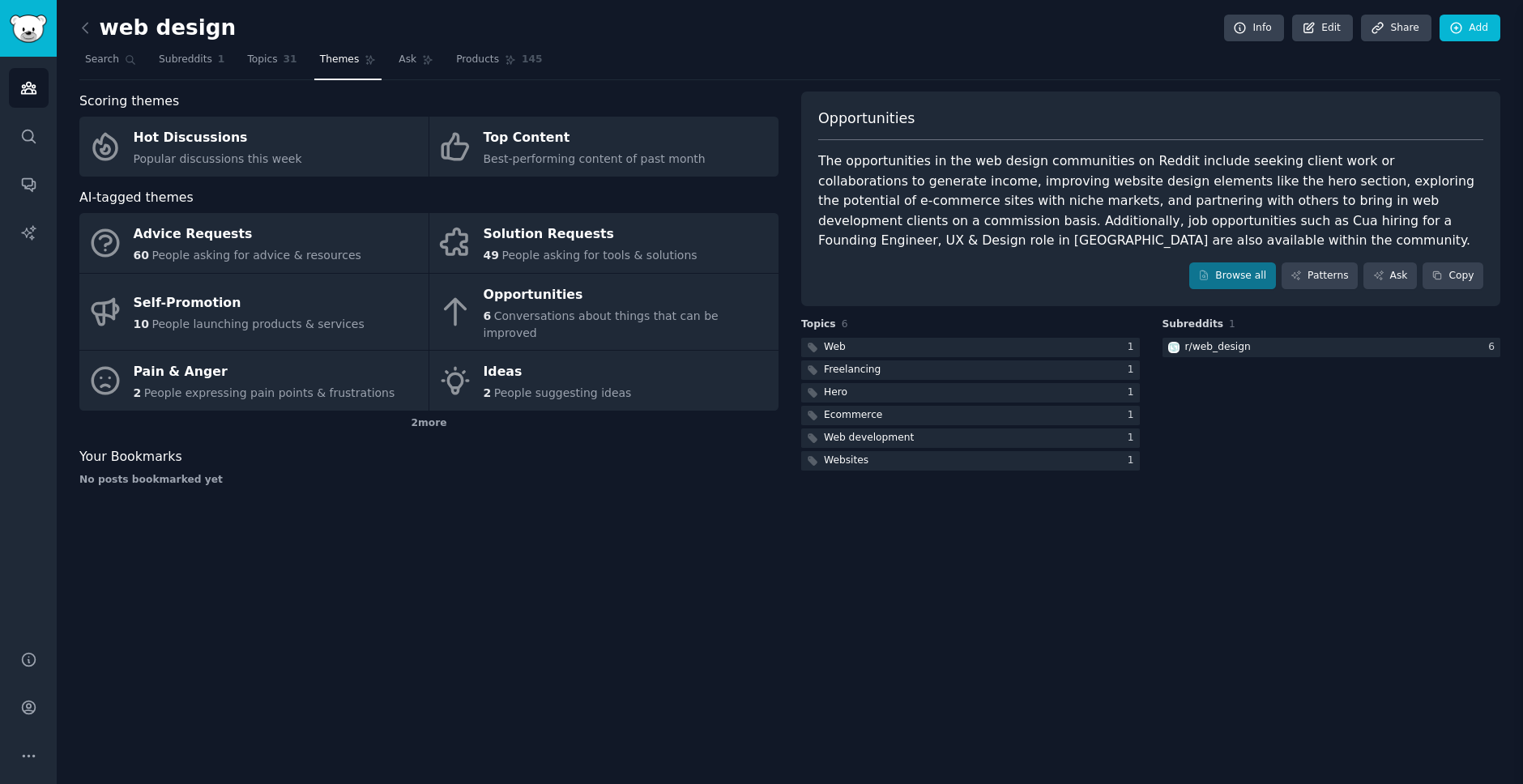
click at [843, 389] on div at bounding box center [762, 392] width 1523 height 784
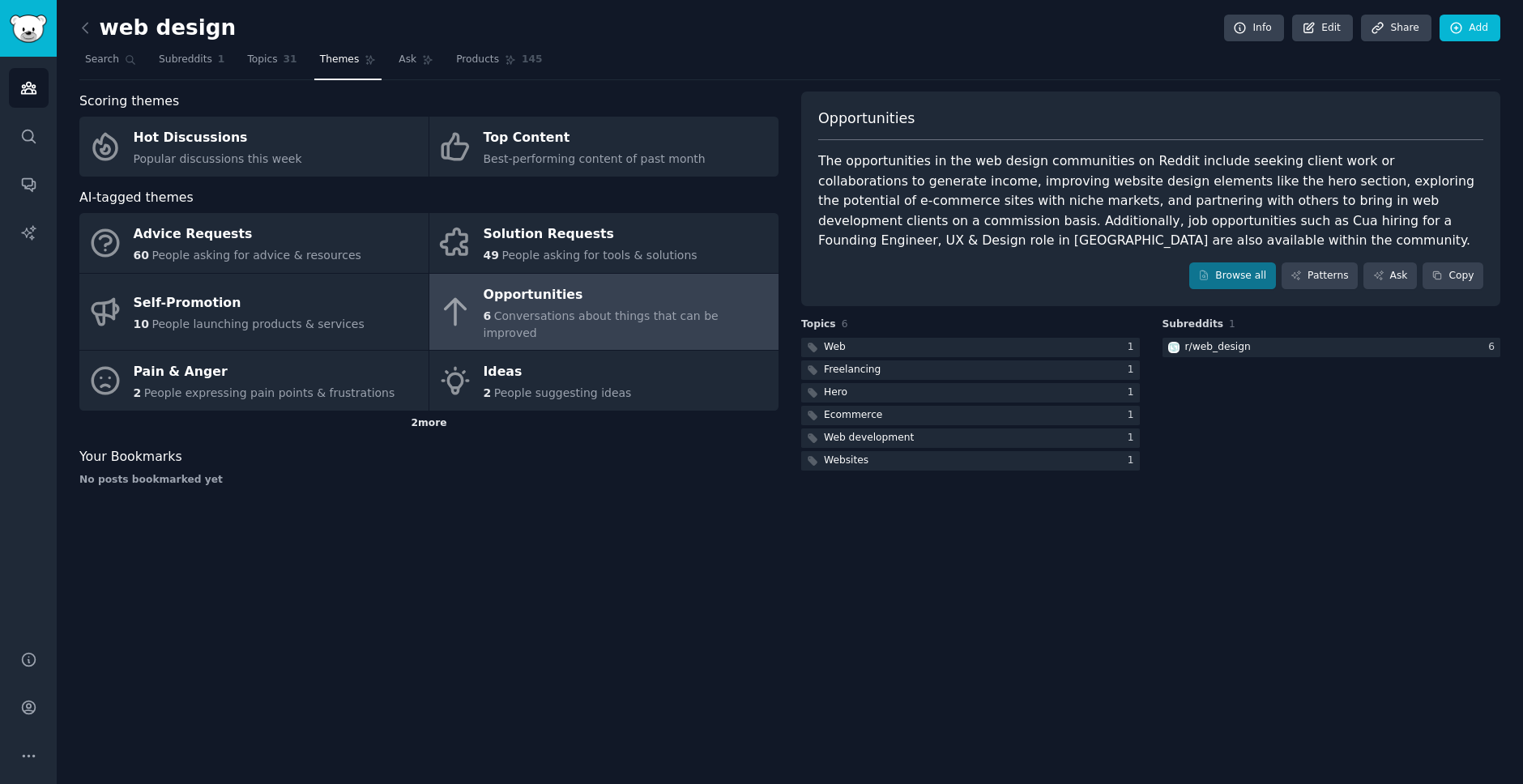
click at [424, 411] on div "2 more" at bounding box center [429, 424] width 699 height 26
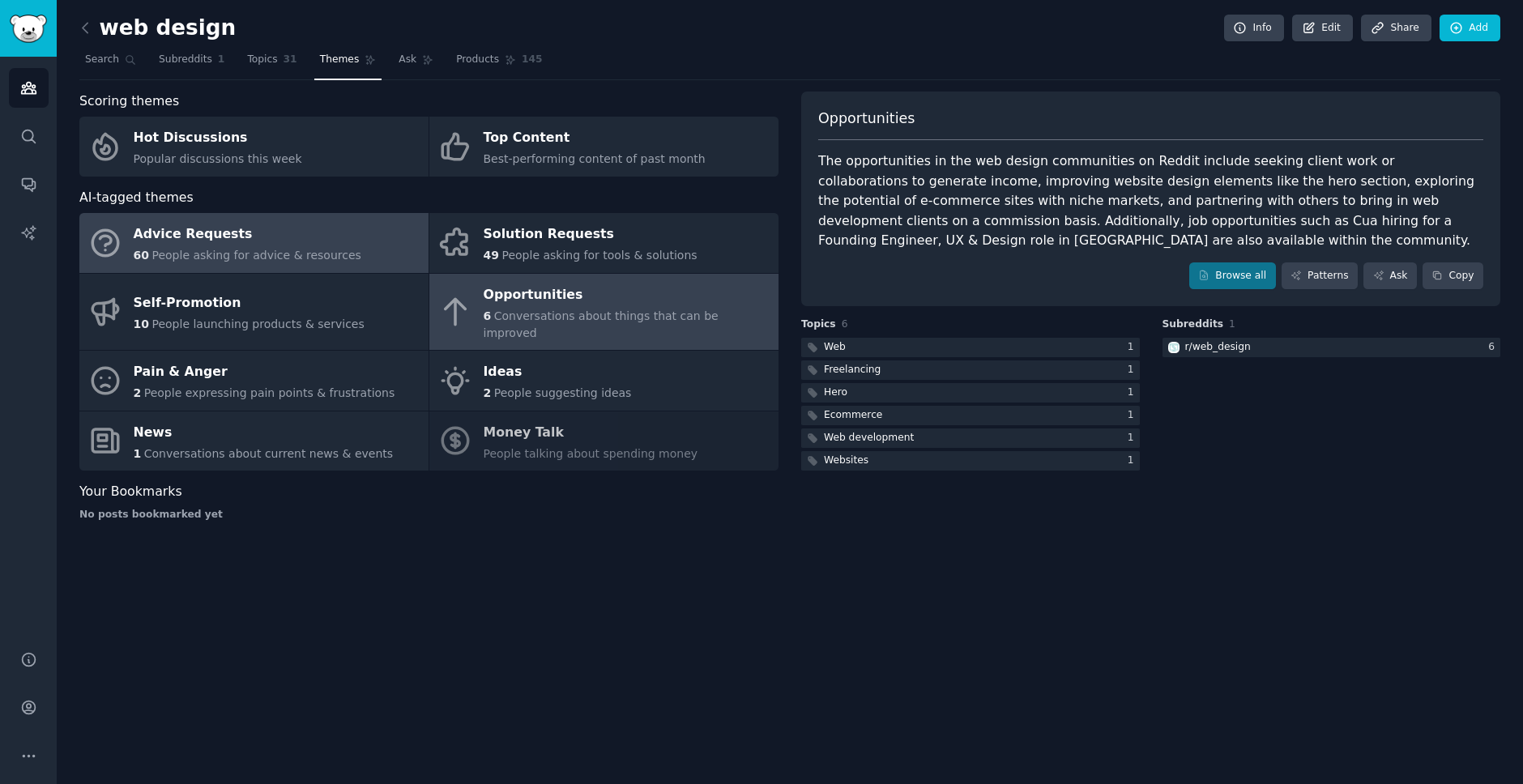
click at [260, 242] on div "Advice Requests" at bounding box center [247, 234] width 228 height 26
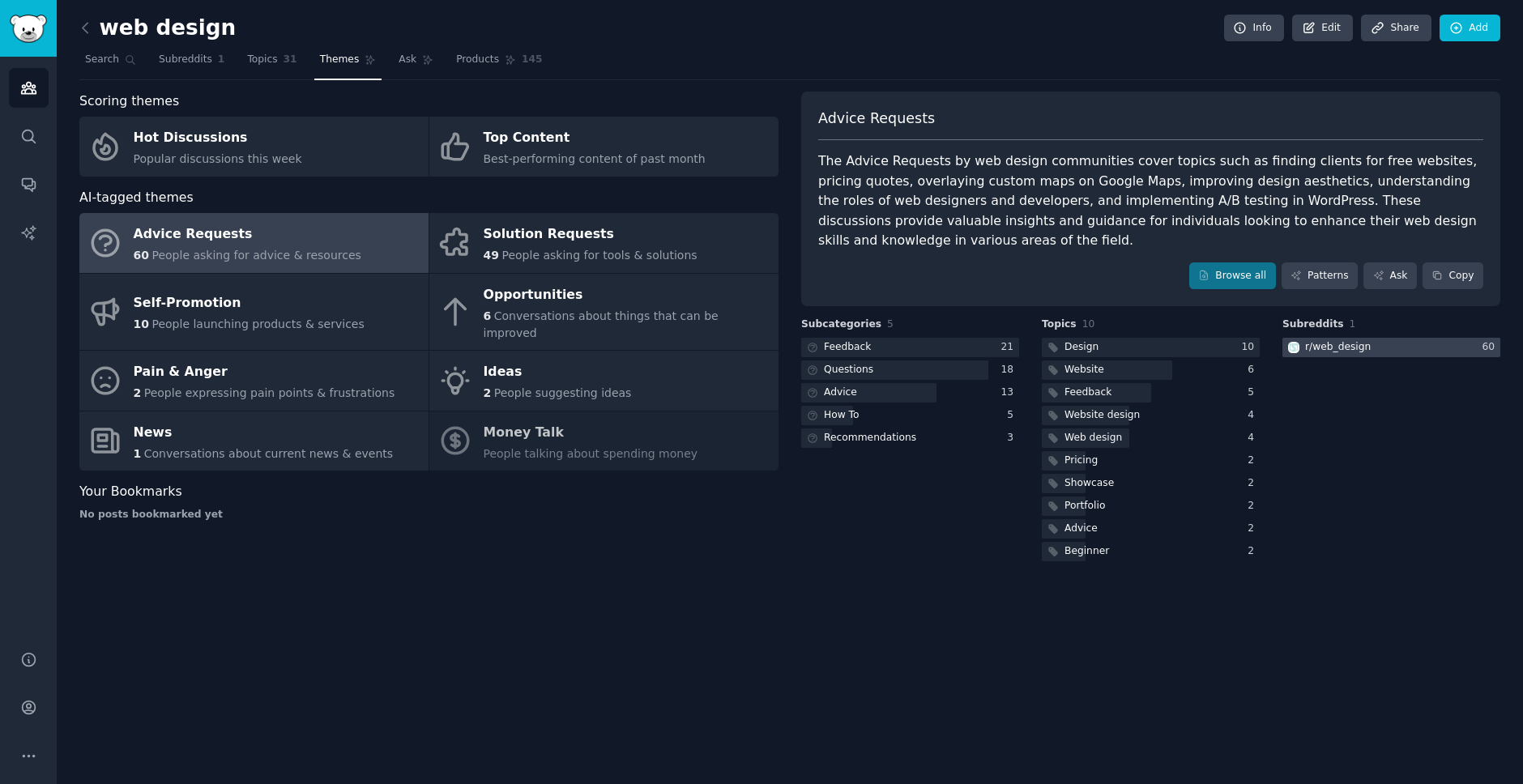
click at [1377, 350] on div at bounding box center [1392, 348] width 218 height 20
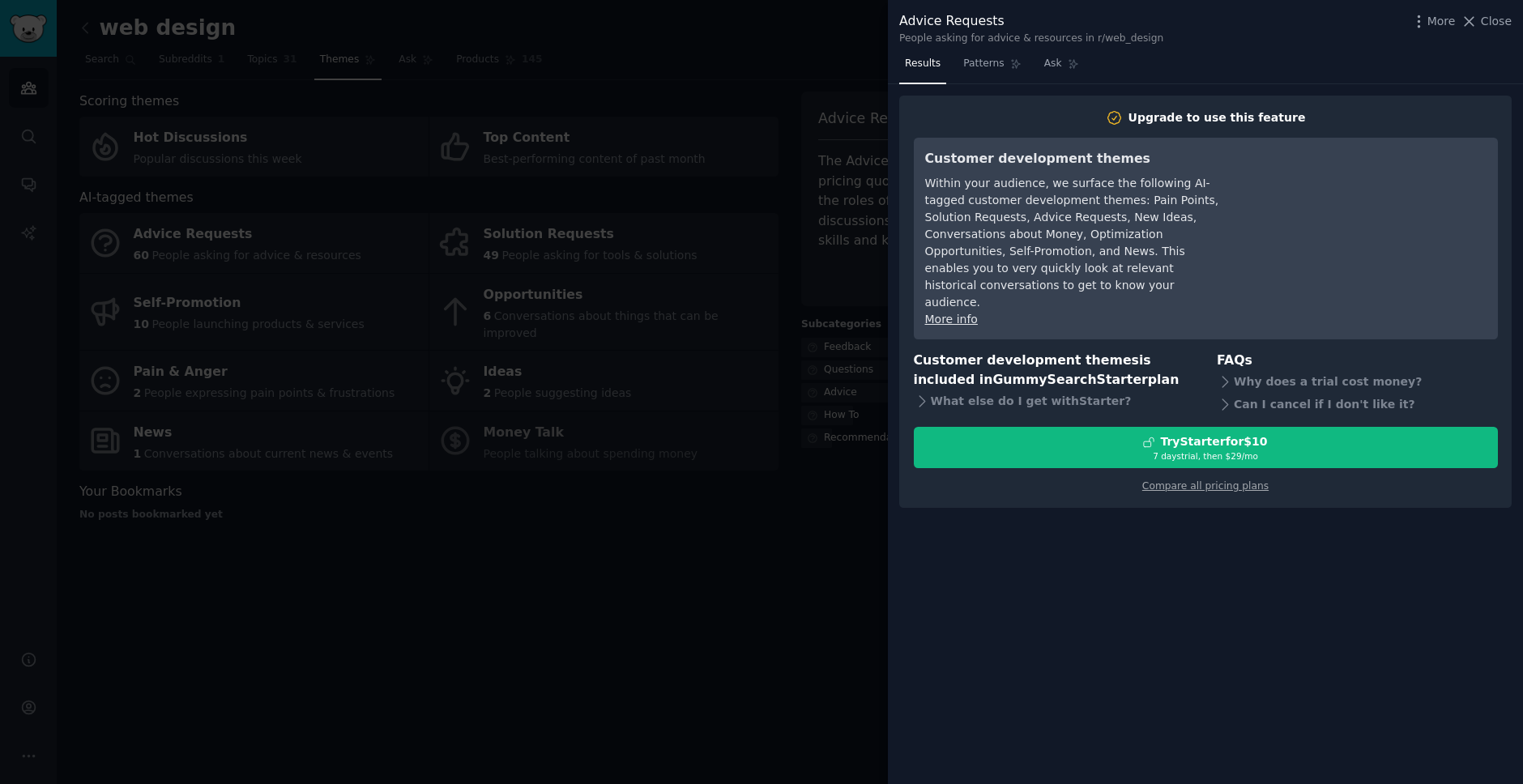
click at [178, 444] on div at bounding box center [762, 392] width 1523 height 784
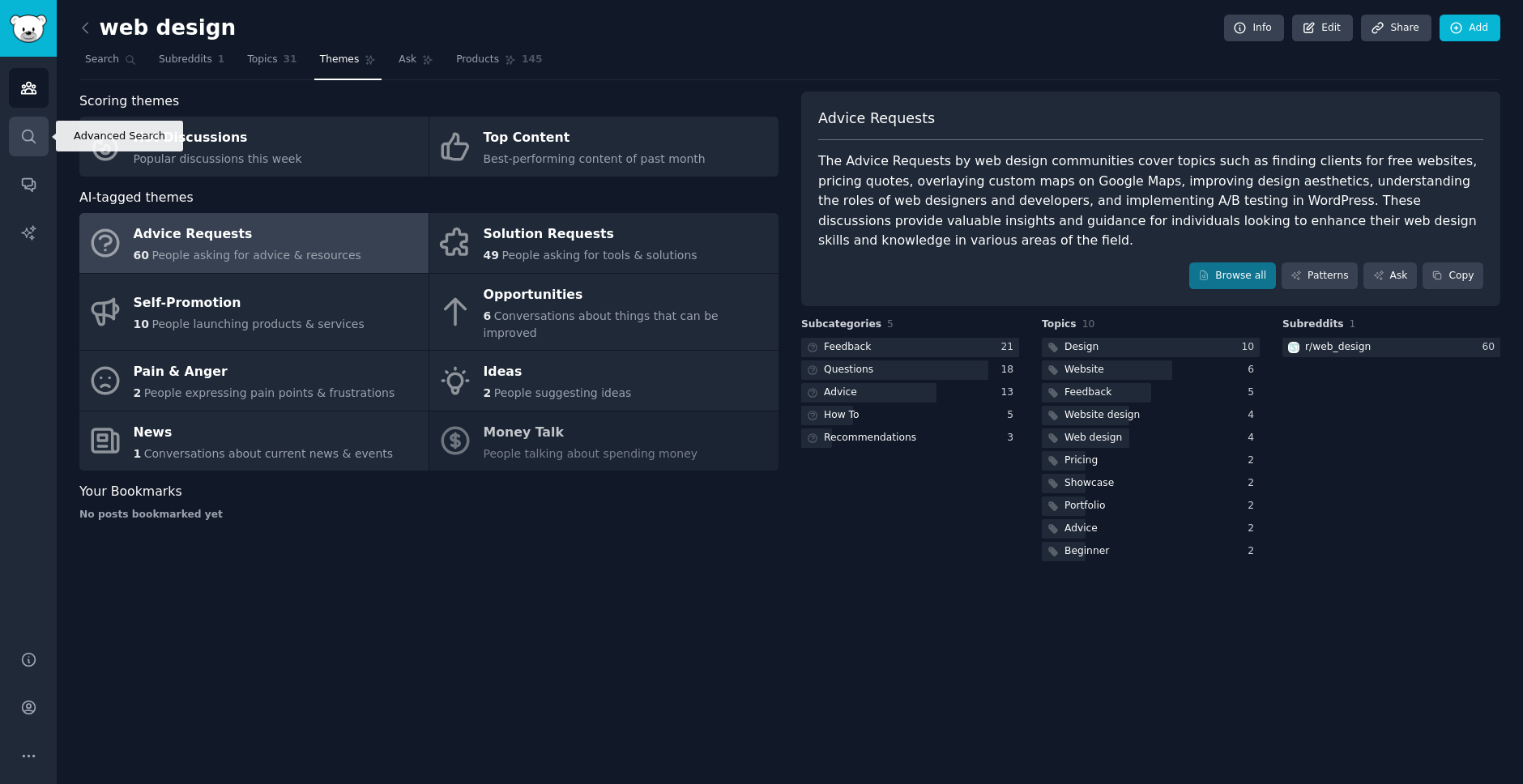
click at [27, 128] on icon "Sidebar" at bounding box center [29, 136] width 17 height 17
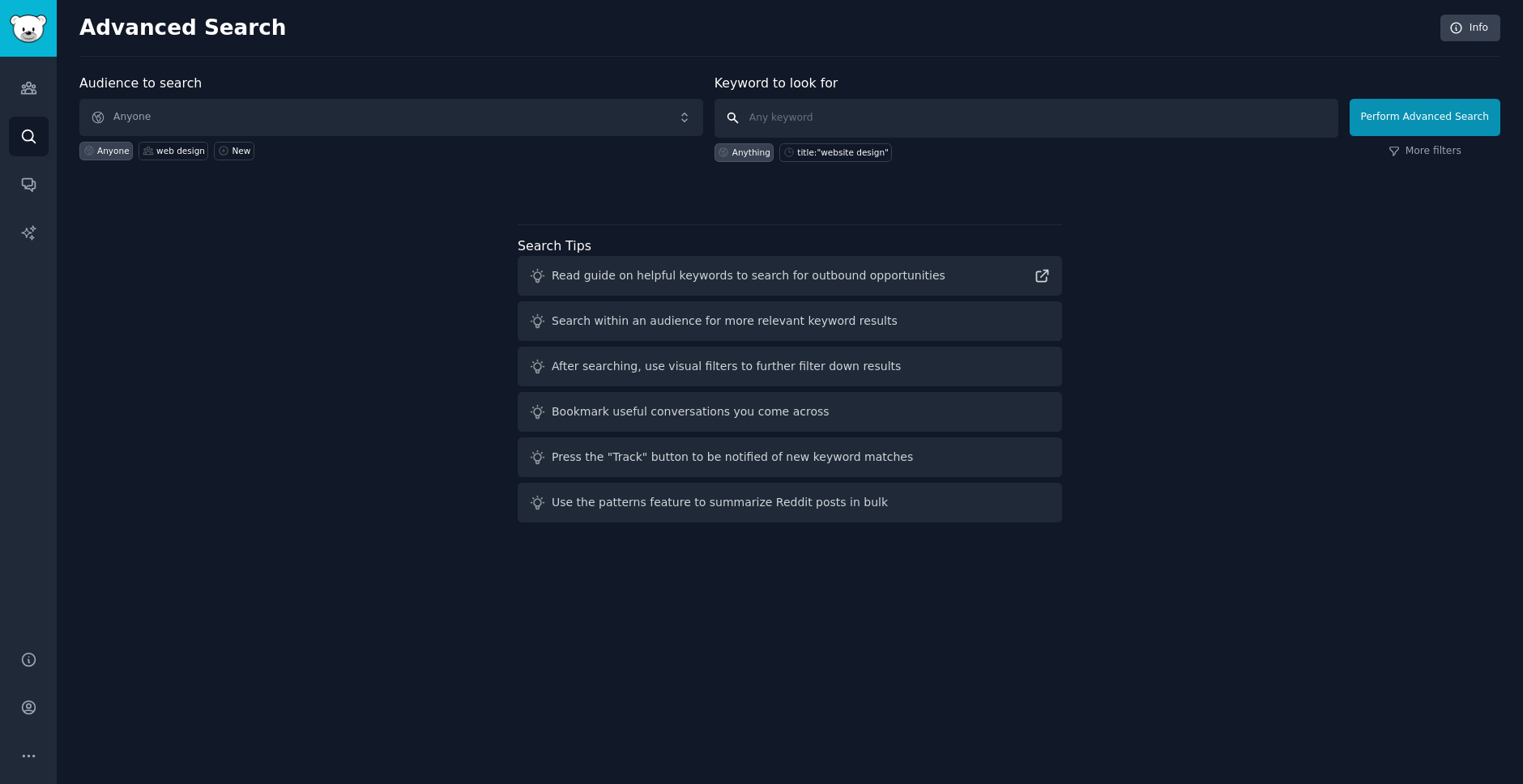
click at [782, 123] on input "text" at bounding box center [1026, 118] width 624 height 39
click at [19, 759] on button "More" at bounding box center [29, 756] width 40 height 40
click at [25, 715] on icon "Sidebar" at bounding box center [29, 707] width 17 height 17
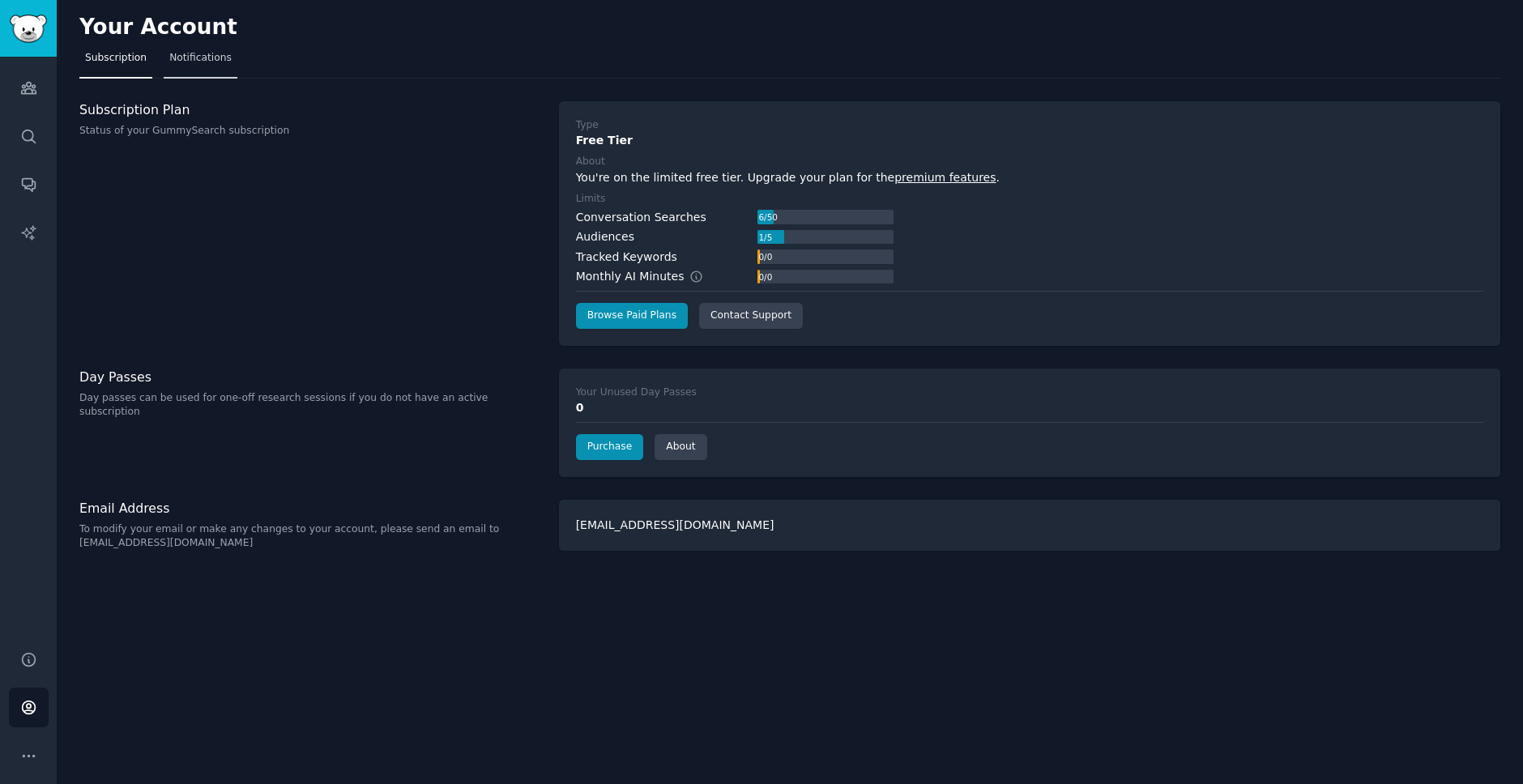
click at [208, 57] on span "Notifications" at bounding box center [201, 58] width 63 height 14
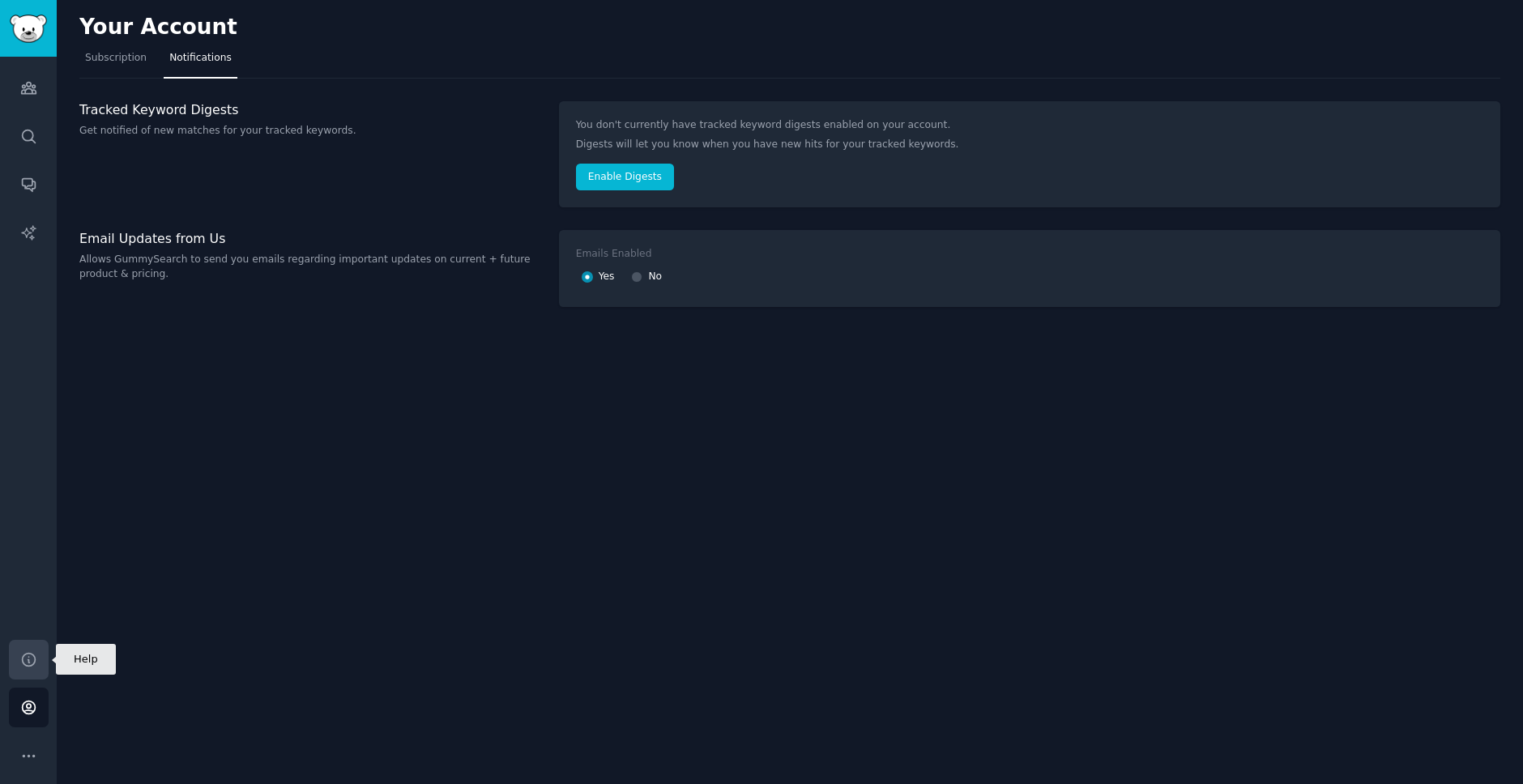
click at [25, 656] on icon "Sidebar" at bounding box center [29, 660] width 17 height 17
